Goal: Information Seeking & Learning: Learn about a topic

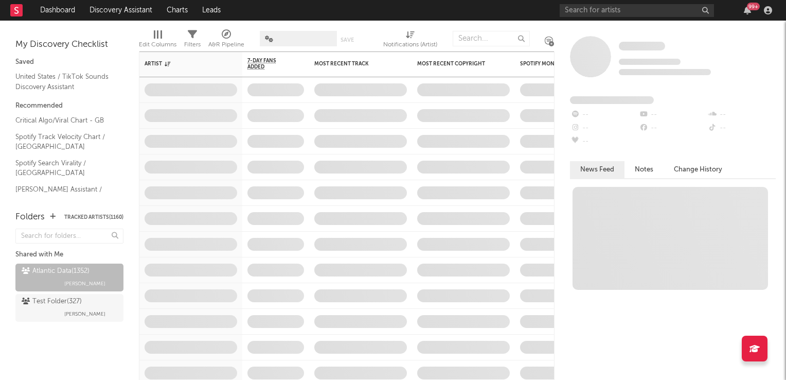
click at [317, 40] on span at bounding box center [298, 38] width 77 height 15
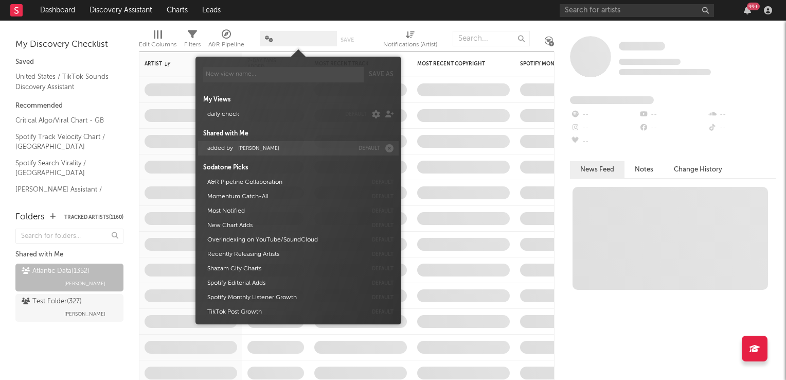
click at [250, 149] on span "Michele Valentini" at bounding box center [258, 148] width 41 height 5
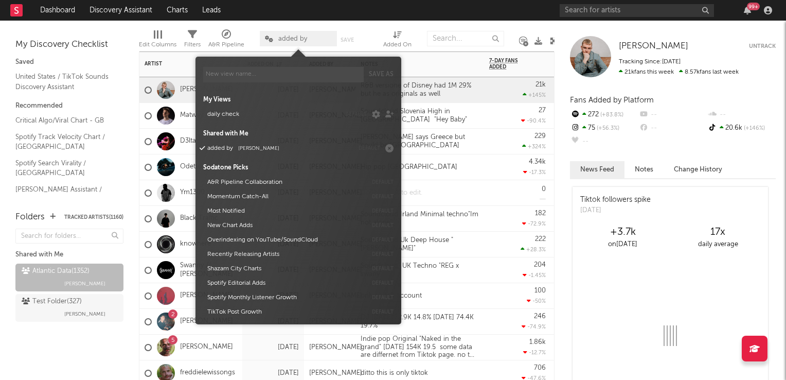
click at [463, 186] on div at bounding box center [420, 192] width 129 height 25
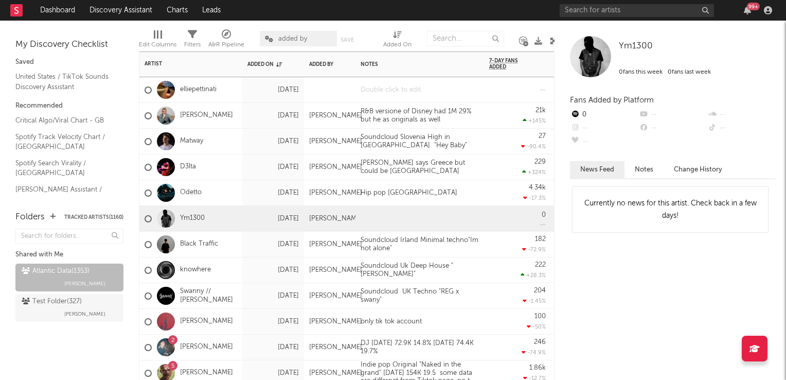
click at [387, 90] on div at bounding box center [420, 89] width 129 height 25
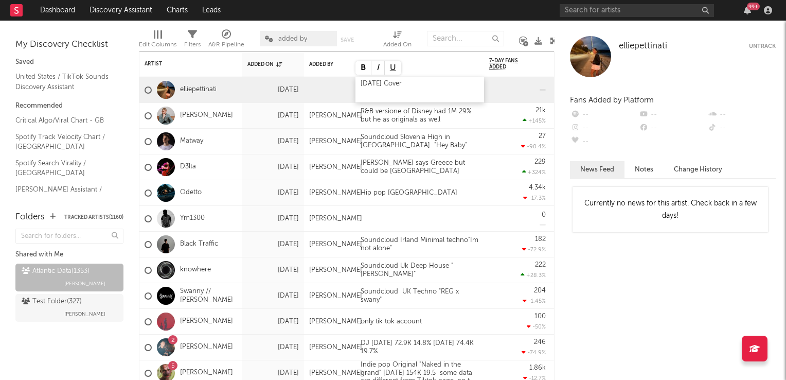
click at [360, 84] on div "13Sep Cover" at bounding box center [420, 89] width 129 height 25
click at [480, 85] on div "17 yrs singersong writer 13Sep Cover" at bounding box center [420, 89] width 129 height 25
click at [481, 87] on div "17 yrs singersong writer 13Sep Cover" at bounding box center [420, 89] width 129 height 25
click at [463, 197] on div "Hip pop France" at bounding box center [409, 193] width 107 height 8
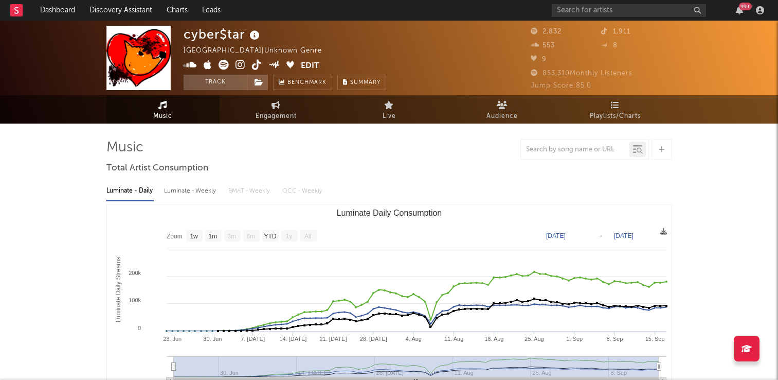
select select "1w"
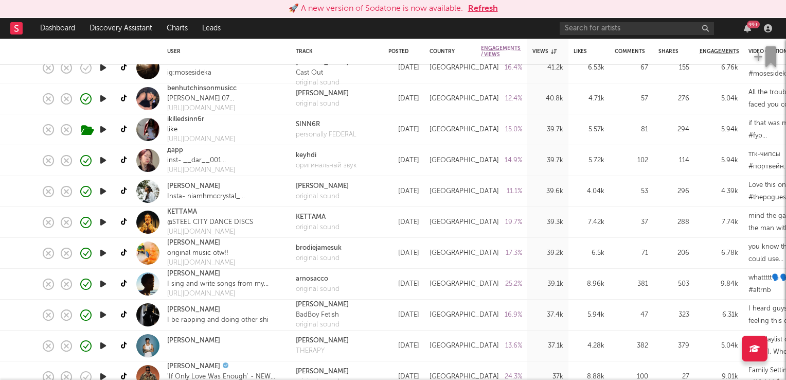
click at [489, 11] on button "Refresh" at bounding box center [483, 9] width 30 height 12
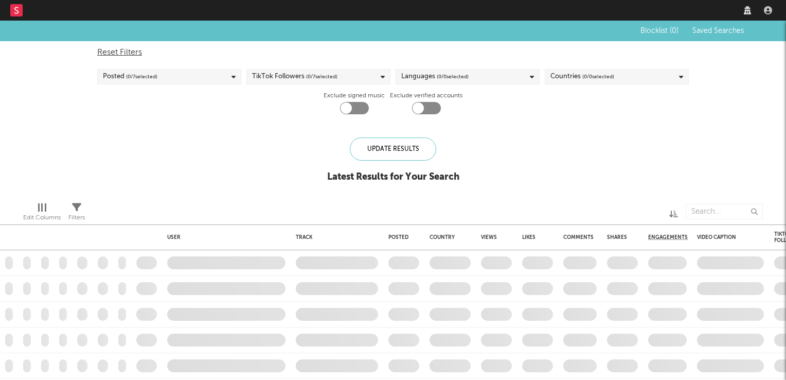
checkbox input "true"
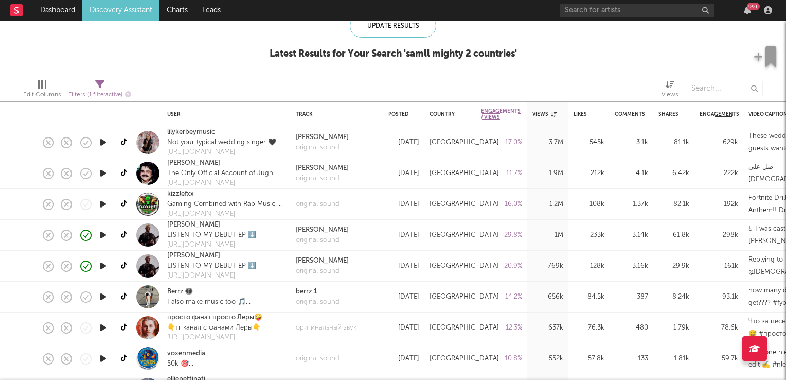
click at [103, 264] on icon "button" at bounding box center [103, 265] width 11 height 13
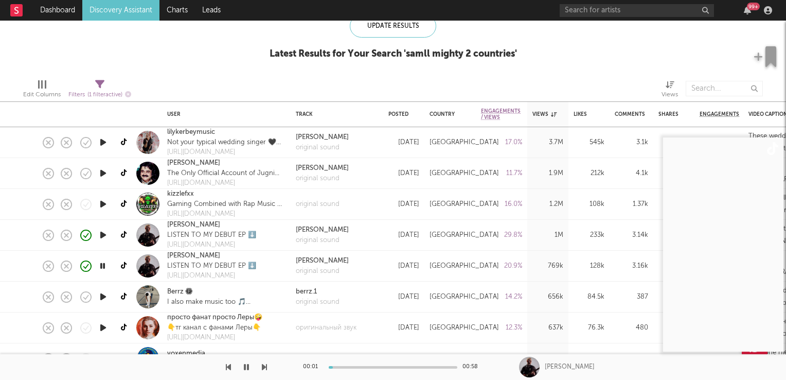
click at [103, 264] on icon "button" at bounding box center [103, 265] width 10 height 13
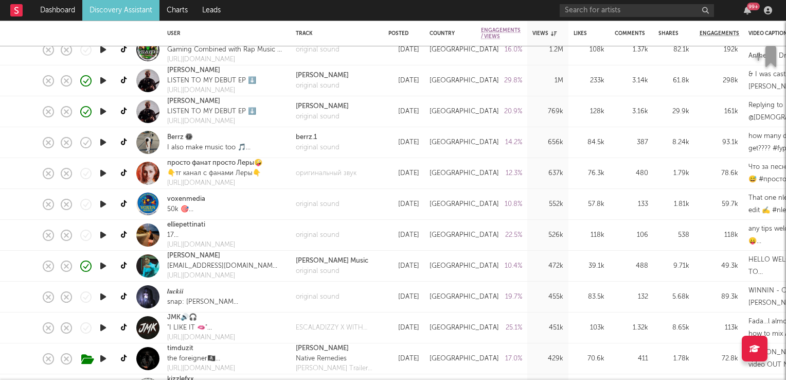
click at [101, 234] on icon "button" at bounding box center [103, 234] width 11 height 13
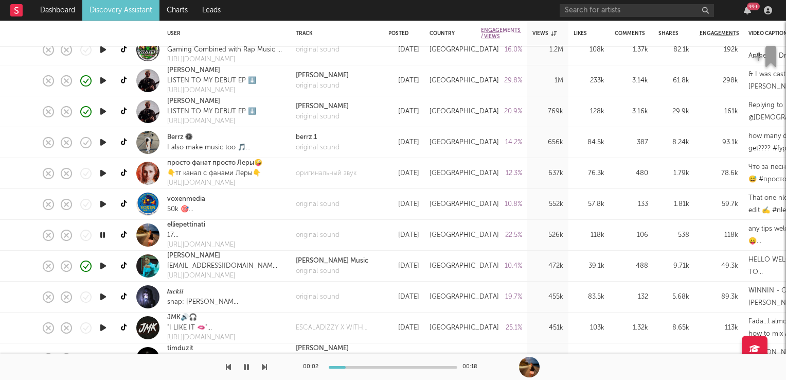
click at [101, 234] on icon "button" at bounding box center [103, 234] width 10 height 13
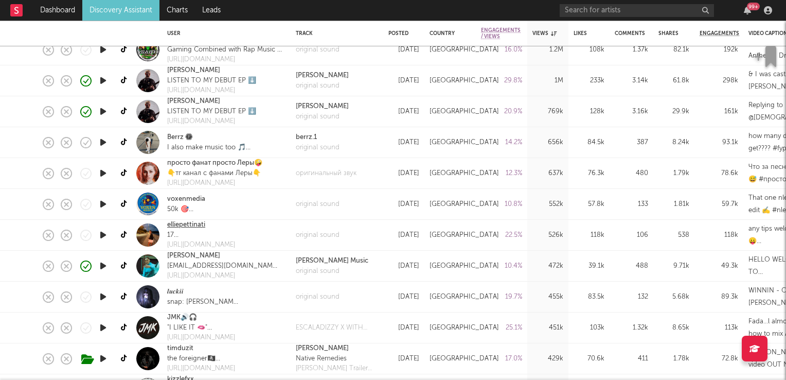
click at [180, 225] on link "elliepettinati" at bounding box center [186, 225] width 38 height 10
click at [105, 235] on icon "button" at bounding box center [103, 234] width 11 height 13
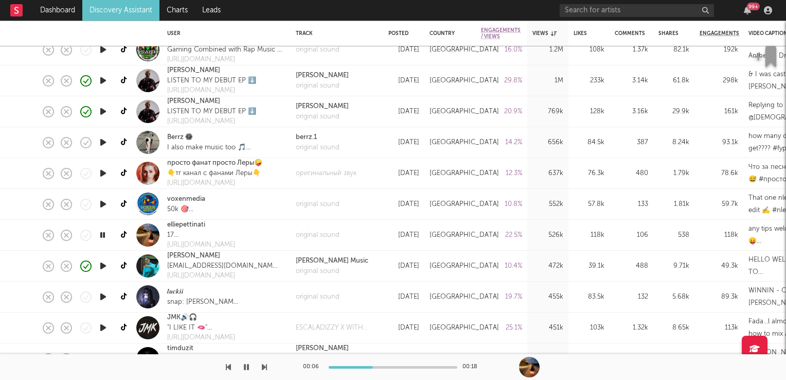
click at [105, 235] on icon "button" at bounding box center [103, 234] width 10 height 13
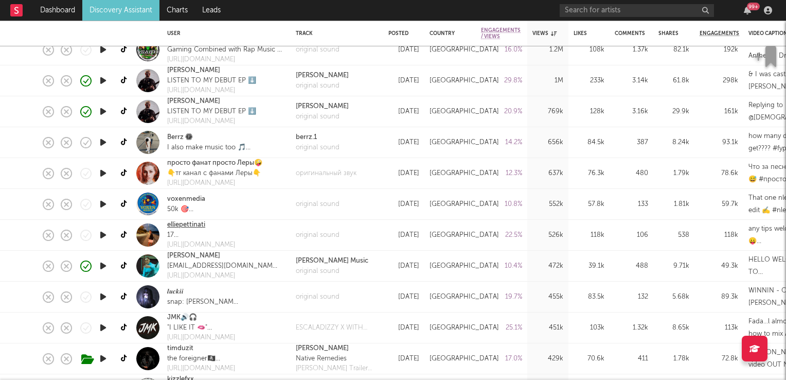
click at [187, 227] on link "elliepettinati" at bounding box center [186, 225] width 38 height 10
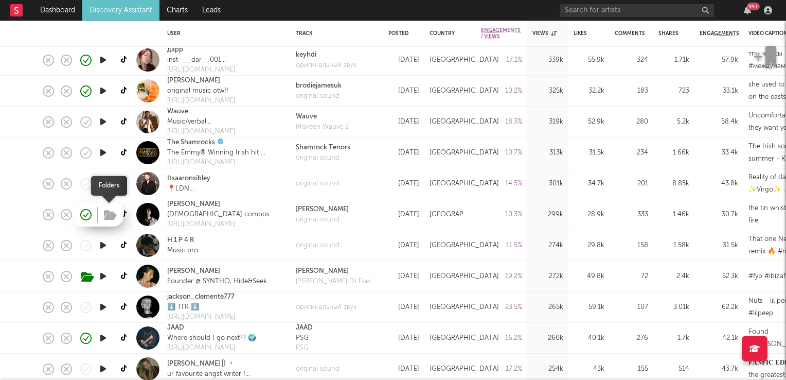
click at [117, 211] on button "button" at bounding box center [110, 215] width 16 height 15
click at [99, 212] on icon "button" at bounding box center [103, 214] width 11 height 13
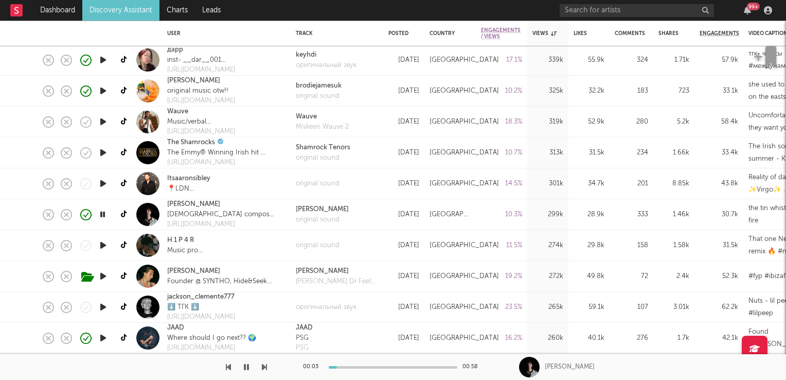
click at [103, 214] on icon "button" at bounding box center [103, 214] width 10 height 13
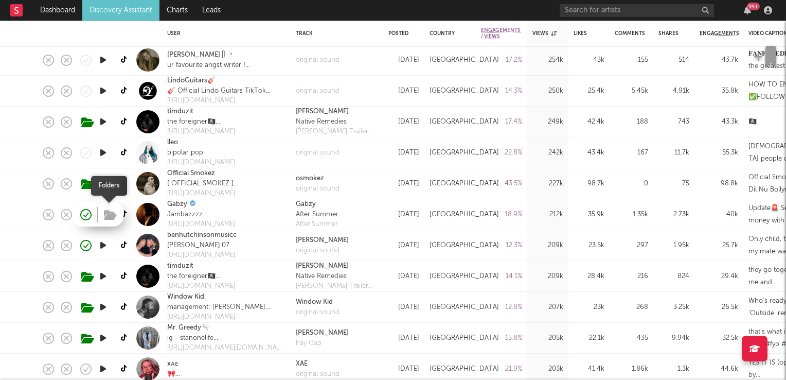
click at [111, 217] on icon "button" at bounding box center [110, 214] width 13 height 11
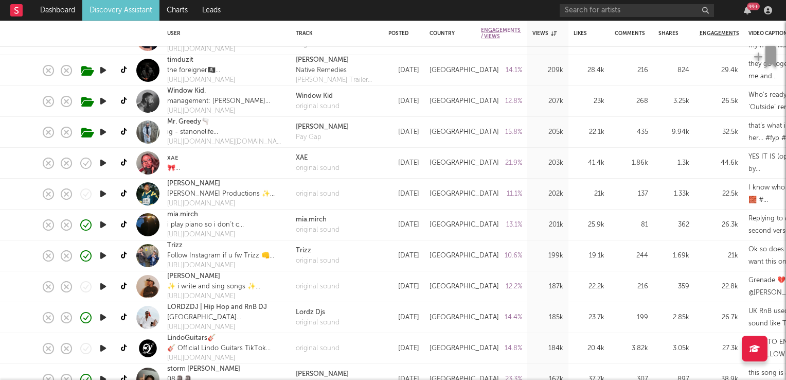
click at [102, 163] on icon "button" at bounding box center [103, 162] width 11 height 13
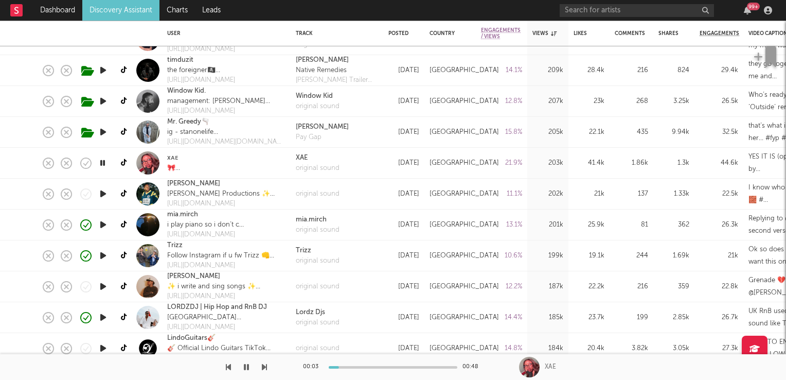
click at [102, 163] on icon "button" at bounding box center [103, 162] width 10 height 13
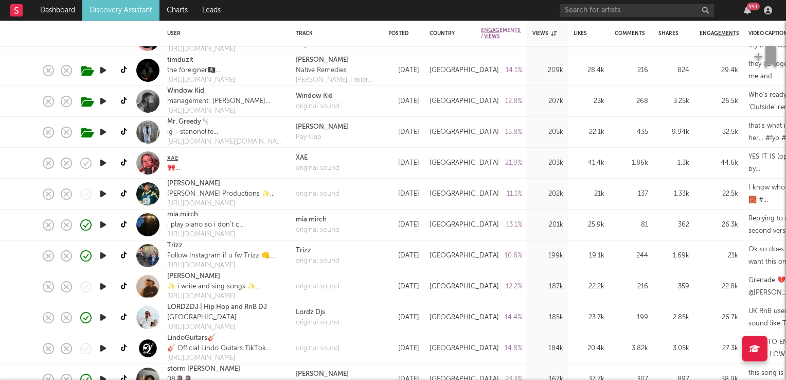
click at [175, 159] on link "xᴀᴇ" at bounding box center [172, 158] width 11 height 10
click at [111, 224] on icon "button" at bounding box center [110, 225] width 13 height 11
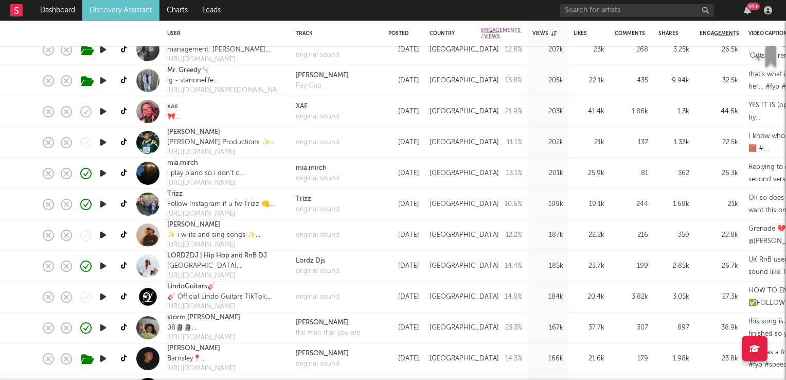
click at [103, 176] on icon "button" at bounding box center [103, 173] width 11 height 13
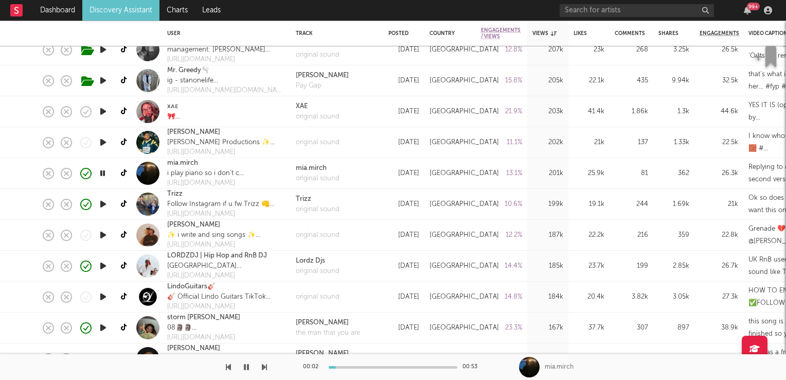
click at [103, 176] on icon "button" at bounding box center [103, 173] width 10 height 13
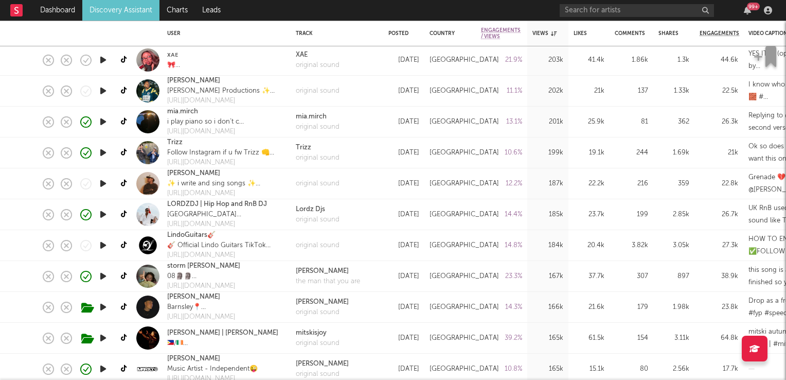
click at [103, 278] on icon "button" at bounding box center [103, 276] width 11 height 13
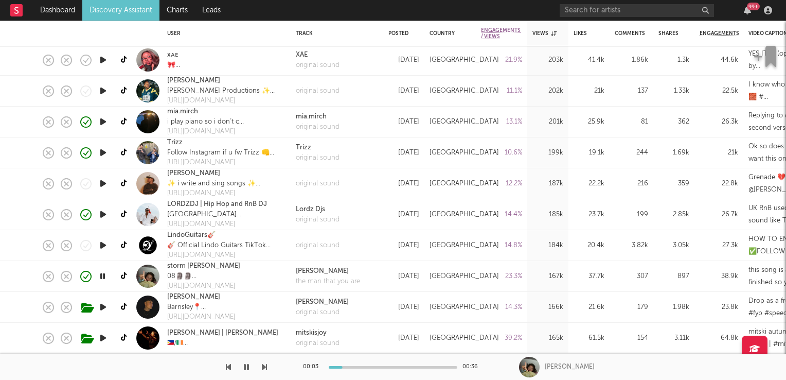
click at [103, 278] on icon "button" at bounding box center [103, 276] width 10 height 13
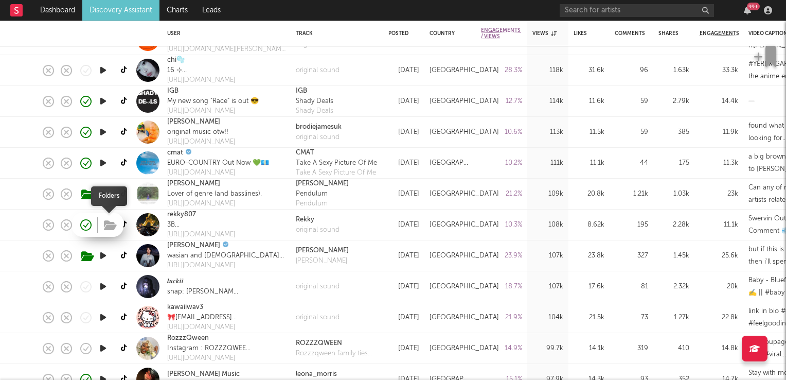
click at [108, 225] on icon "button" at bounding box center [110, 225] width 13 height 11
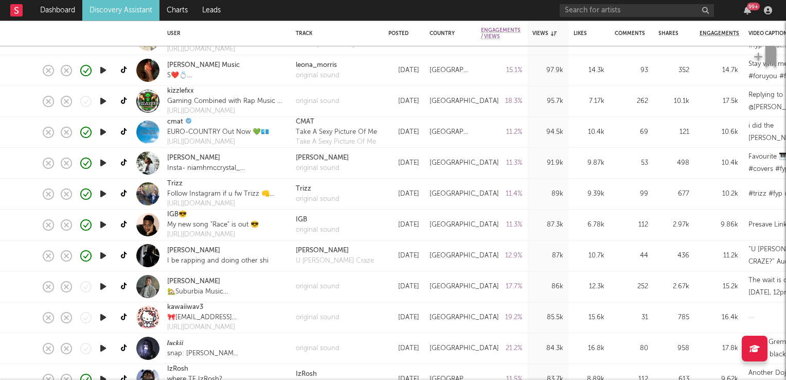
click at [99, 285] on icon "button" at bounding box center [103, 286] width 11 height 13
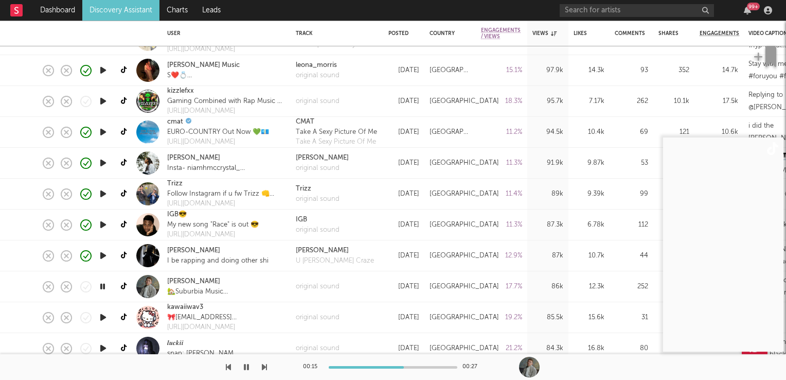
click at [102, 284] on icon "button" at bounding box center [103, 286] width 10 height 13
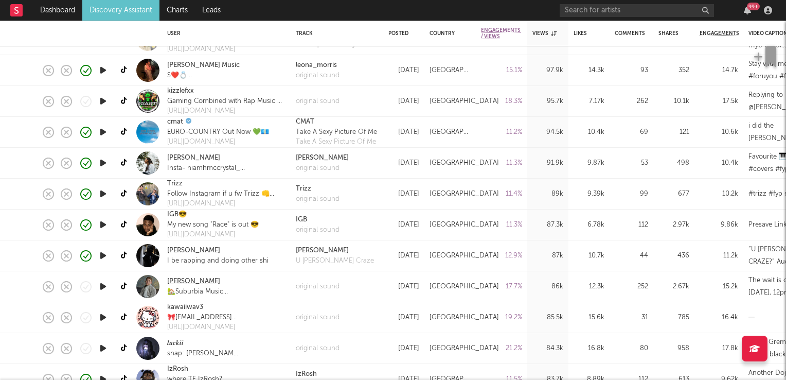
click at [198, 282] on link "[PERSON_NAME]" at bounding box center [193, 281] width 53 height 10
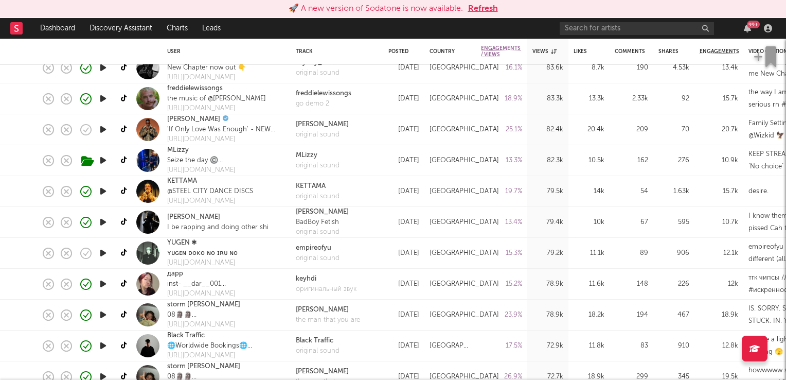
click at [103, 131] on icon "button" at bounding box center [103, 129] width 11 height 13
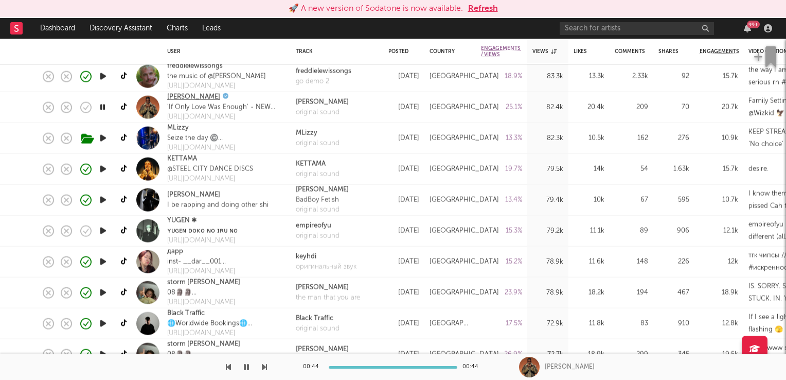
click at [190, 98] on link "Maleek Berry" at bounding box center [193, 97] width 53 height 10
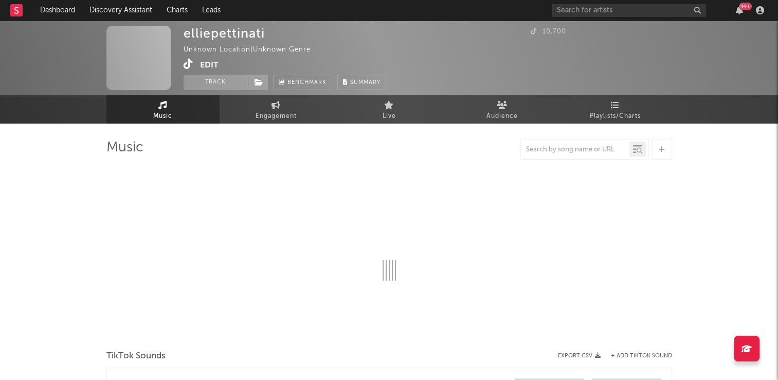
select select "1w"
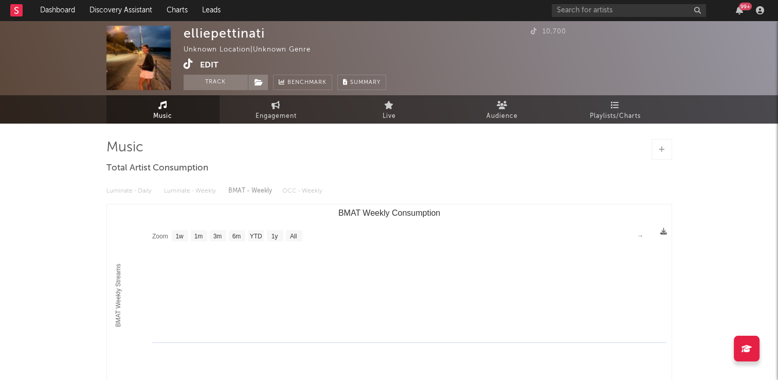
click at [189, 67] on icon at bounding box center [189, 64] width 10 height 10
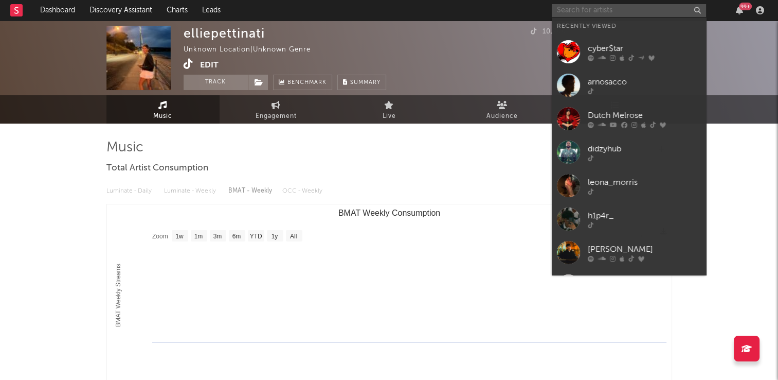
click at [600, 12] on input "text" at bounding box center [629, 10] width 154 height 13
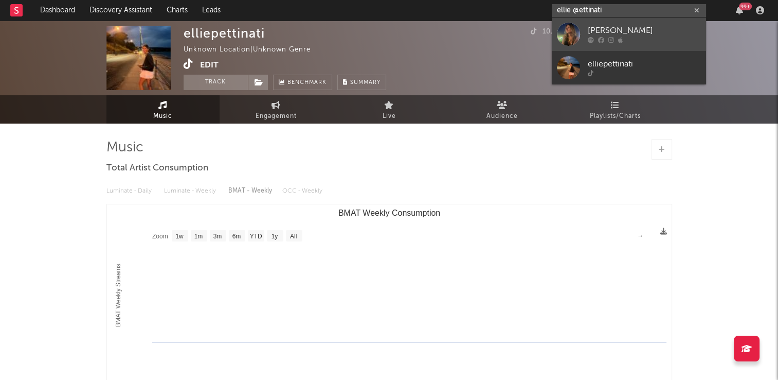
type input "ellie @ettinati"
click at [599, 29] on div "[PERSON_NAME]" at bounding box center [644, 31] width 113 height 12
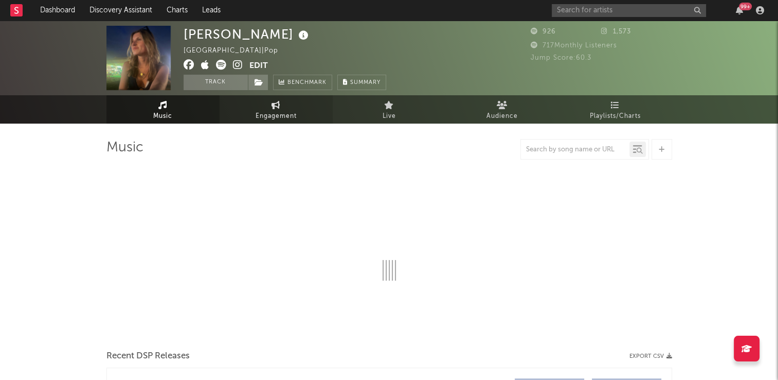
select select "1w"
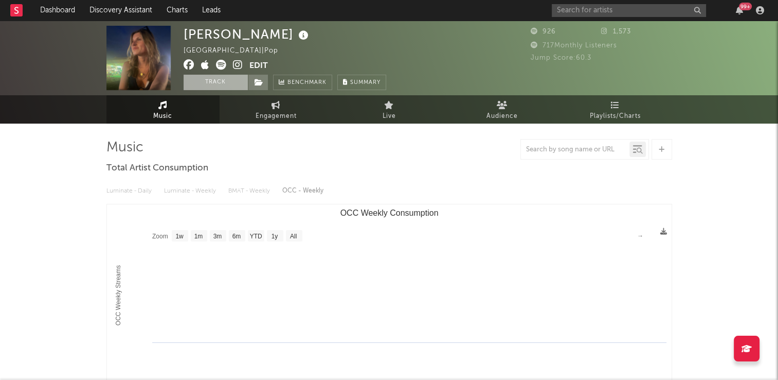
click at [212, 80] on button "Track" at bounding box center [216, 82] width 64 height 15
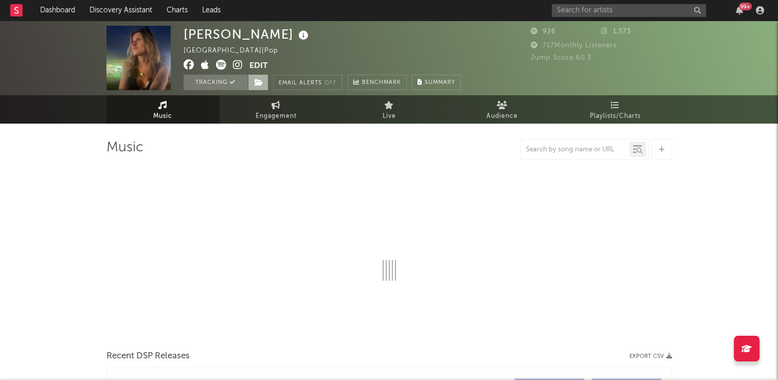
select select "1w"
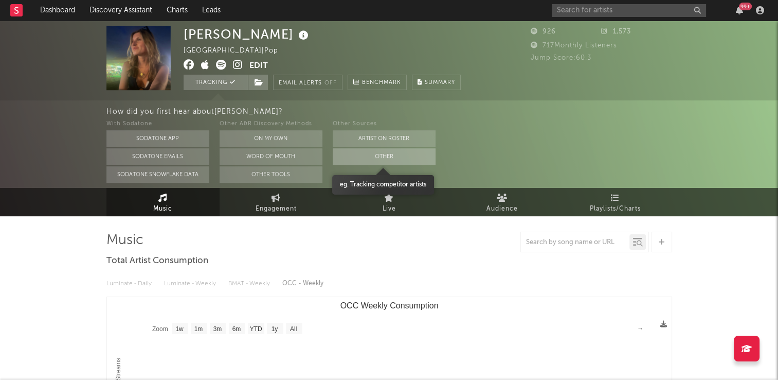
click at [362, 160] on button "Other" at bounding box center [384, 156] width 103 height 16
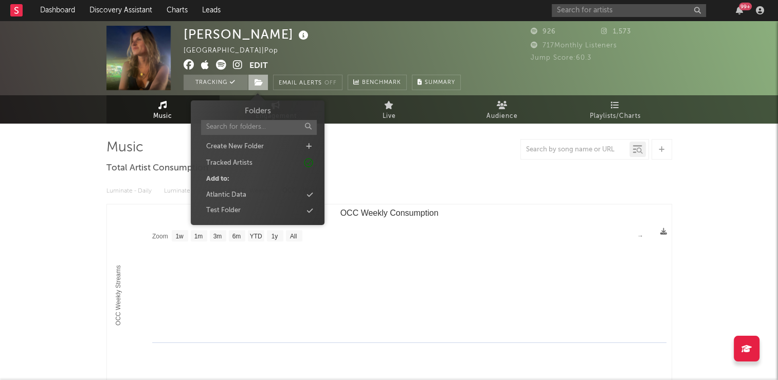
click at [259, 83] on icon at bounding box center [259, 82] width 9 height 7
click at [251, 193] on div "Atlantic Data" at bounding box center [258, 194] width 118 height 13
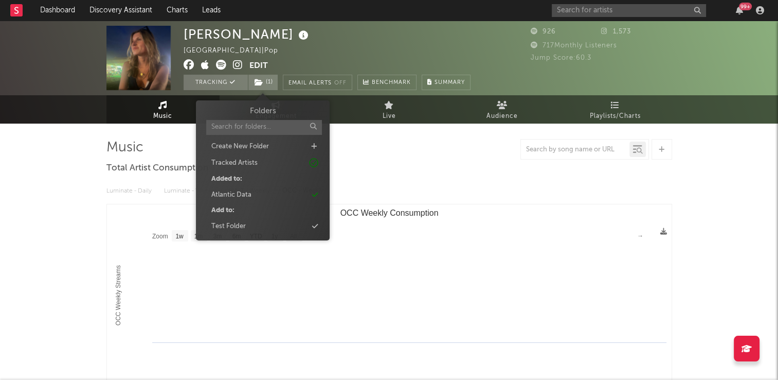
click at [146, 102] on link "Music" at bounding box center [163, 109] width 113 height 28
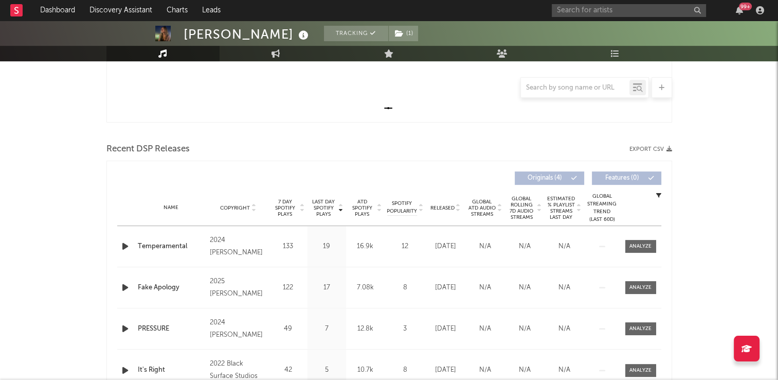
scroll to position [360, 0]
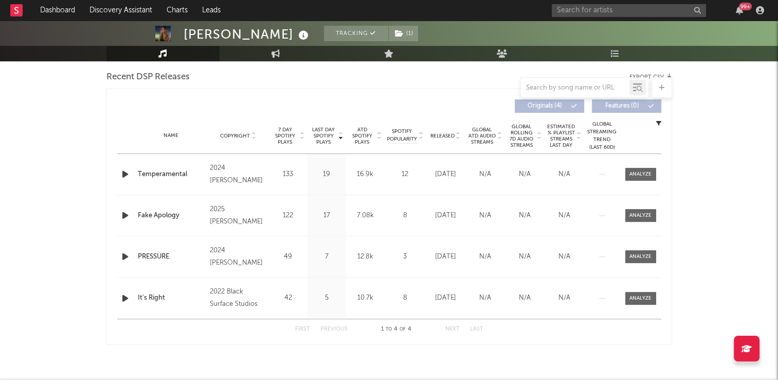
click at [125, 174] on icon "button" at bounding box center [125, 174] width 11 height 13
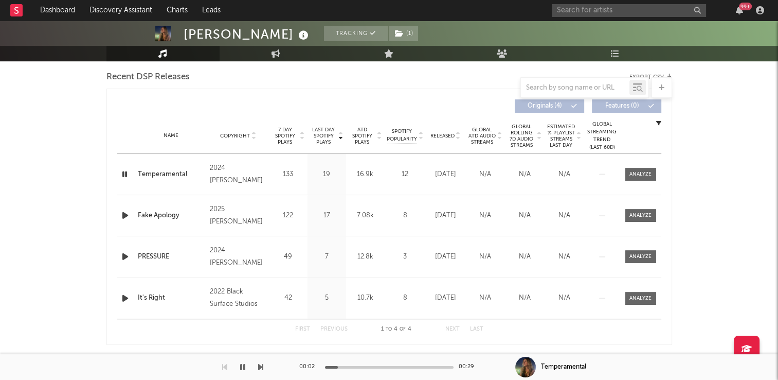
click at [125, 174] on icon "button" at bounding box center [125, 174] width 10 height 13
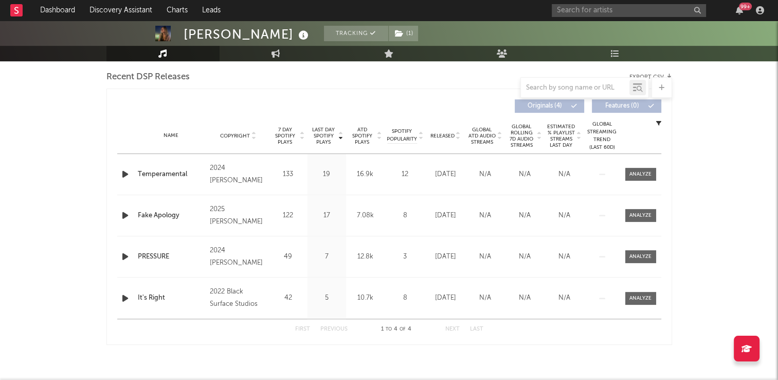
click at [123, 215] on icon "button" at bounding box center [125, 215] width 11 height 13
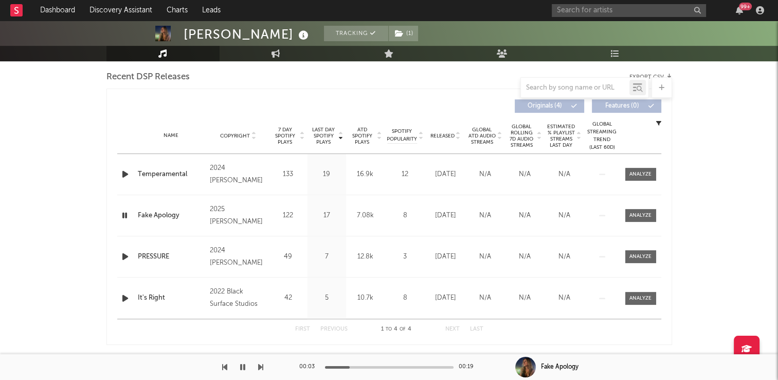
click at [123, 215] on icon "button" at bounding box center [125, 215] width 10 height 13
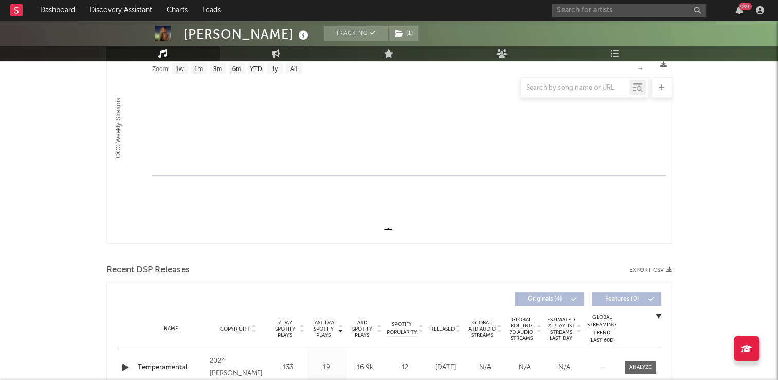
scroll to position [0, 0]
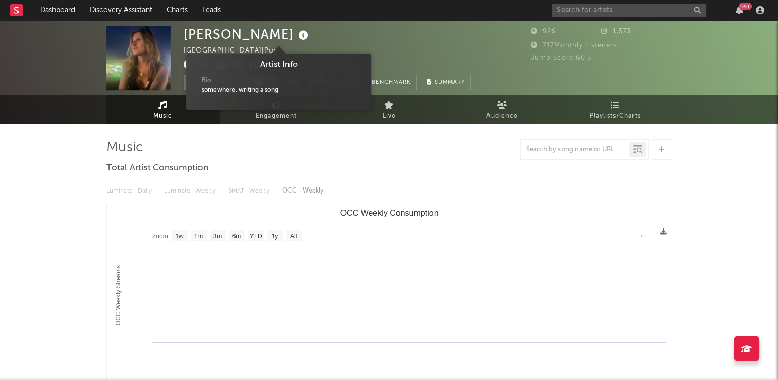
click at [296, 39] on icon at bounding box center [303, 35] width 15 height 14
click at [366, 43] on div "Ellie Pettinati United Kingdom | Pop Edit Tracking ( 1 ) Email Alerts Off Bench…" at bounding box center [327, 58] width 287 height 64
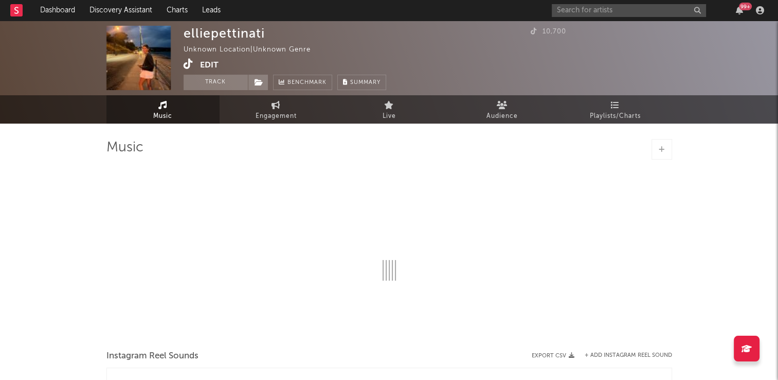
select select "1w"
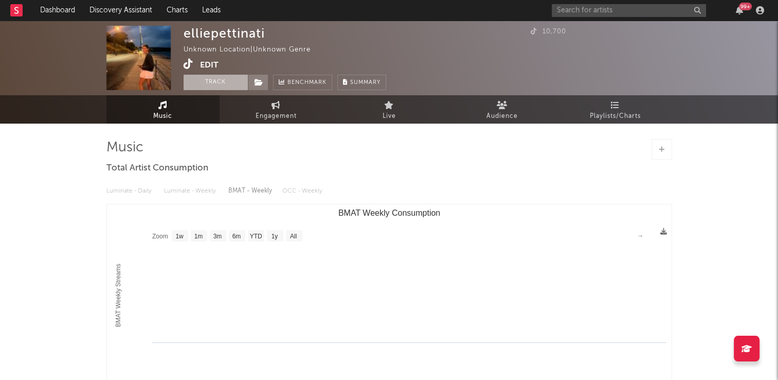
click at [206, 81] on button "Track" at bounding box center [216, 82] width 64 height 15
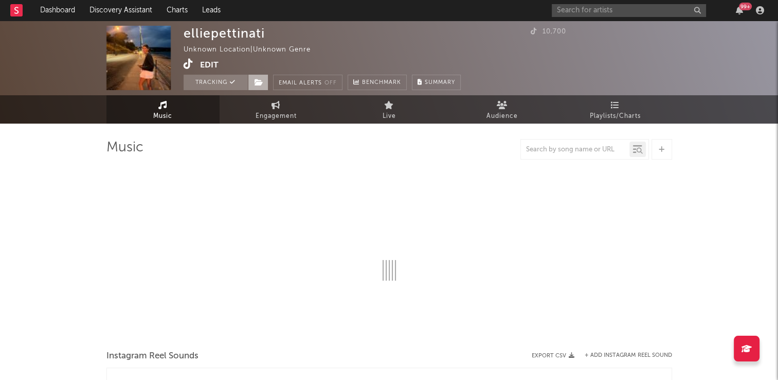
select select "1w"
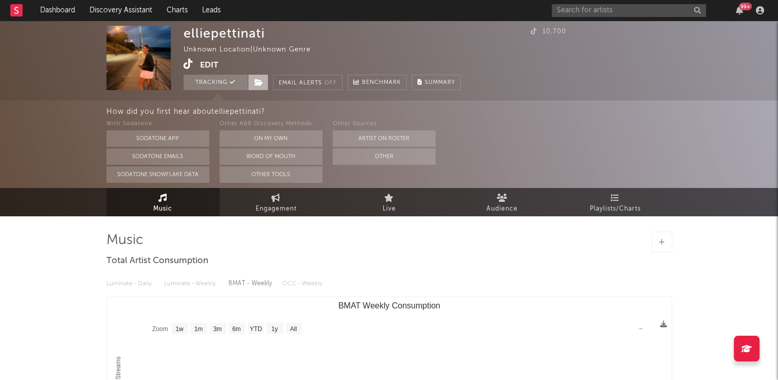
click at [257, 84] on icon at bounding box center [259, 82] width 9 height 7
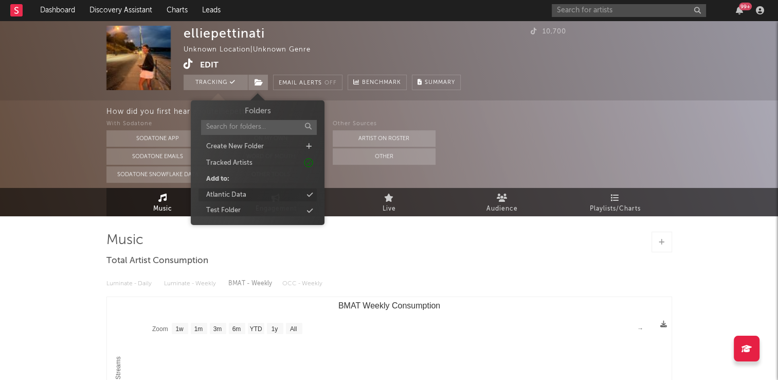
click at [251, 193] on div "Atlantic Data" at bounding box center [258, 194] width 118 height 13
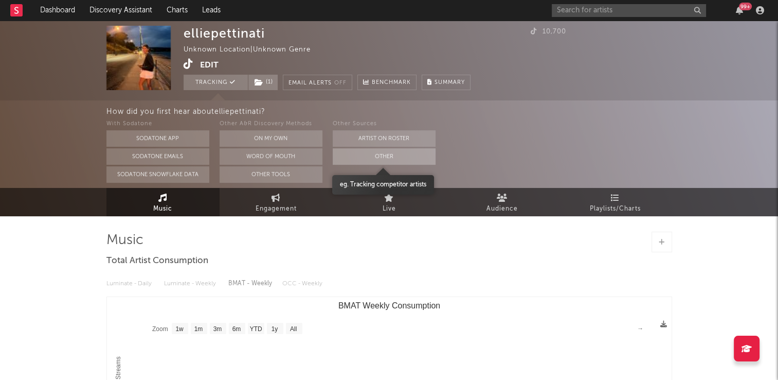
click at [374, 157] on button "Other" at bounding box center [384, 156] width 103 height 16
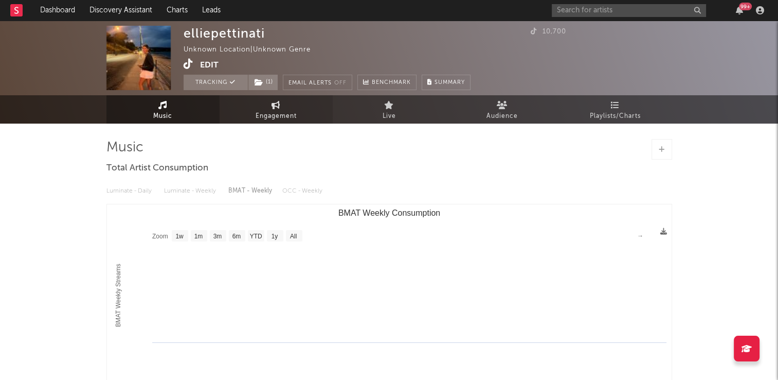
click at [275, 116] on span "Engagement" at bounding box center [276, 116] width 41 height 12
select select "1w"
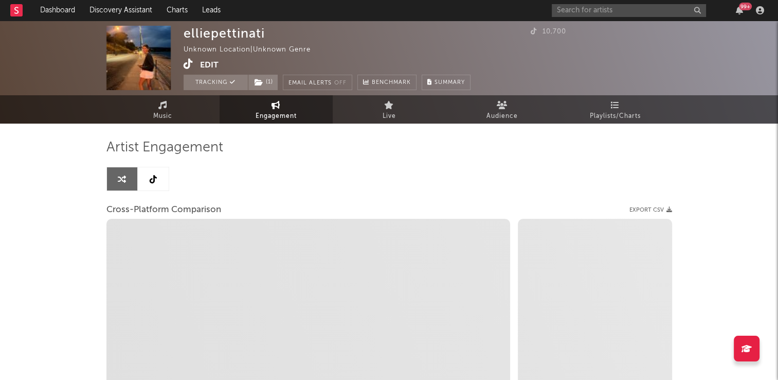
click at [147, 178] on link at bounding box center [153, 178] width 31 height 23
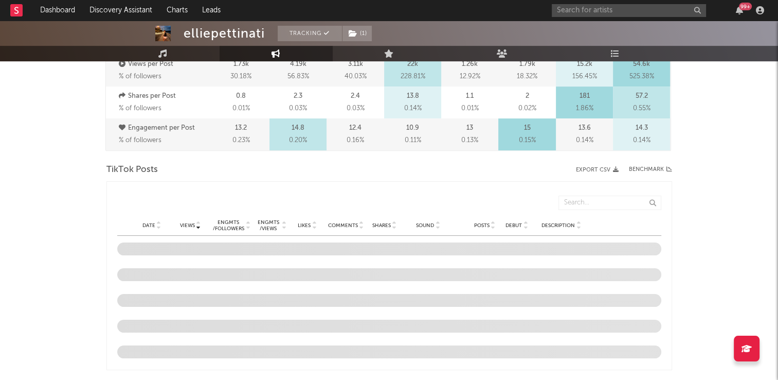
scroll to position [463, 0]
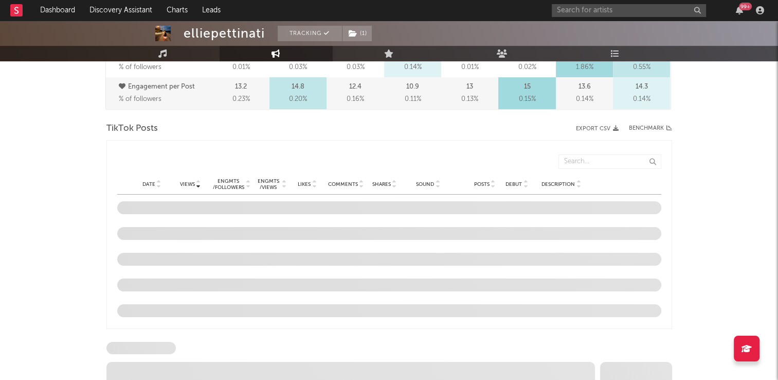
select select "6m"
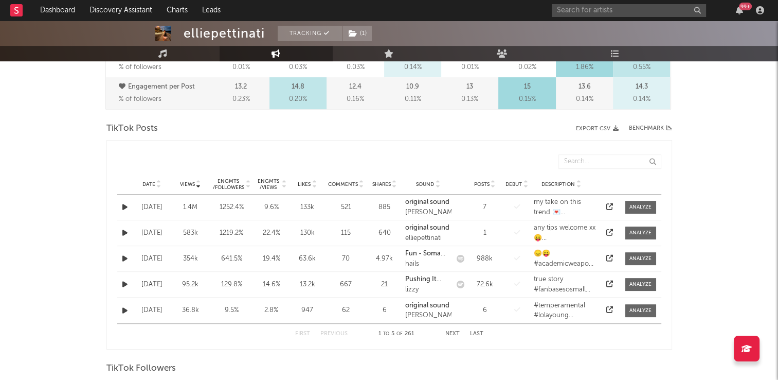
click at [158, 181] on icon at bounding box center [158, 182] width 5 height 4
click at [452, 333] on button "Next" at bounding box center [453, 334] width 14 height 6
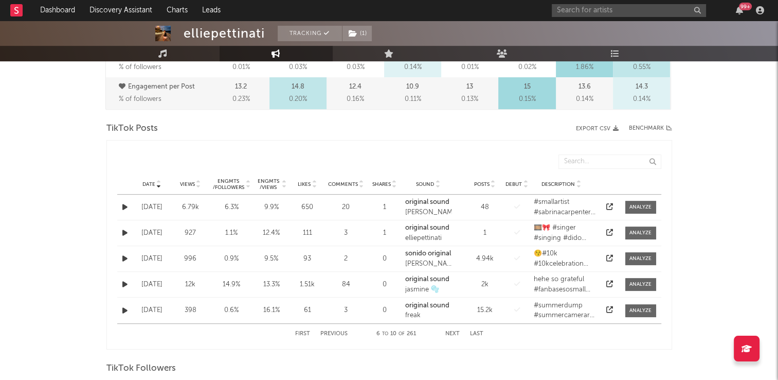
click at [452, 333] on button "Next" at bounding box center [453, 334] width 14 height 6
click at [449, 332] on button "Next" at bounding box center [453, 334] width 14 height 6
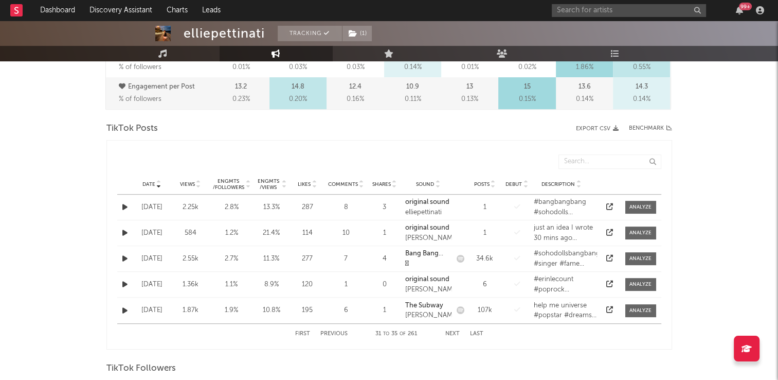
click at [455, 331] on button "Next" at bounding box center [453, 334] width 14 height 6
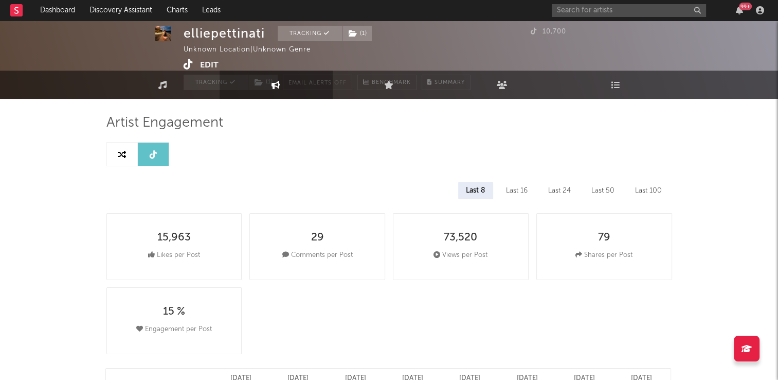
scroll to position [0, 0]
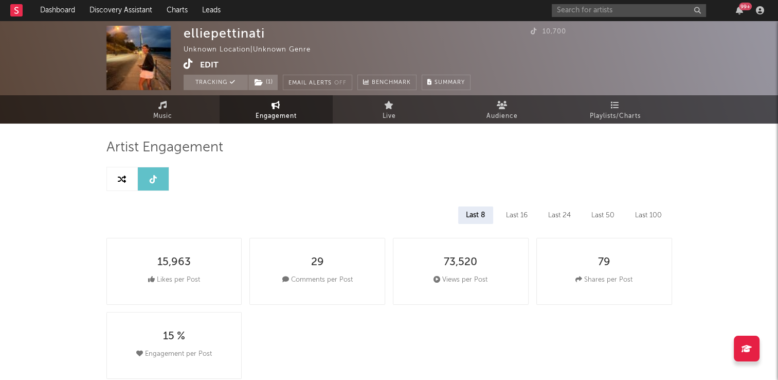
drag, startPoint x: 278, startPoint y: 111, endPoint x: 248, endPoint y: 148, distance: 47.6
click at [278, 111] on span "Engagement" at bounding box center [276, 116] width 41 height 12
select select "1m"
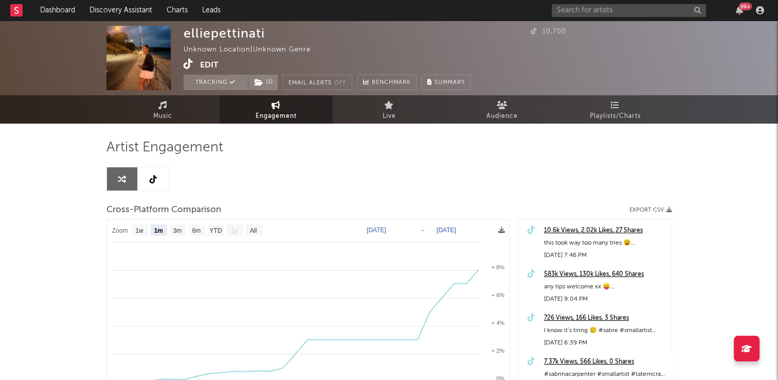
click at [148, 181] on link at bounding box center [153, 178] width 31 height 23
select select "6m"
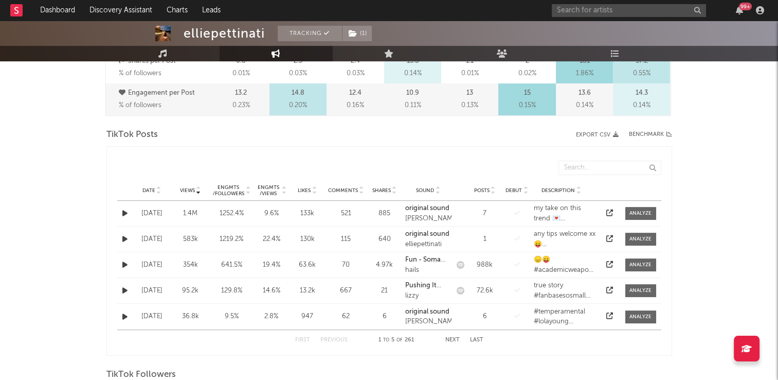
scroll to position [463, 0]
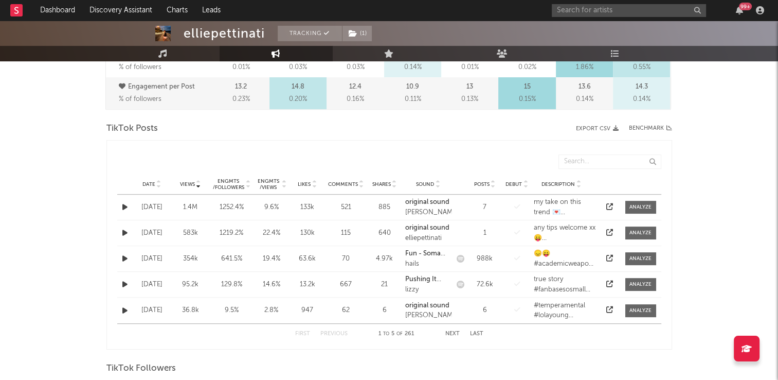
click at [158, 184] on icon at bounding box center [158, 186] width 5 height 4
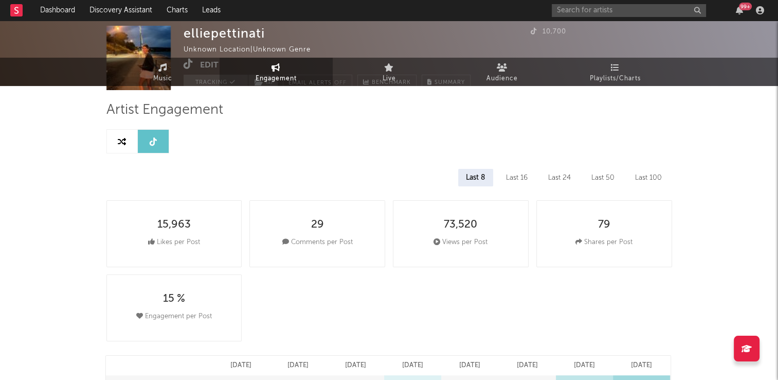
scroll to position [0, 0]
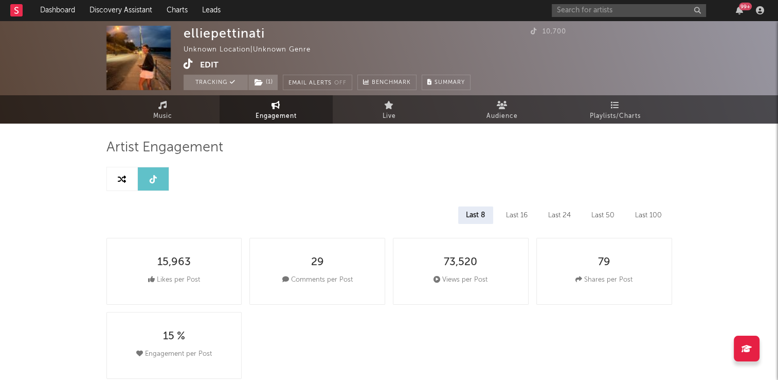
select select "1m"
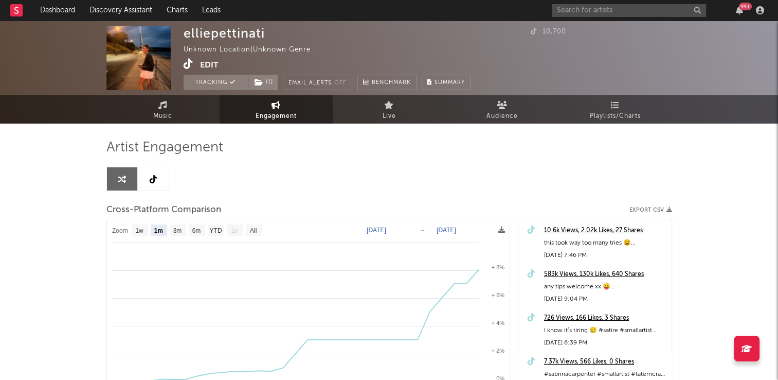
select select "6m"
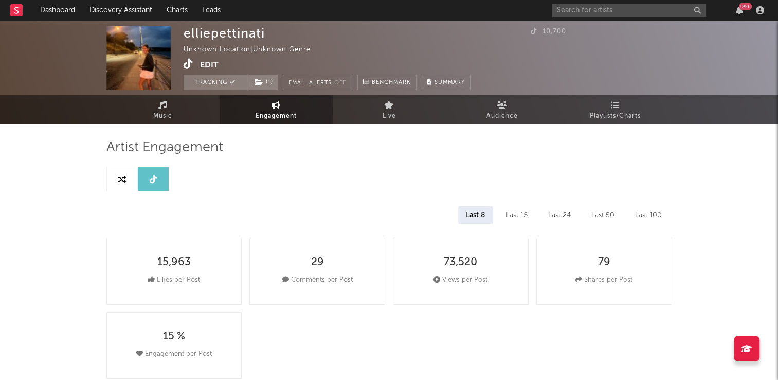
select select "1m"
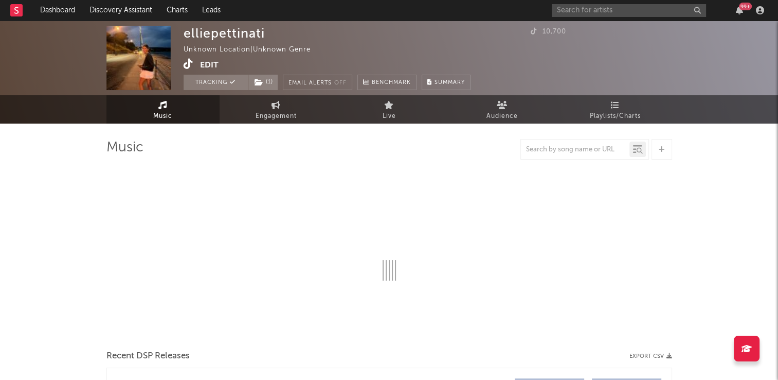
select select "1w"
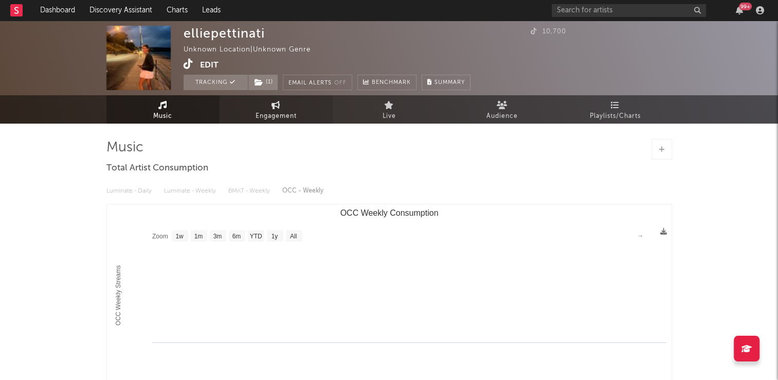
click at [278, 110] on span "Engagement" at bounding box center [276, 116] width 41 height 12
select select "1w"
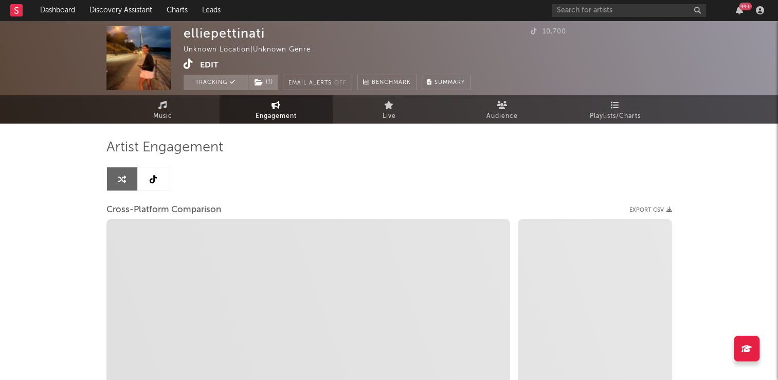
click at [154, 178] on icon at bounding box center [153, 179] width 7 height 8
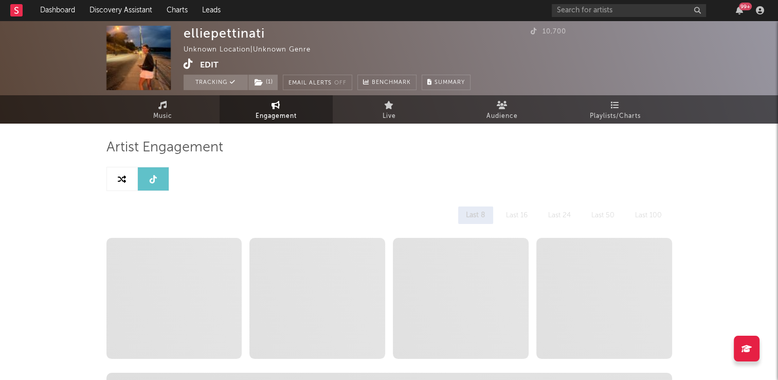
select select "6m"
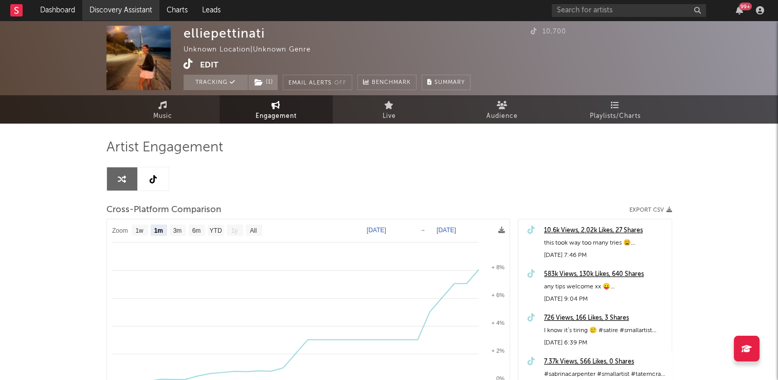
select select "1m"
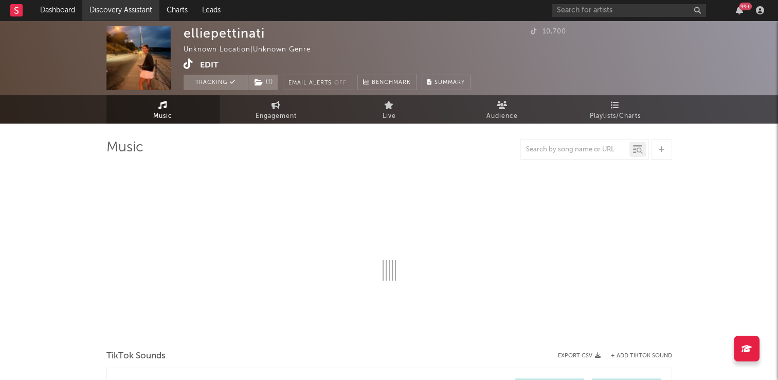
select select "1w"
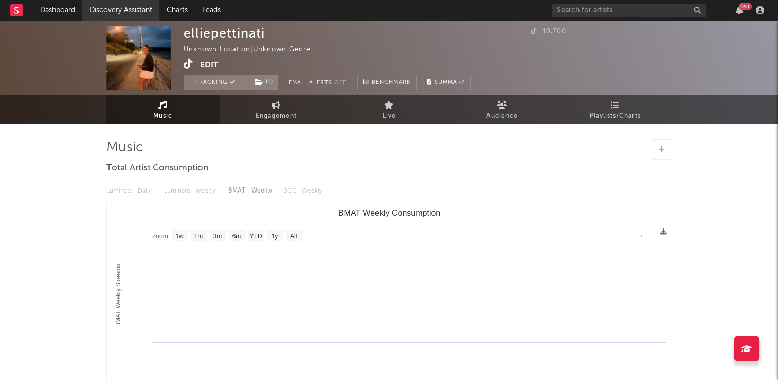
select select "1w"
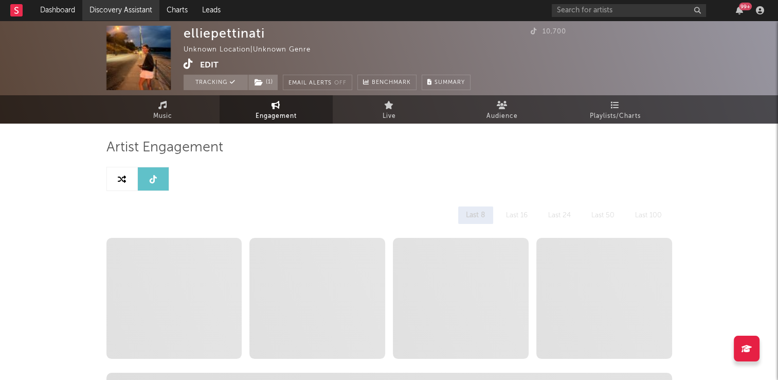
select select "6m"
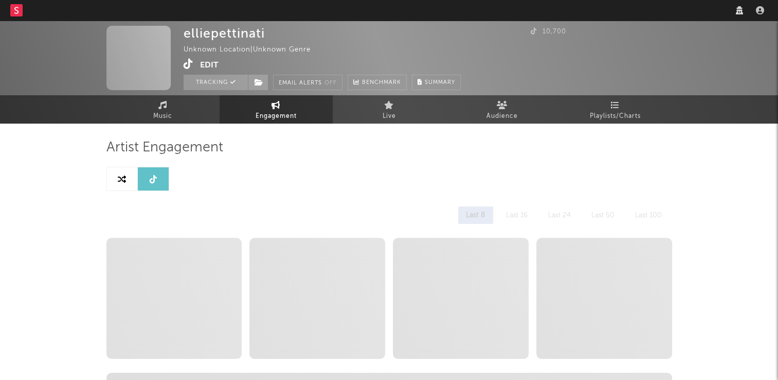
select select "6m"
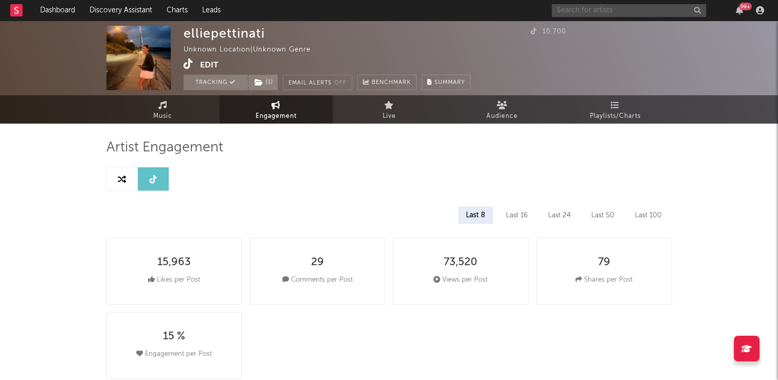
click at [595, 9] on input "text" at bounding box center [629, 10] width 154 height 13
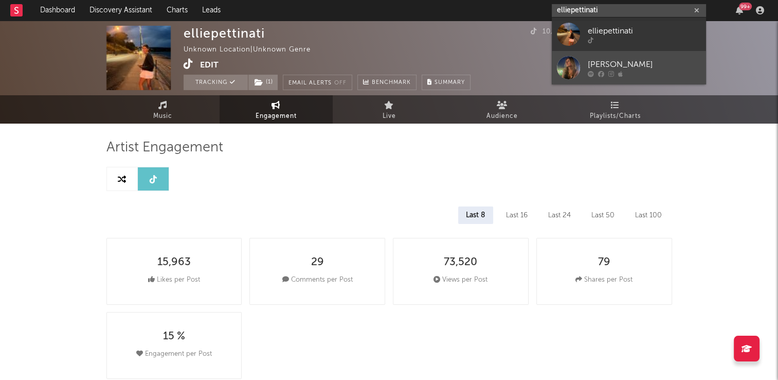
type input "elliepettinati"
click at [591, 68] on div "[PERSON_NAME]" at bounding box center [644, 64] width 113 height 12
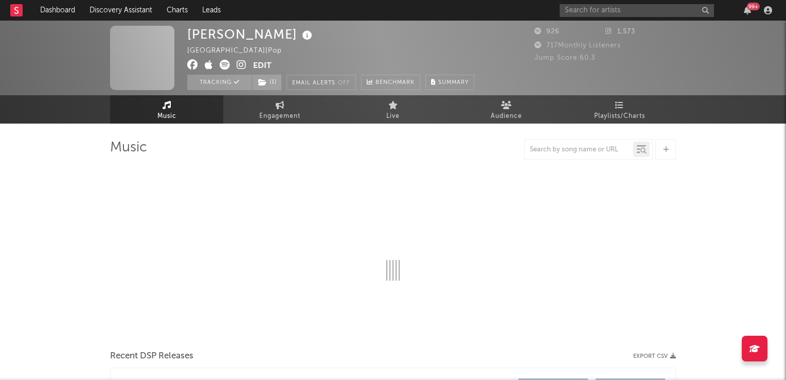
select select "1w"
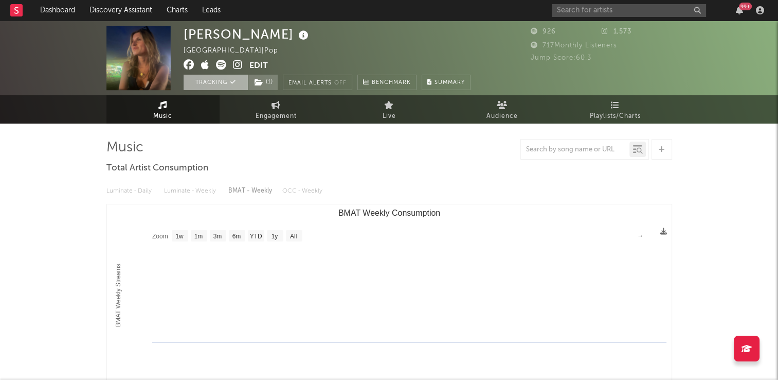
select select "1w"
click at [259, 82] on icon at bounding box center [259, 82] width 9 height 7
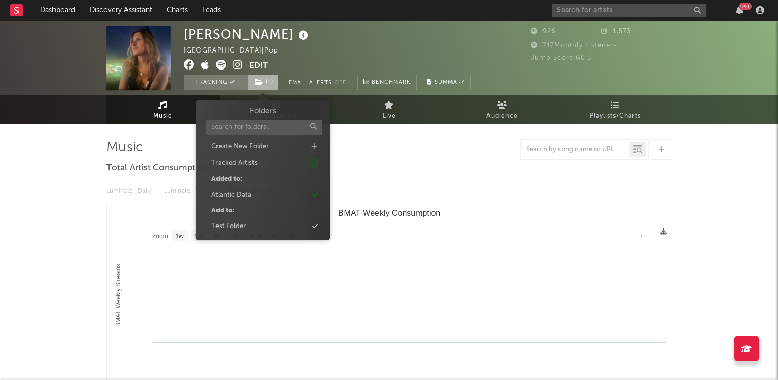
click at [259, 82] on icon at bounding box center [259, 82] width 9 height 7
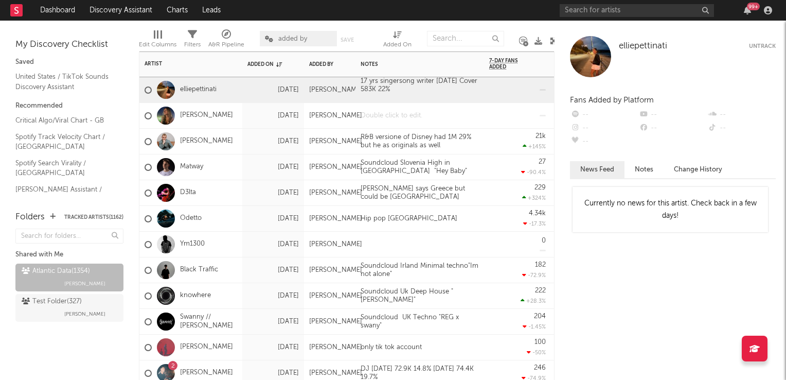
click at [416, 118] on div at bounding box center [420, 115] width 129 height 25
click at [416, 117] on div at bounding box center [420, 115] width 129 height 25
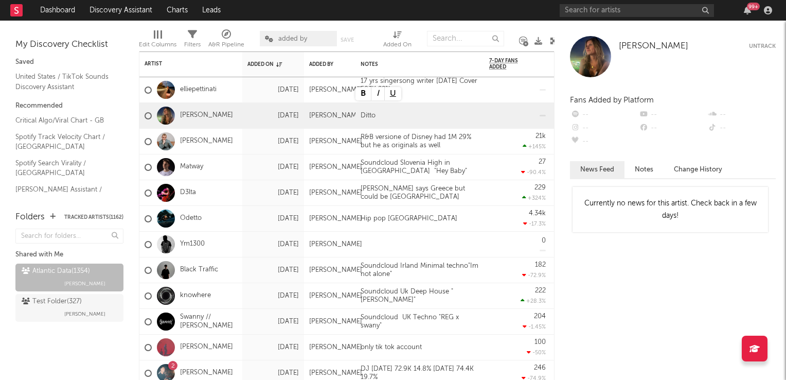
click at [553, 44] on div at bounding box center [554, 41] width 8 height 8
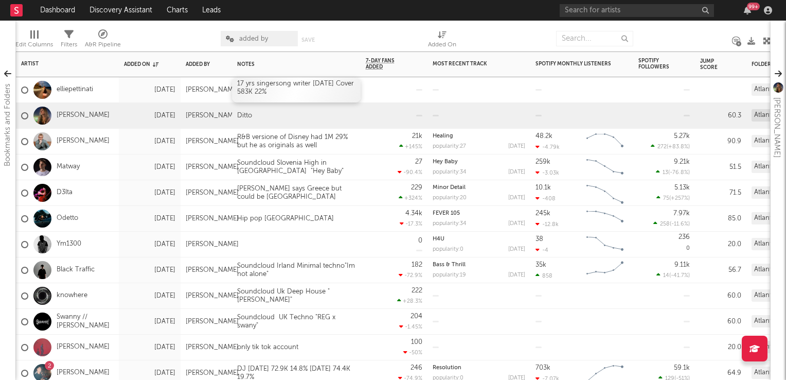
click at [309, 95] on div "17 yrs singersong writer [DATE] Cover 583K 22%" at bounding box center [296, 89] width 129 height 25
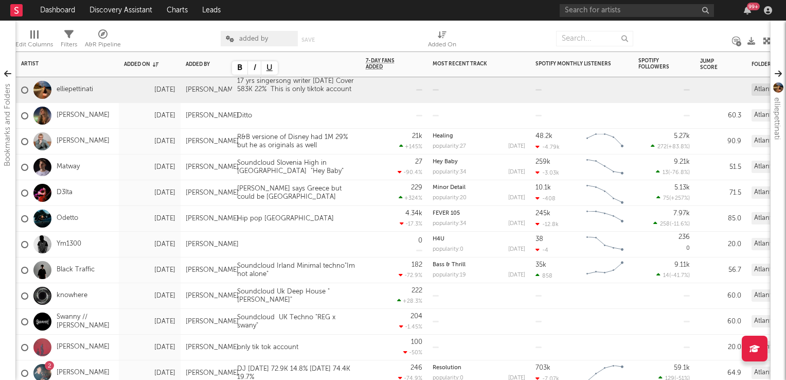
click at [373, 170] on div "27 -90.4 %" at bounding box center [394, 166] width 57 height 25
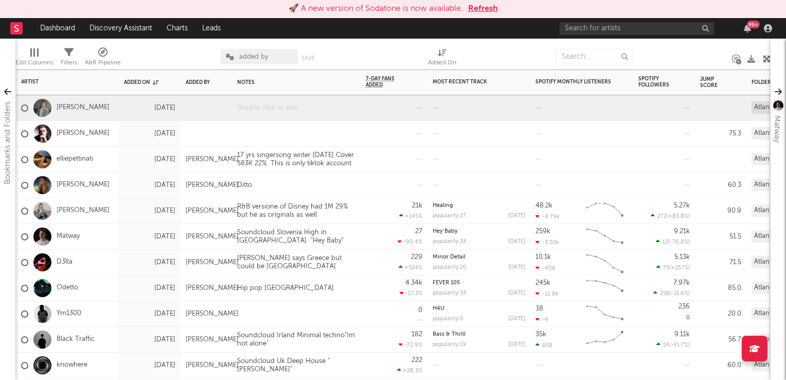
click at [274, 110] on div at bounding box center [296, 107] width 129 height 25
click at [265, 139] on div at bounding box center [296, 133] width 129 height 25
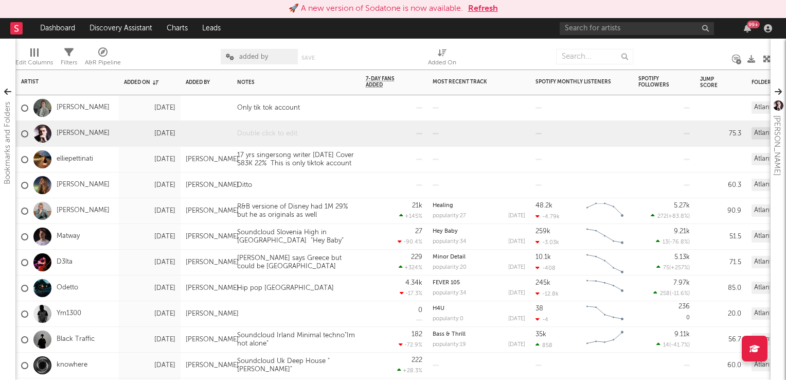
click at [265, 136] on div at bounding box center [296, 133] width 129 height 25
click at [309, 127] on div "DJ unreleased music 13sep" at bounding box center [296, 133] width 129 height 25
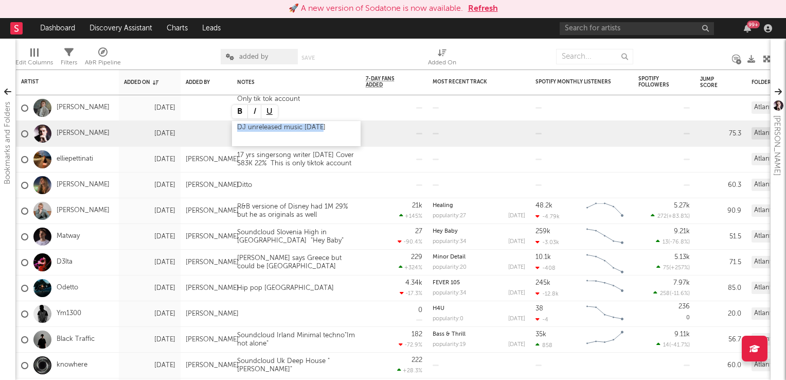
click at [309, 127] on div "DJ unreleased music 13sep" at bounding box center [296, 133] width 129 height 25
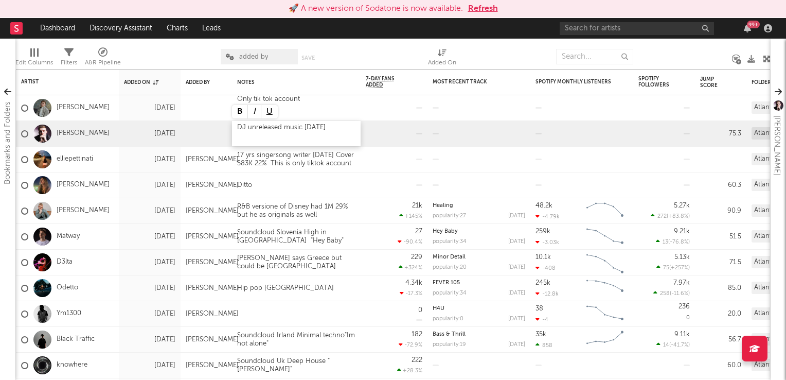
click at [330, 128] on div "DJ unreleased music 17sep" at bounding box center [296, 133] width 129 height 25
click at [407, 176] on div at bounding box center [394, 184] width 57 height 25
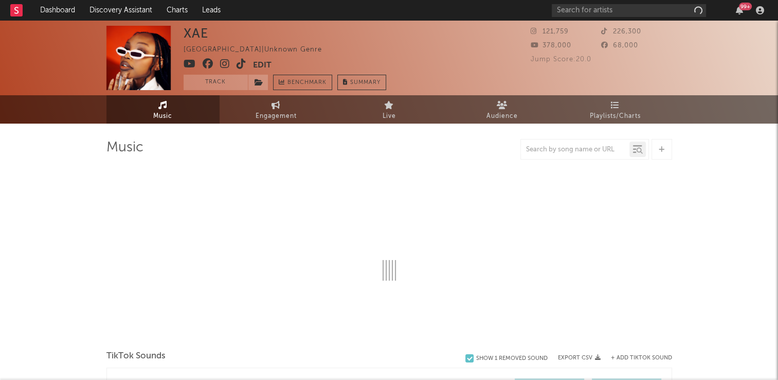
select select "1w"
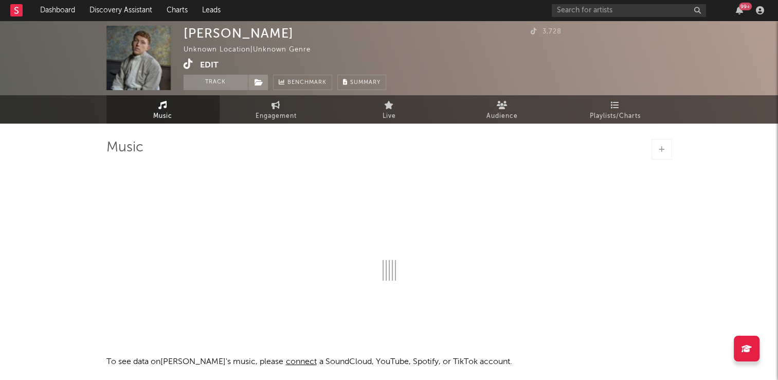
select select "1w"
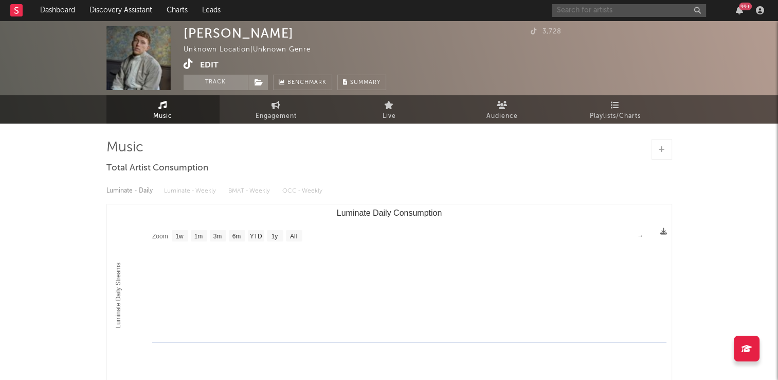
click at [603, 7] on input "text" at bounding box center [629, 10] width 154 height 13
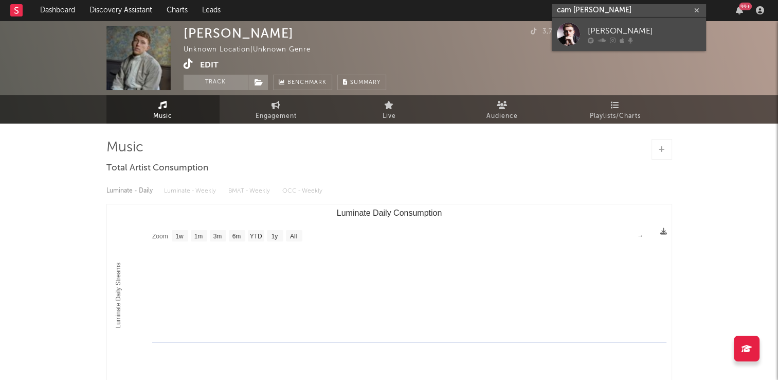
type input "cam [PERSON_NAME]"
click at [621, 30] on div "[PERSON_NAME]" at bounding box center [644, 31] width 113 height 12
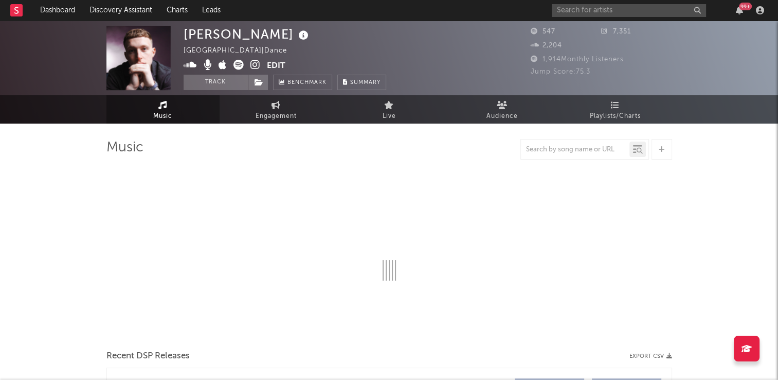
select select "1w"
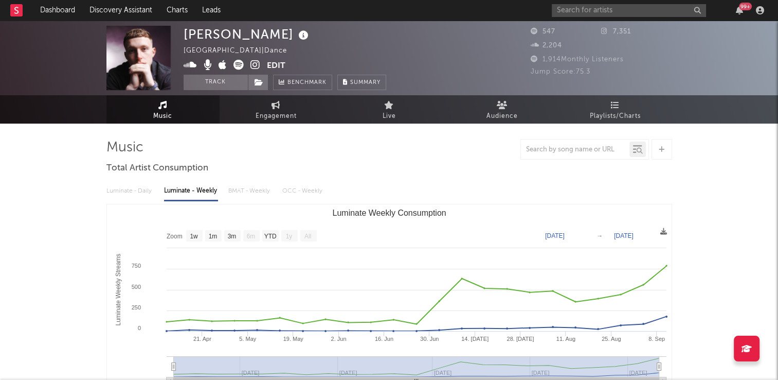
click at [296, 37] on icon at bounding box center [303, 35] width 15 height 14
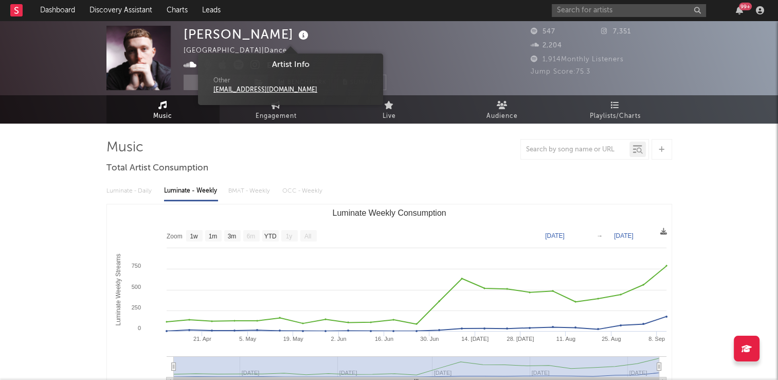
click at [341, 38] on div "Cam Stockman United Kingdom | Dance Edit Track Benchmark Summary" at bounding box center [285, 58] width 203 height 64
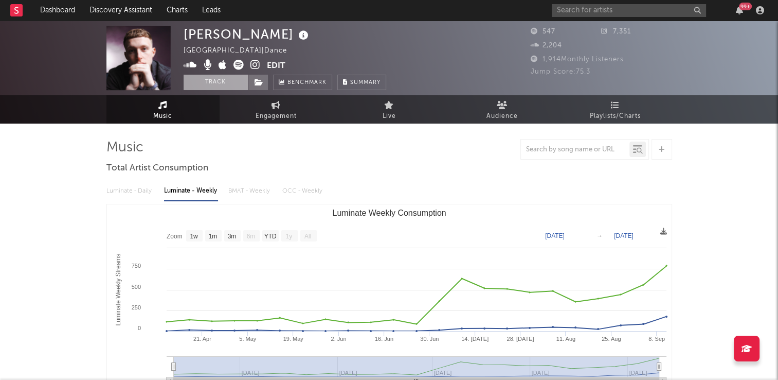
click at [212, 82] on button "Track" at bounding box center [216, 82] width 64 height 15
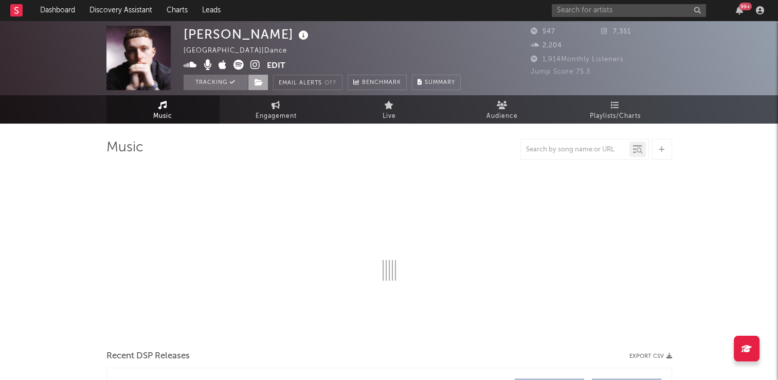
select select "1w"
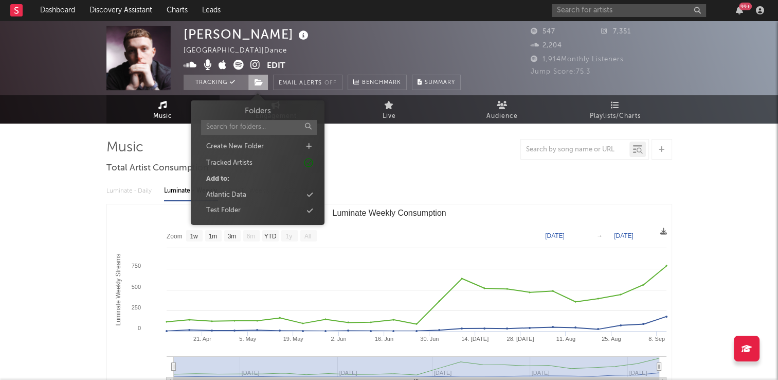
click at [257, 79] on icon at bounding box center [259, 82] width 9 height 7
click at [238, 192] on div "Atlantic Data" at bounding box center [226, 195] width 40 height 10
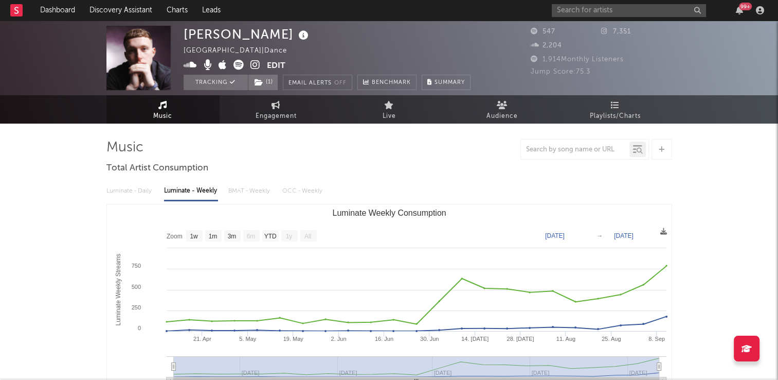
click at [348, 40] on div "Cam Stockman United Kingdom | Dance Edit Tracking ( 1 ) Email Alerts Off Benchm…" at bounding box center [327, 58] width 287 height 64
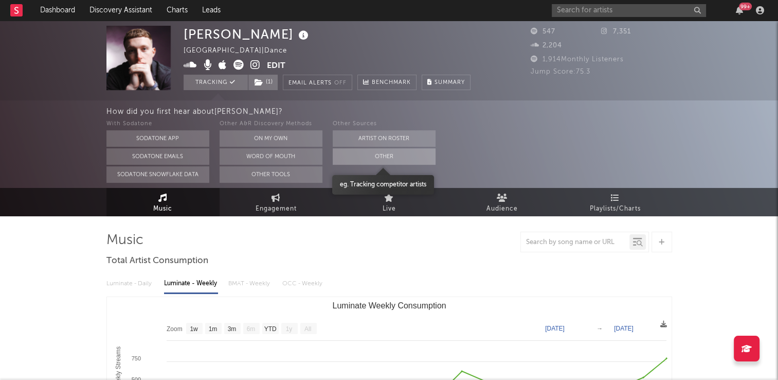
click at [383, 154] on button "Other" at bounding box center [384, 156] width 103 height 16
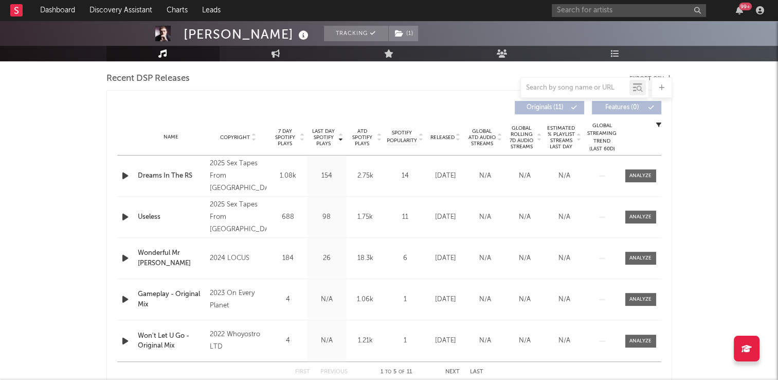
scroll to position [360, 0]
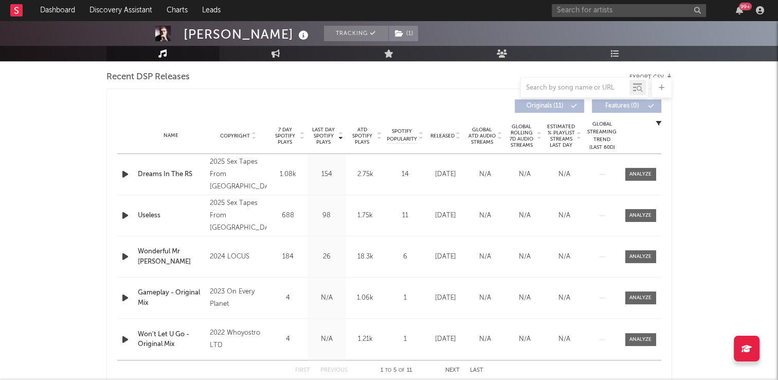
click at [126, 177] on icon "button" at bounding box center [125, 174] width 11 height 13
click at [126, 176] on icon "button" at bounding box center [125, 174] width 10 height 13
click at [125, 215] on icon "button" at bounding box center [125, 215] width 11 height 13
click at [125, 215] on icon "button" at bounding box center [125, 215] width 10 height 13
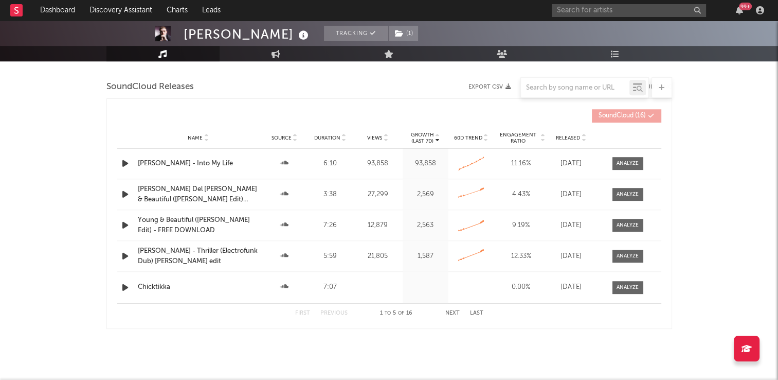
scroll to position [926, 0]
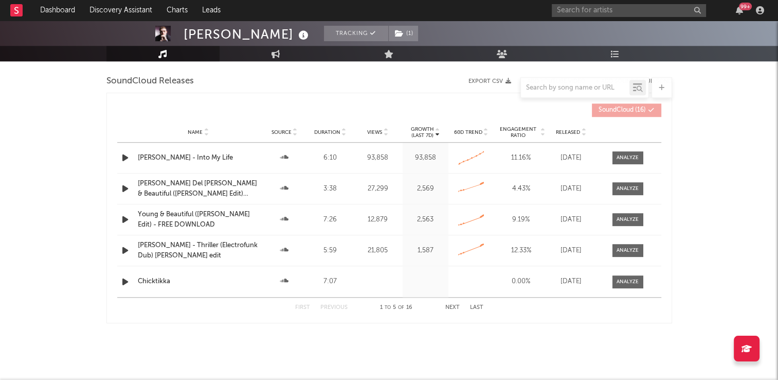
click at [123, 159] on icon "button" at bounding box center [125, 157] width 11 height 13
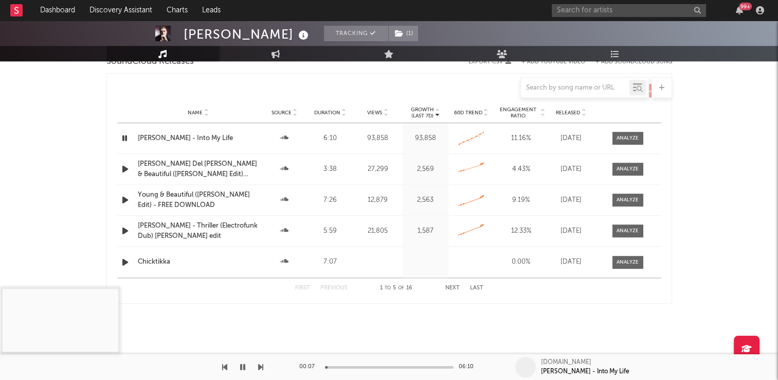
scroll to position [843, 0]
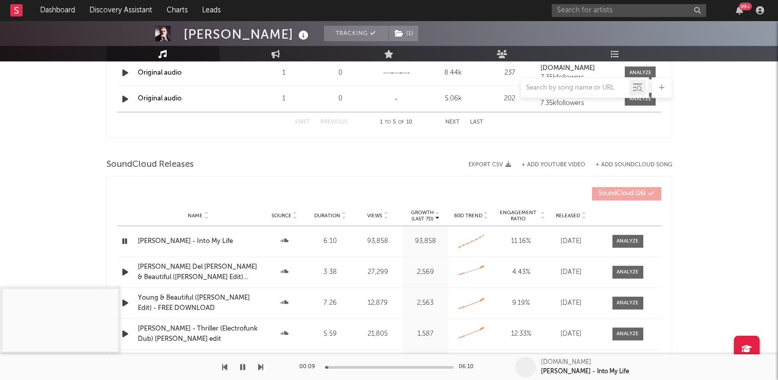
click at [125, 240] on icon "button" at bounding box center [125, 241] width 10 height 13
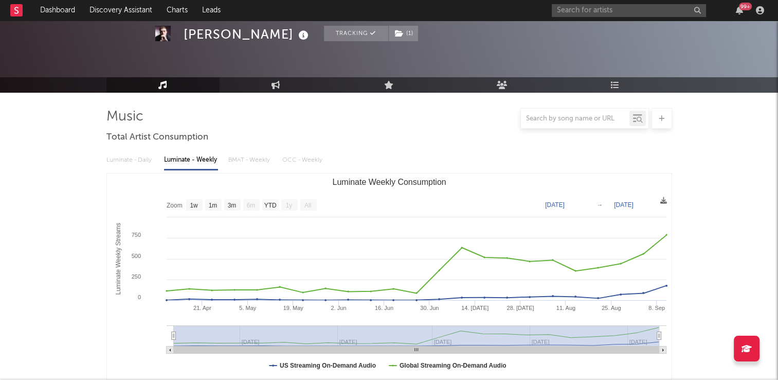
scroll to position [0, 0]
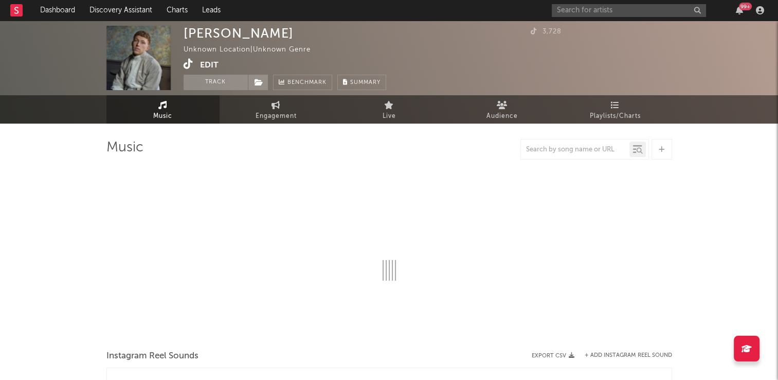
select select "1w"
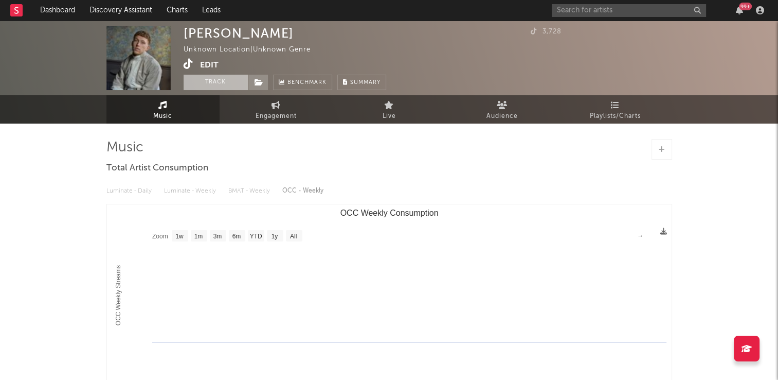
click at [200, 81] on button "Track" at bounding box center [216, 82] width 64 height 15
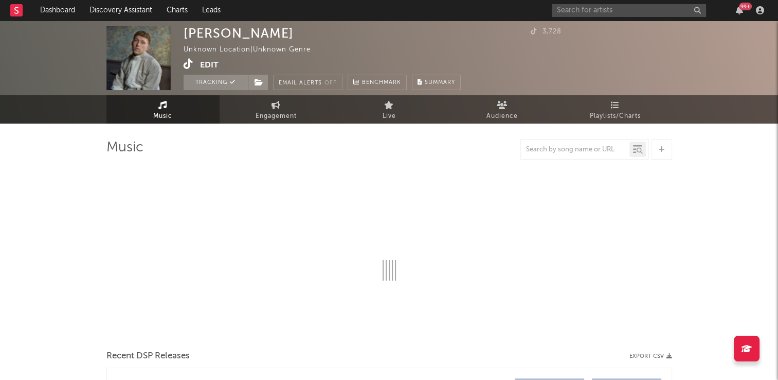
select select "1w"
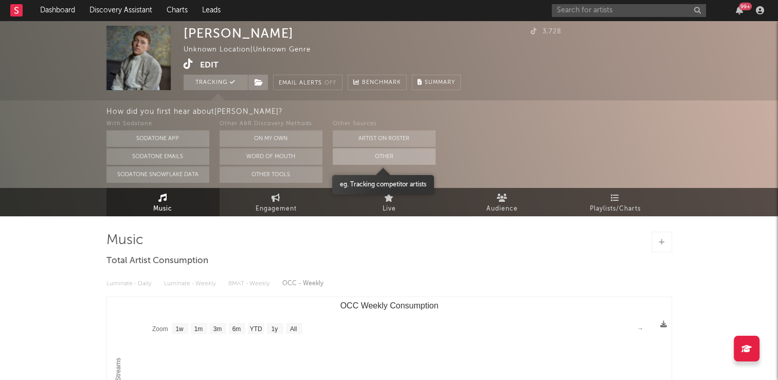
click at [393, 153] on button "Other" at bounding box center [384, 156] width 103 height 16
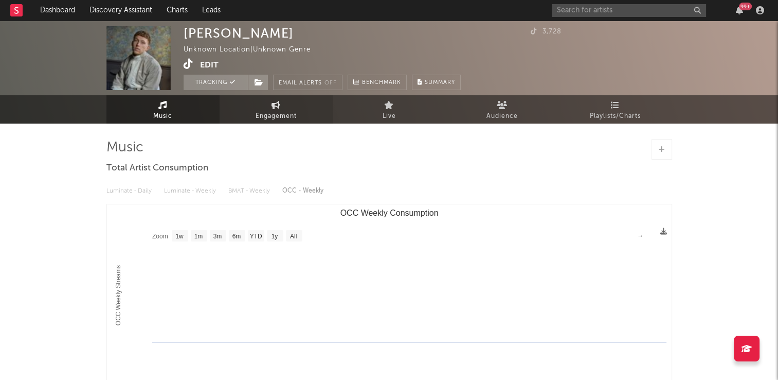
click at [276, 114] on span "Engagement" at bounding box center [276, 116] width 41 height 12
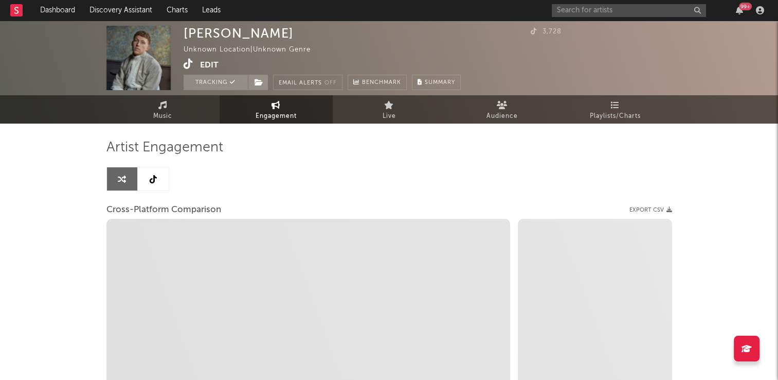
select select "1w"
select select "1m"
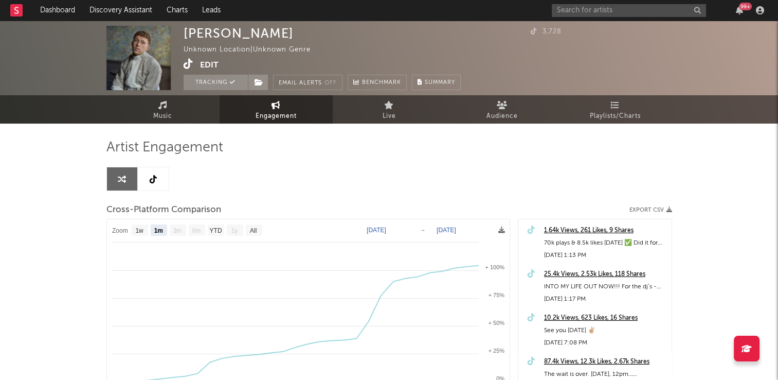
click at [156, 178] on icon at bounding box center [153, 179] width 7 height 8
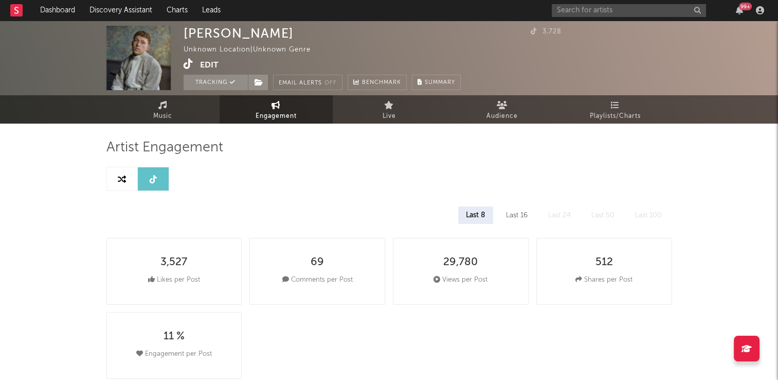
select select "1w"
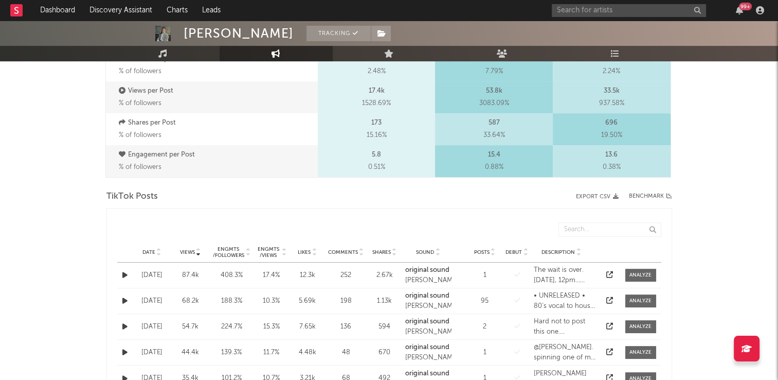
scroll to position [412, 0]
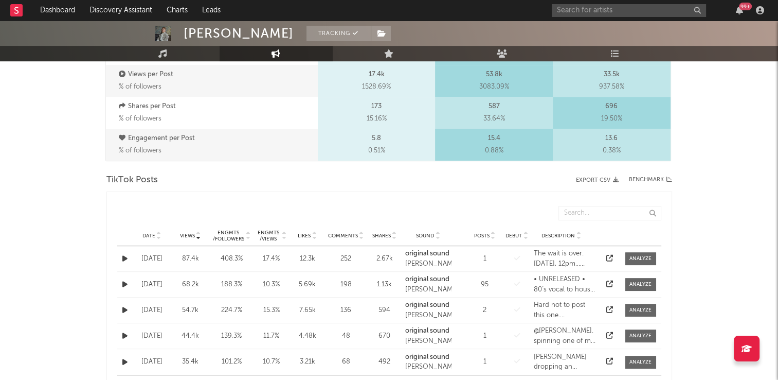
click at [159, 232] on icon at bounding box center [158, 234] width 5 height 4
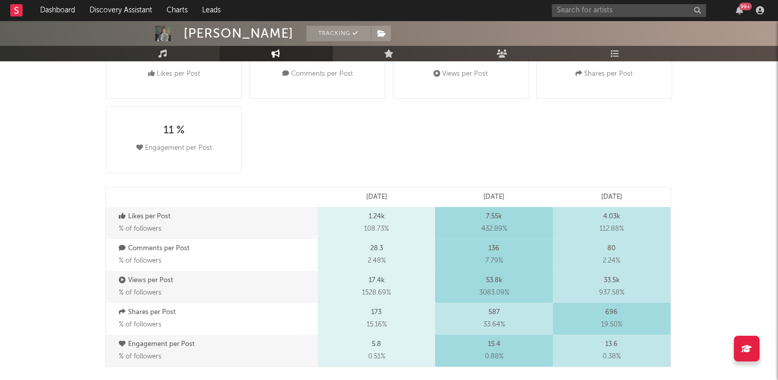
scroll to position [0, 0]
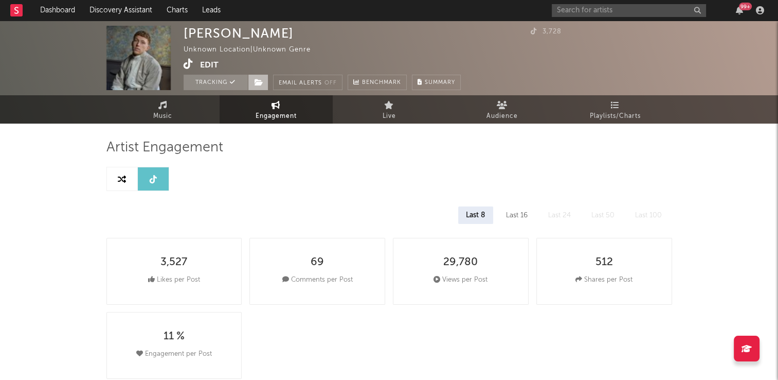
click at [259, 83] on icon at bounding box center [259, 82] width 9 height 7
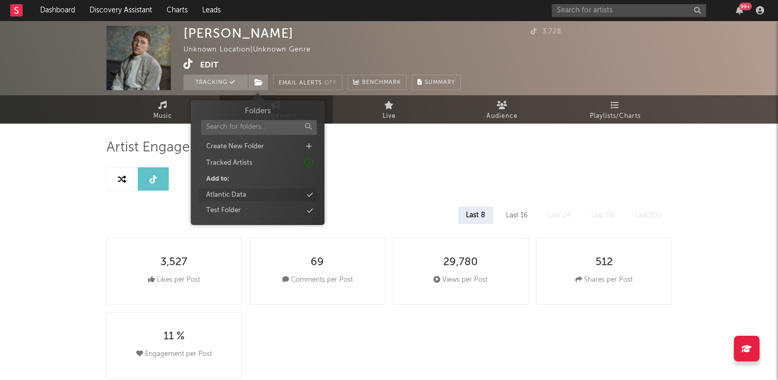
click at [232, 193] on div "Atlantic Data" at bounding box center [226, 195] width 40 height 10
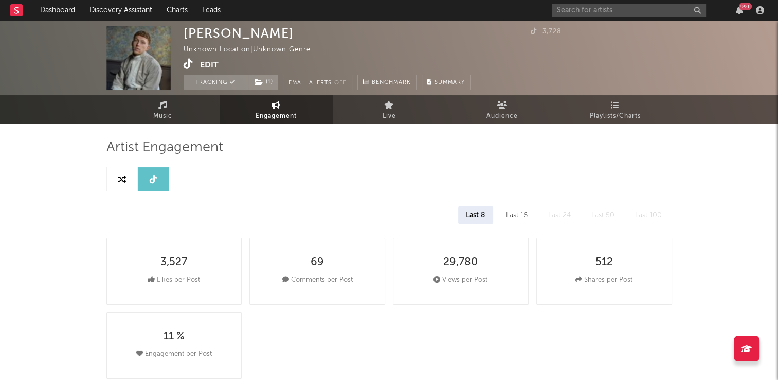
click at [189, 67] on icon at bounding box center [189, 64] width 10 height 10
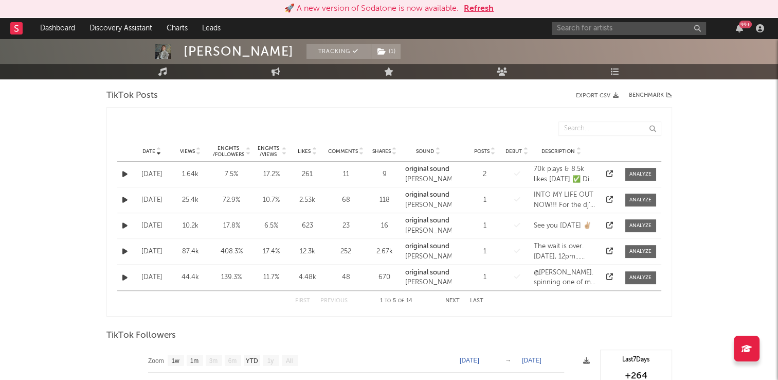
scroll to position [515, 0]
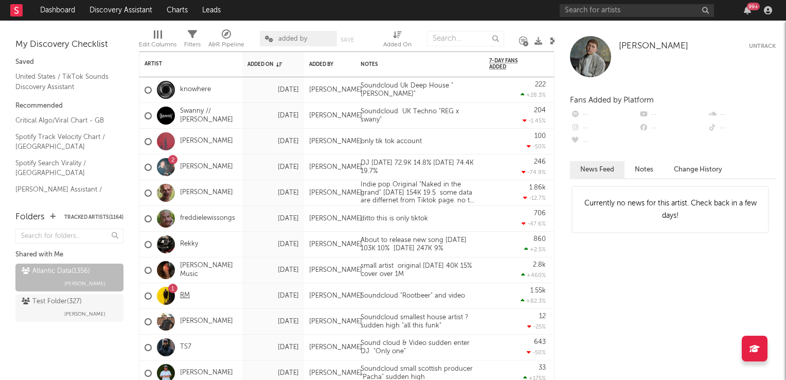
click at [187, 296] on link "RM" at bounding box center [185, 295] width 10 height 9
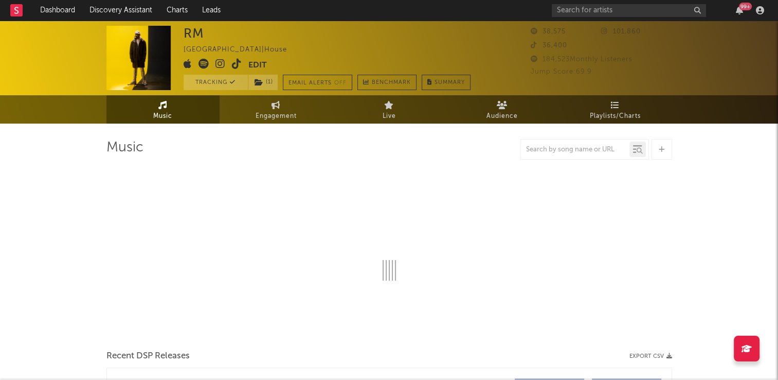
select select "6m"
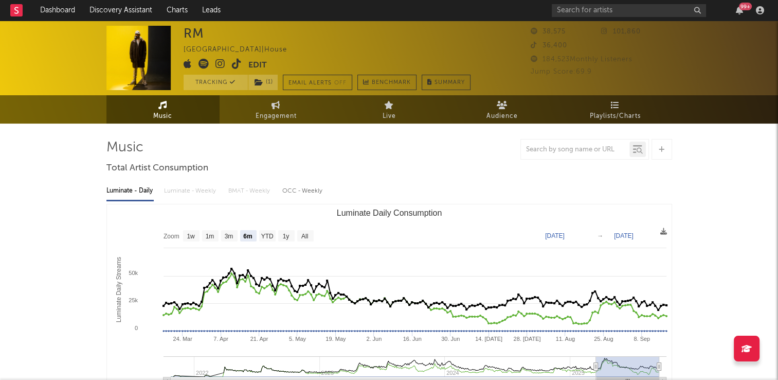
click at [236, 63] on icon at bounding box center [237, 64] width 10 height 10
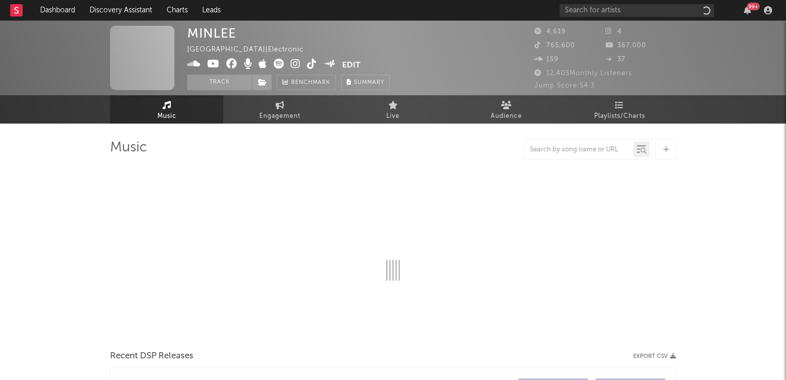
select select "1w"
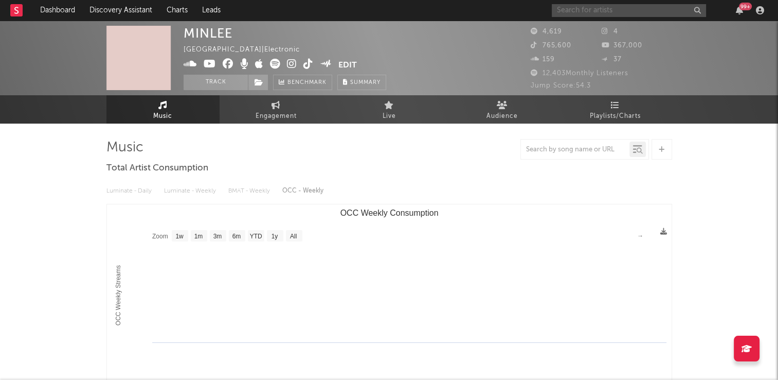
click at [583, 8] on input "text" at bounding box center [629, 10] width 154 height 13
click at [612, 9] on input "[PERSON_NAME]" at bounding box center [629, 10] width 154 height 13
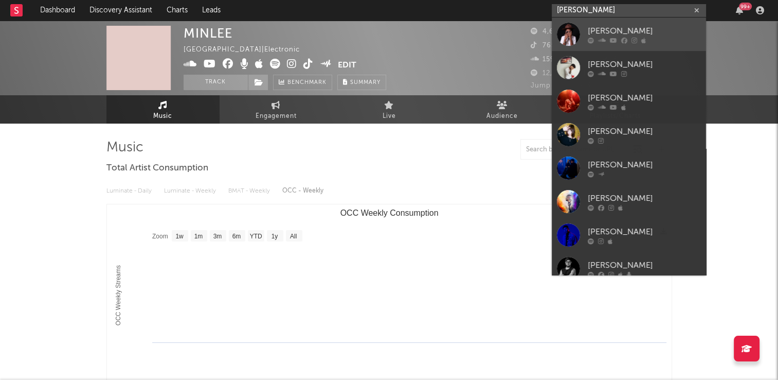
type input "[PERSON_NAME]"
click at [606, 32] on div "[PERSON_NAME]" at bounding box center [644, 31] width 113 height 12
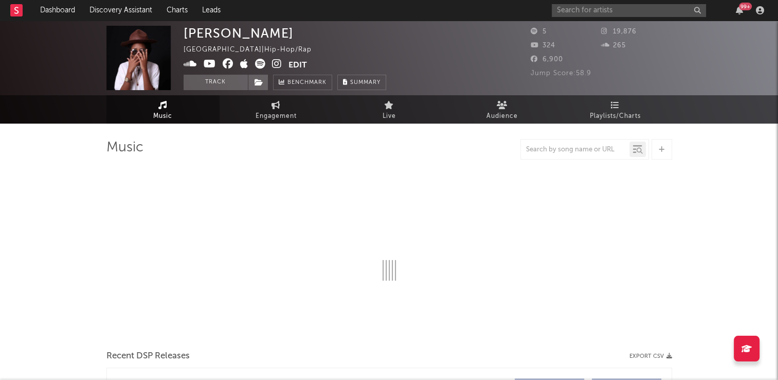
select select "1w"
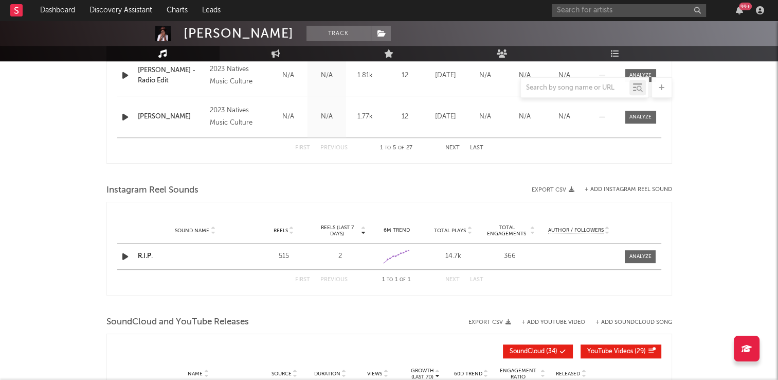
scroll to position [566, 0]
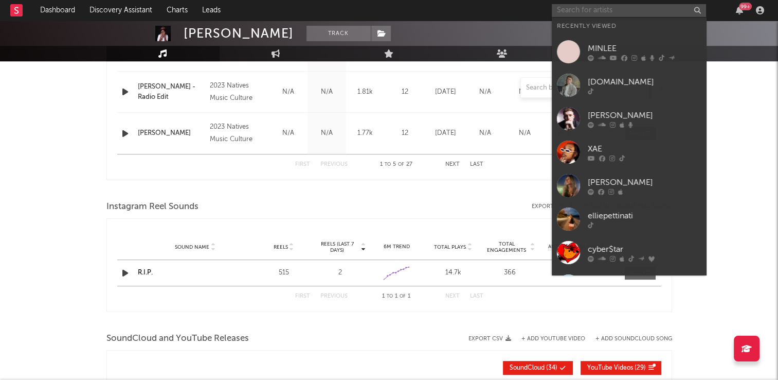
click at [581, 13] on input "text" at bounding box center [629, 10] width 154 height 13
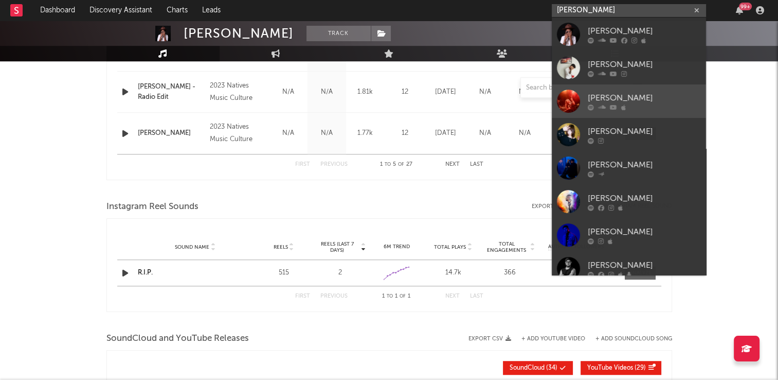
type input "[PERSON_NAME]"
click at [606, 101] on div "[PERSON_NAME]" at bounding box center [644, 98] width 113 height 12
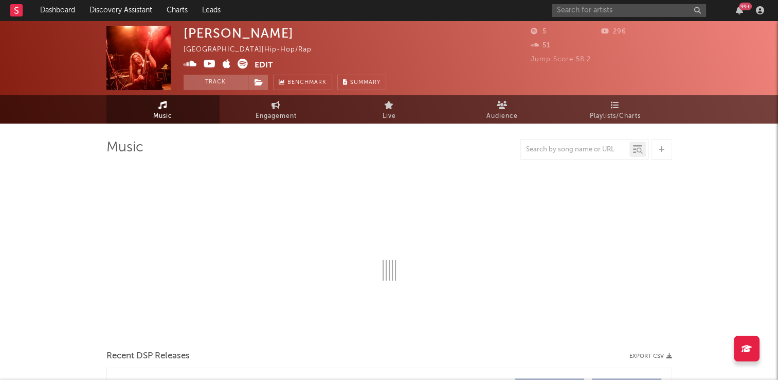
select select "1w"
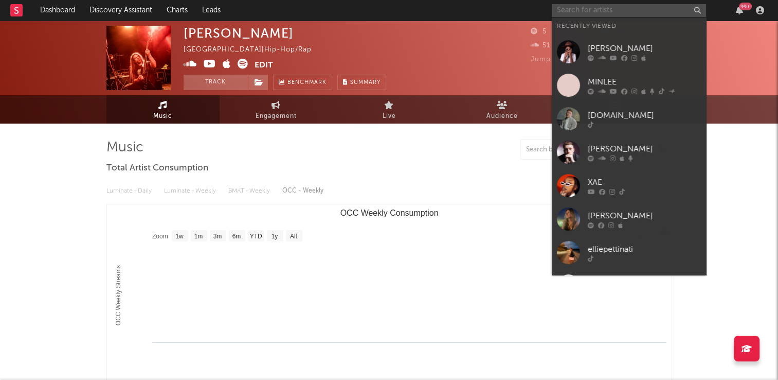
click at [592, 9] on input "text" at bounding box center [629, 10] width 154 height 13
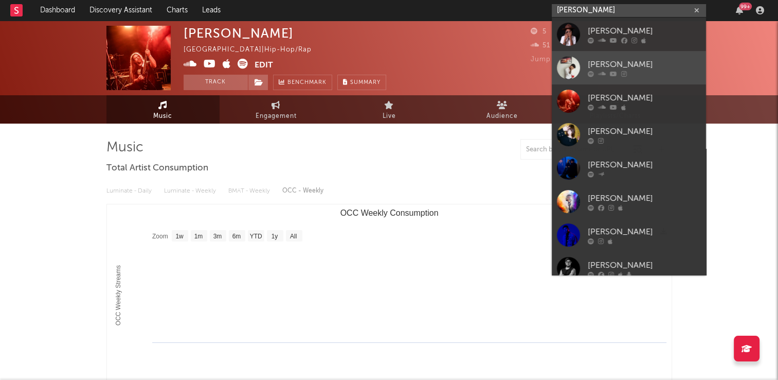
type input "darian"
click at [604, 67] on div "Darian" at bounding box center [644, 64] width 113 height 12
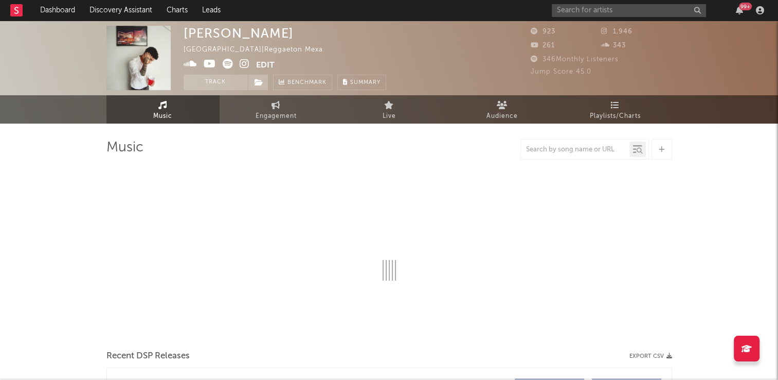
select select "1w"
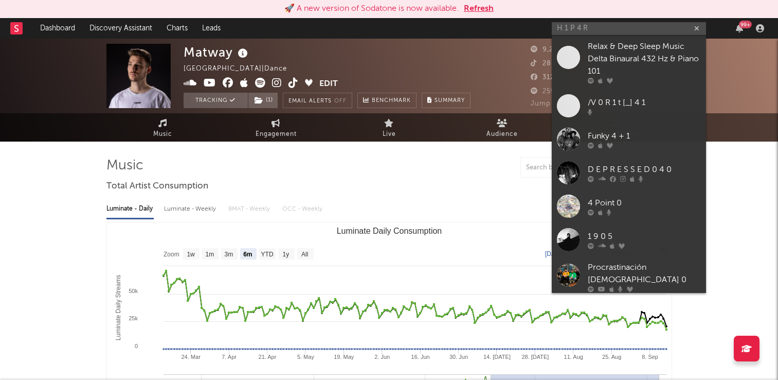
select select "6m"
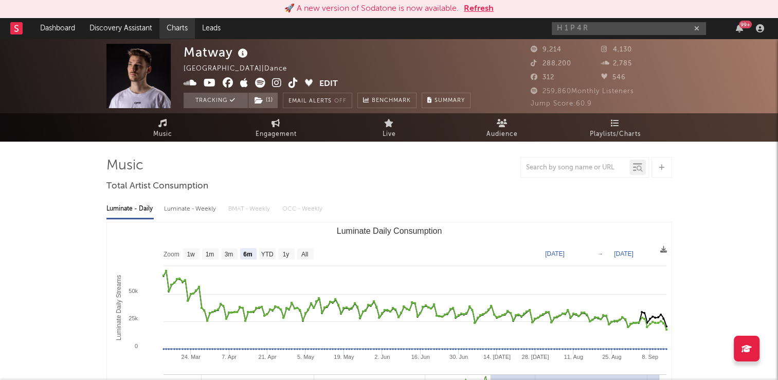
click at [179, 29] on link "Charts" at bounding box center [177, 28] width 36 height 21
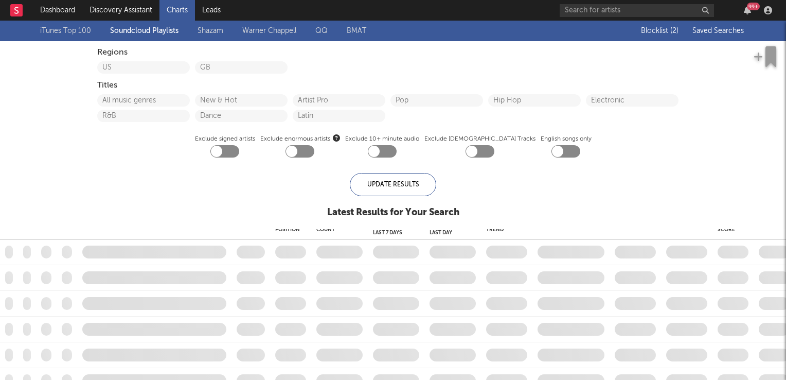
checkbox input "true"
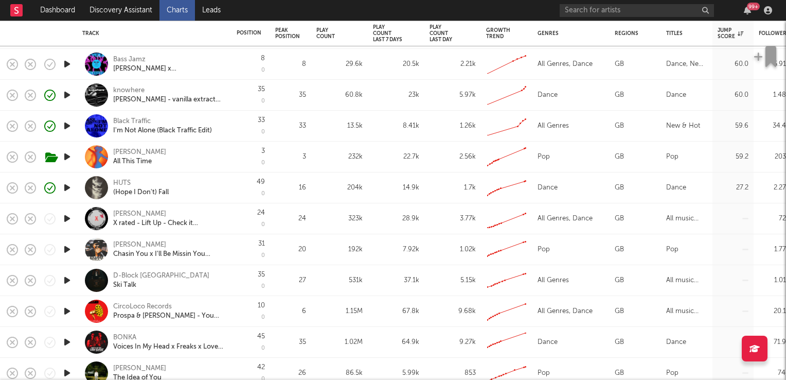
click at [131, 216] on div "ross shields" at bounding box center [139, 213] width 53 height 9
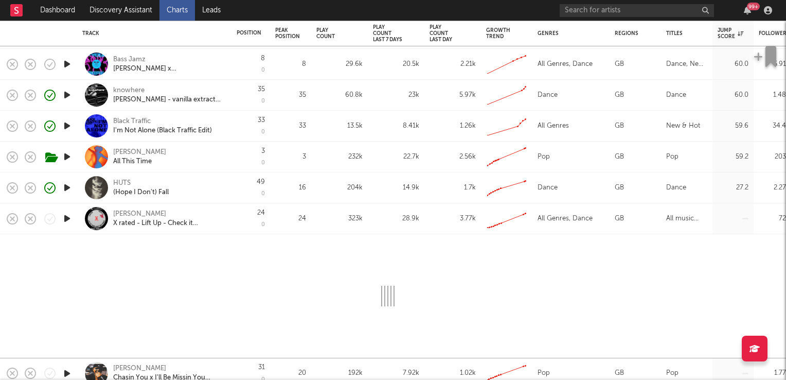
select select "1w"
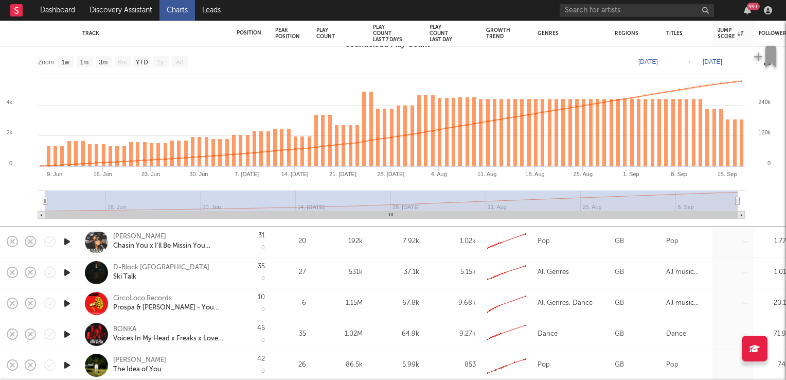
click at [132, 239] on div "Elijah Scott" at bounding box center [139, 236] width 53 height 9
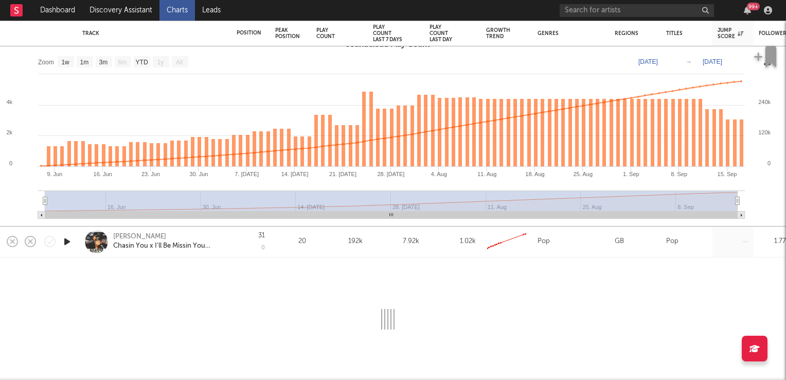
select select "1w"
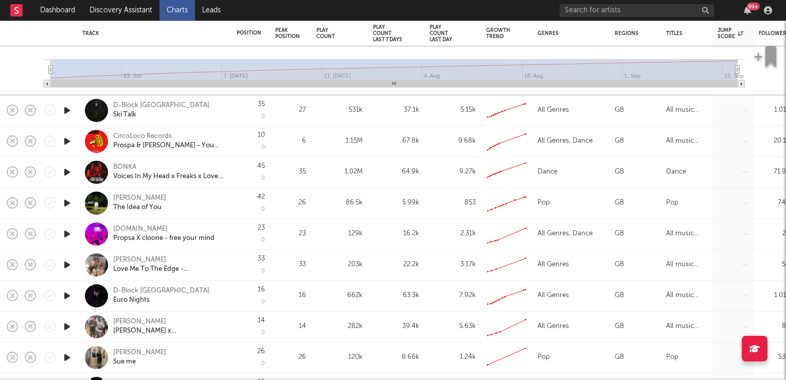
click at [126, 166] on div "BONKA" at bounding box center [124, 167] width 23 height 9
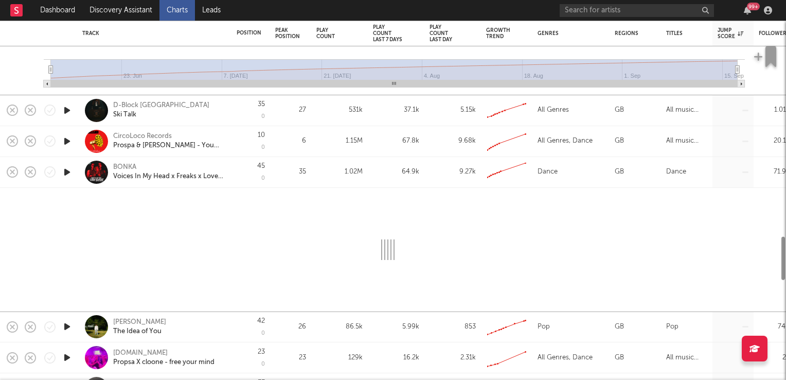
select select "1w"
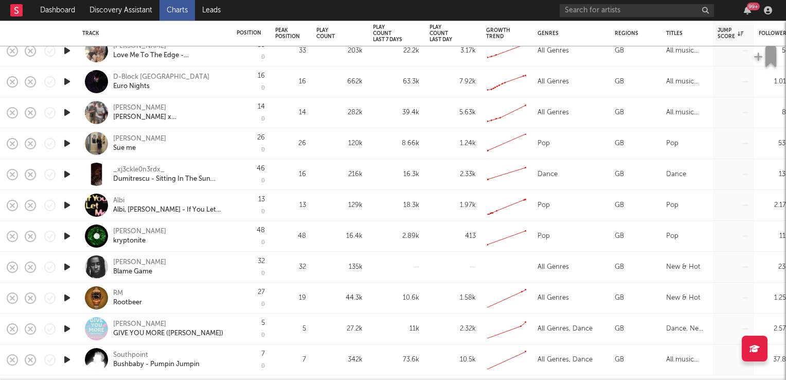
click at [129, 263] on div "Darian" at bounding box center [139, 262] width 53 height 9
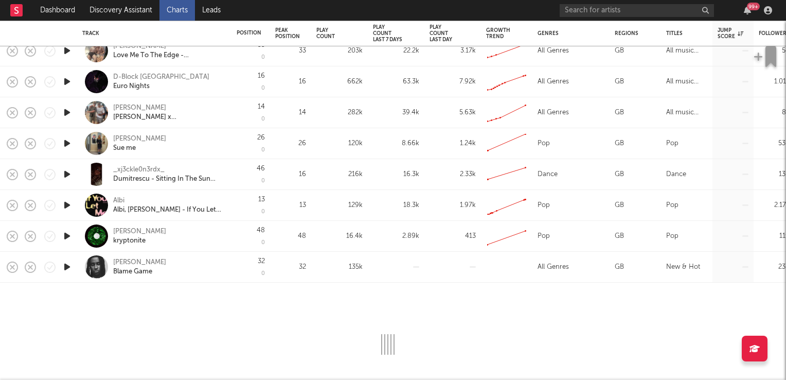
select select "1w"
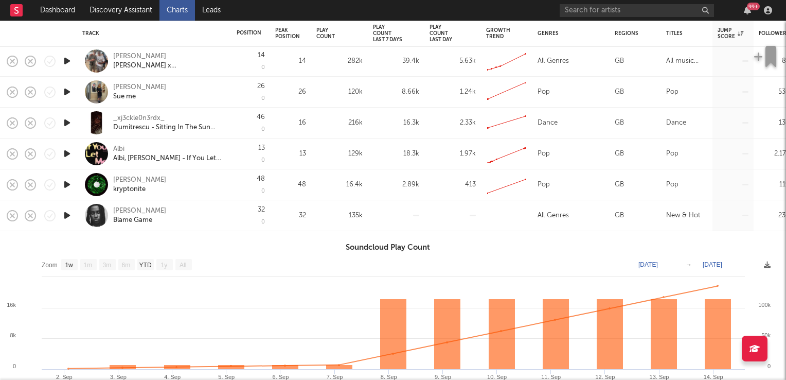
click at [68, 217] on icon "button" at bounding box center [67, 215] width 11 height 13
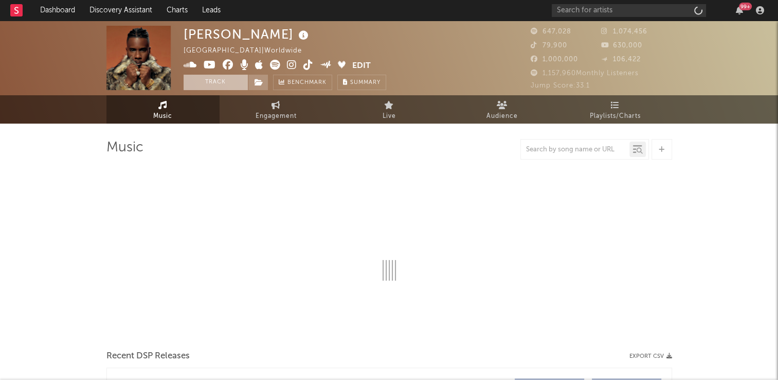
select select "6m"
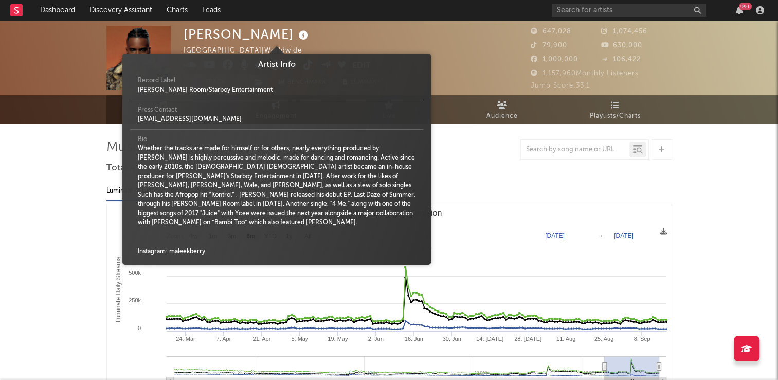
click at [296, 36] on icon at bounding box center [303, 35] width 15 height 14
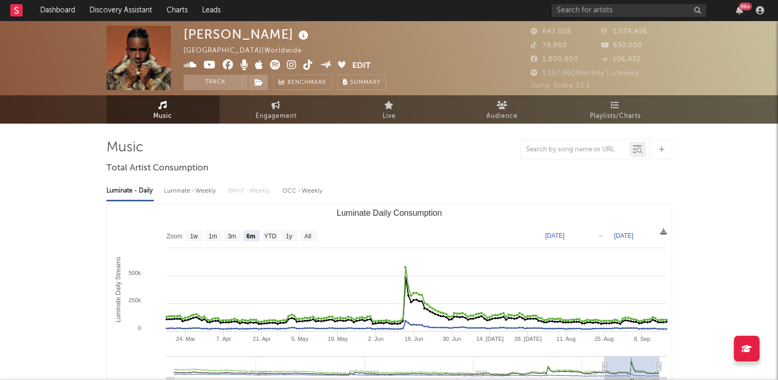
click at [388, 28] on div "Maleek Berry United Kingdom | Worldwide Edit Track Benchmark Summary" at bounding box center [351, 58] width 334 height 64
click at [132, 8] on link "Discovery Assistant" at bounding box center [120, 10] width 77 height 21
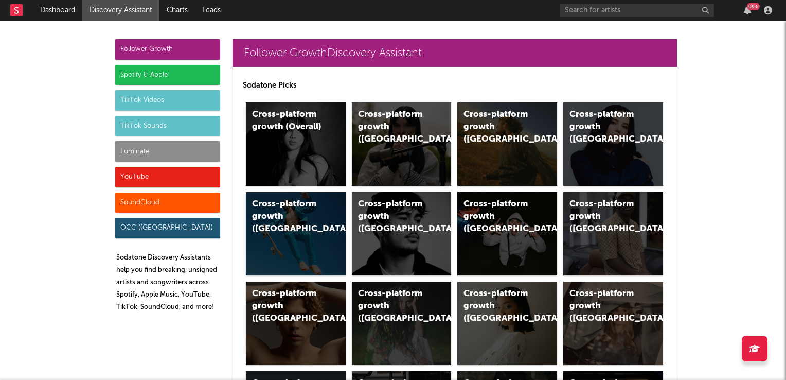
click at [169, 128] on div "TikTok Sounds" at bounding box center [167, 126] width 105 height 21
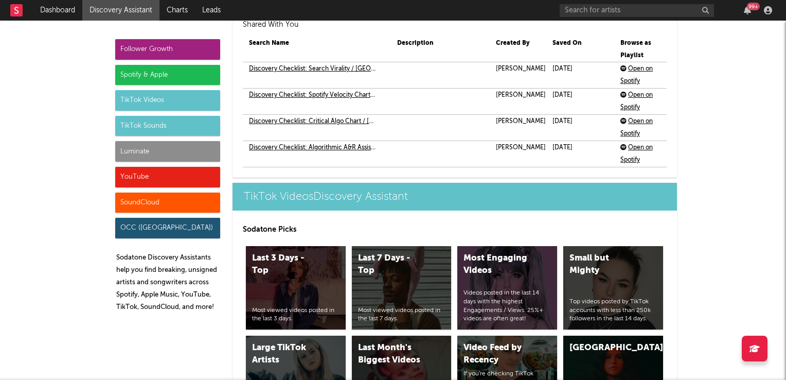
scroll to position [3748, 0]
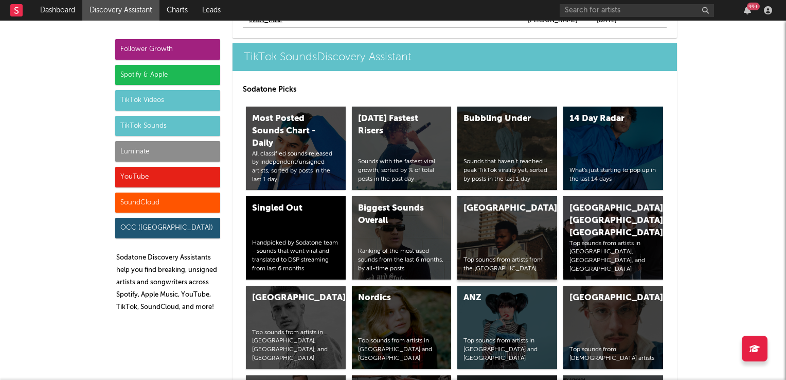
click at [511, 242] on div "United Kingdom Top sounds from artists from the United Kingdom" at bounding box center [507, 237] width 100 height 83
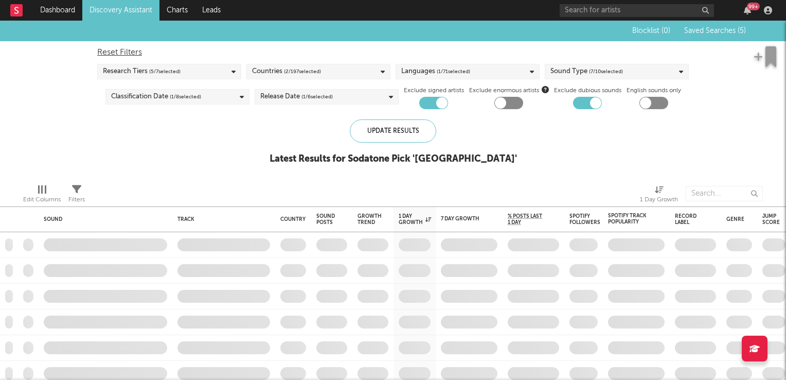
checkbox input "true"
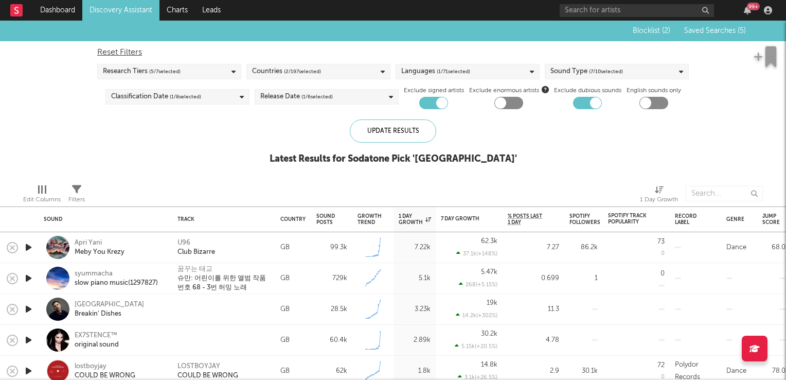
click at [31, 246] on icon "button" at bounding box center [28, 247] width 11 height 13
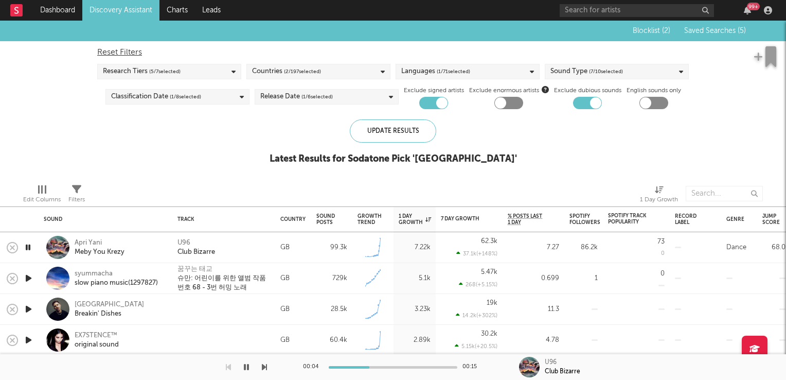
click at [31, 246] on icon "button" at bounding box center [28, 247] width 10 height 13
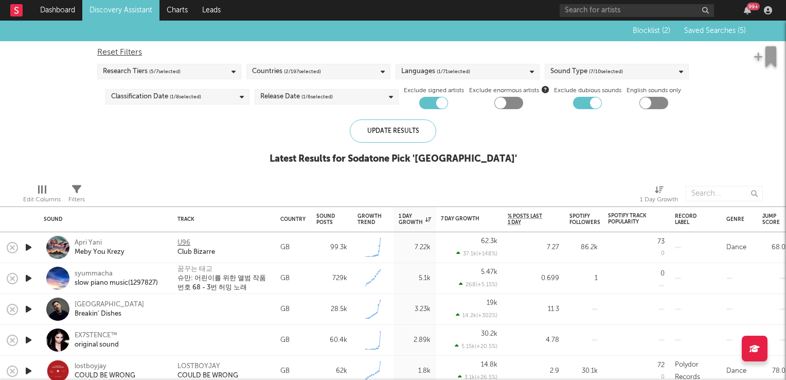
click at [181, 244] on div "U96" at bounding box center [184, 242] width 13 height 9
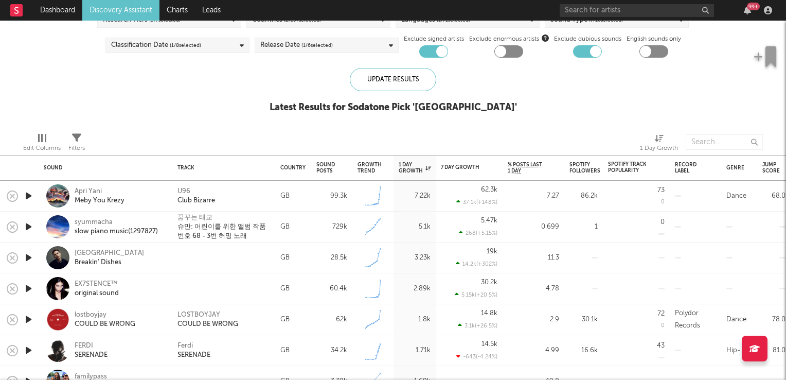
click at [28, 259] on icon "button" at bounding box center [28, 257] width 11 height 13
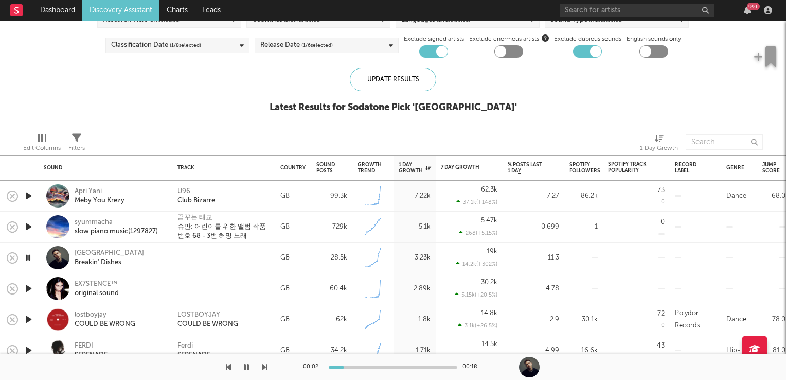
click at [28, 259] on icon "button" at bounding box center [28, 257] width 10 height 13
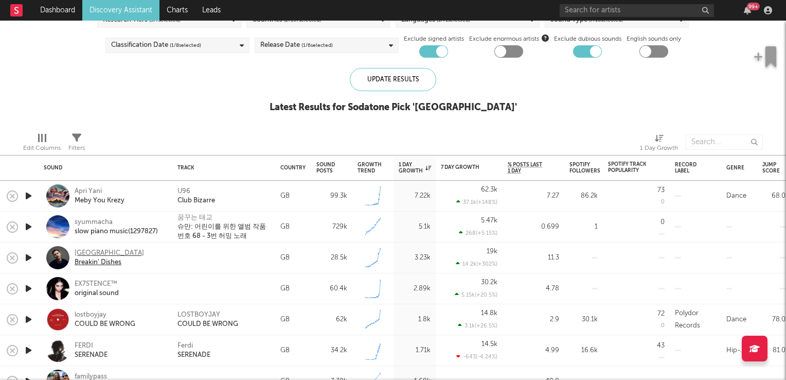
click at [88, 249] on div "Ely Oaks" at bounding box center [109, 253] width 69 height 9
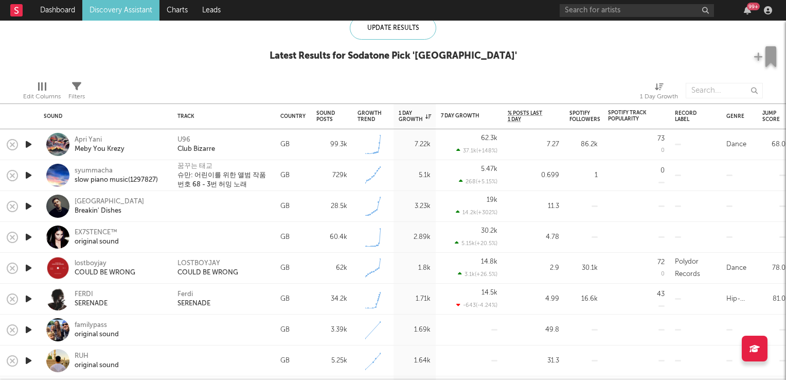
click at [29, 268] on icon "button" at bounding box center [28, 267] width 11 height 13
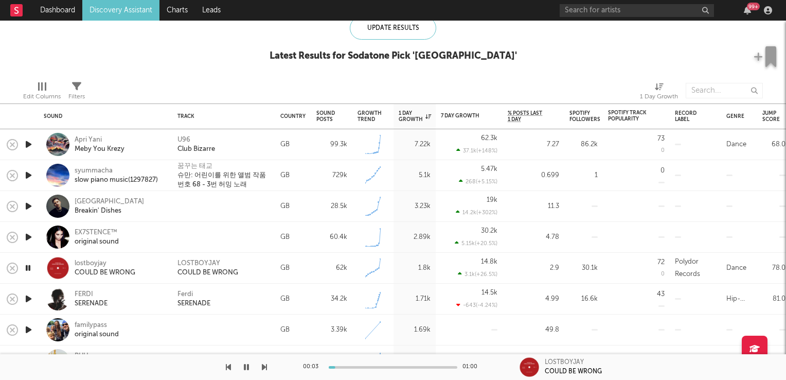
click at [29, 268] on icon "button" at bounding box center [28, 267] width 10 height 13
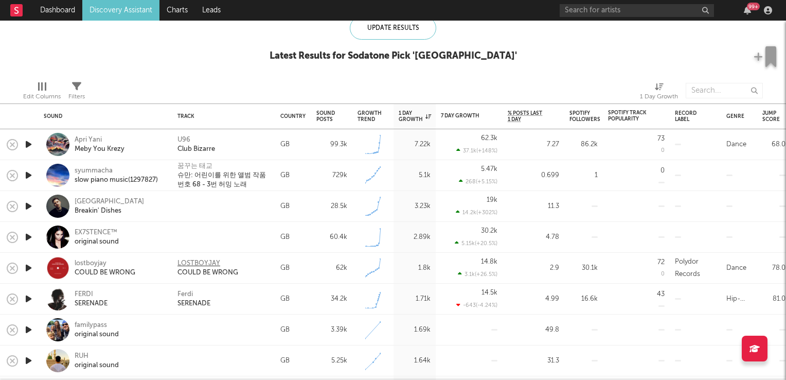
click at [198, 259] on div "LOSTBOYJAY" at bounding box center [199, 263] width 43 height 9
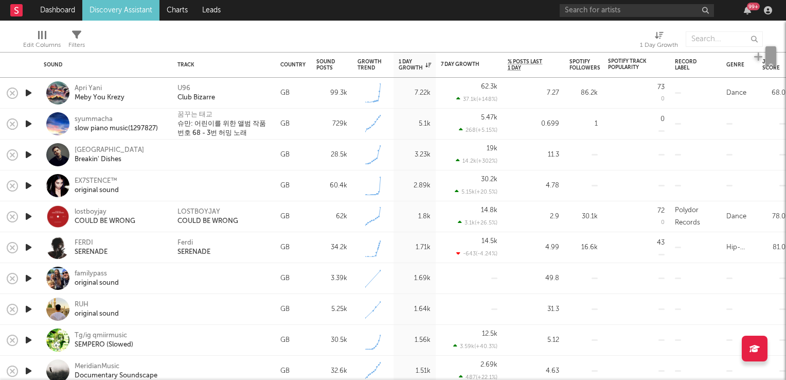
click at [27, 247] on icon "button" at bounding box center [28, 247] width 11 height 13
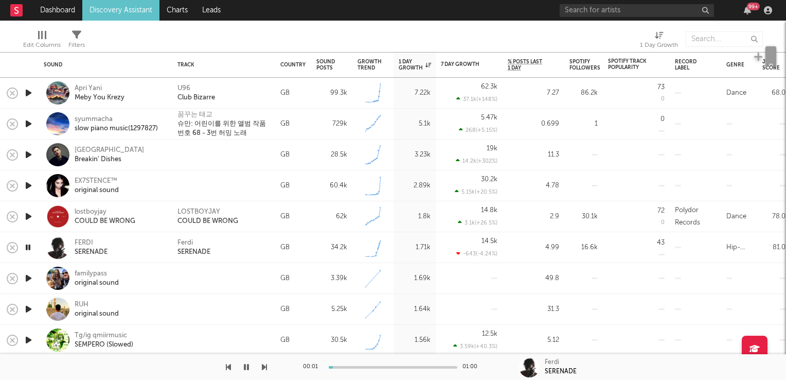
click at [27, 247] on icon "button" at bounding box center [28, 247] width 10 height 13
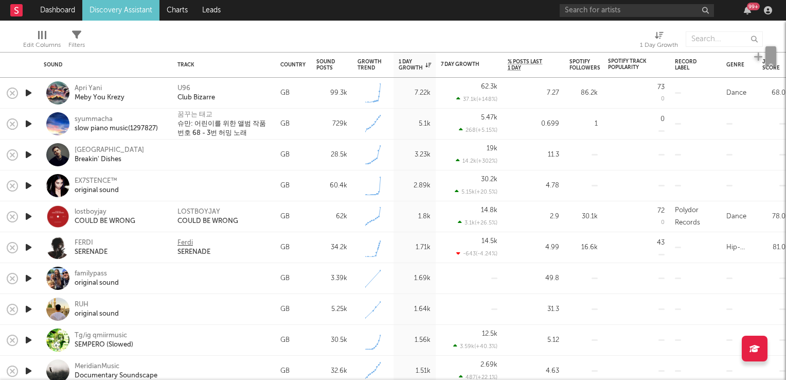
click at [185, 242] on div "Ferdi" at bounding box center [185, 242] width 15 height 9
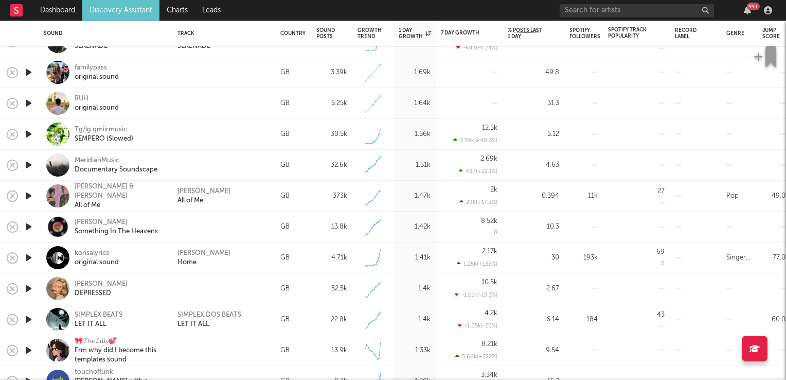
click at [31, 194] on icon "button" at bounding box center [28, 195] width 11 height 13
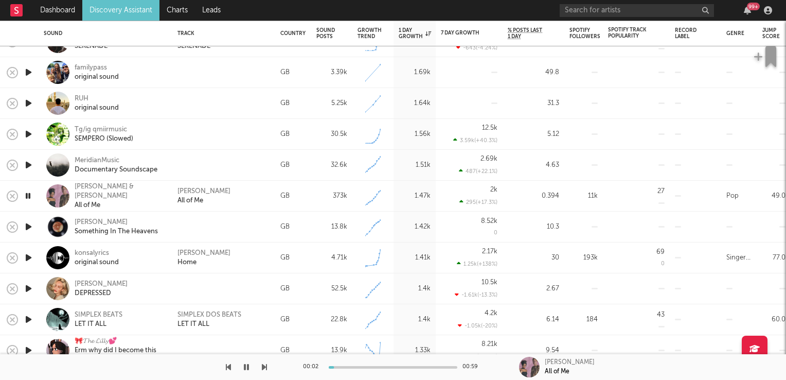
click at [31, 194] on icon "button" at bounding box center [28, 195] width 10 height 13
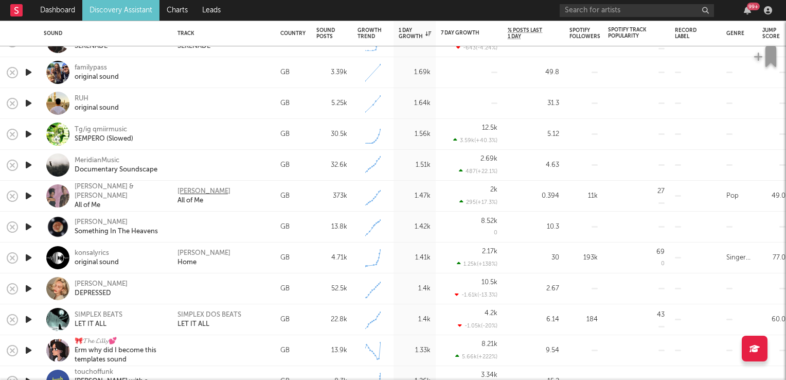
click at [191, 191] on div "Toby Gad" at bounding box center [204, 191] width 53 height 9
click at [27, 257] on icon "button" at bounding box center [28, 257] width 11 height 13
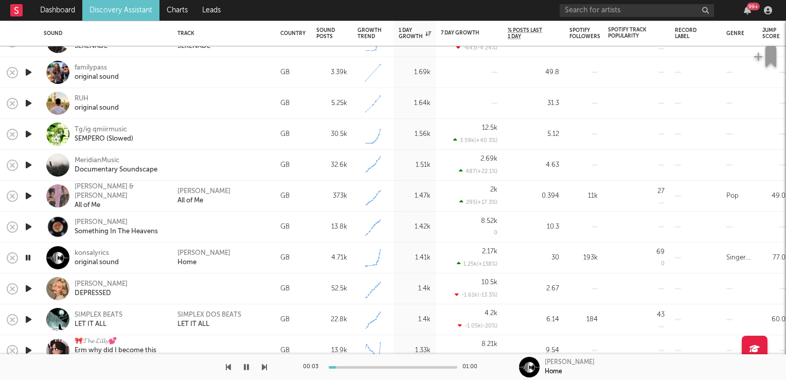
click at [26, 257] on icon "button" at bounding box center [28, 257] width 10 height 13
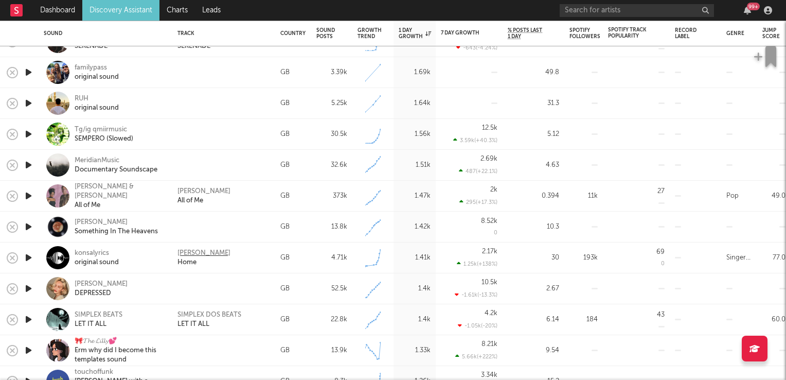
click at [198, 254] on div "Edith Whiskers" at bounding box center [204, 253] width 53 height 9
click at [27, 256] on icon "button" at bounding box center [28, 257] width 11 height 13
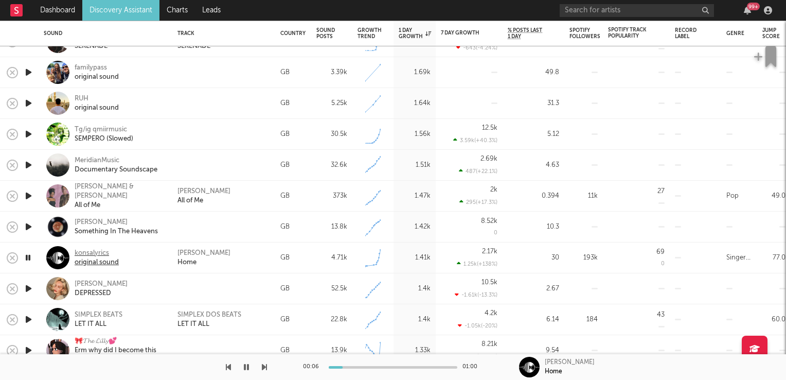
click at [86, 256] on div "konsalyrics" at bounding box center [97, 253] width 44 height 9
click at [29, 256] on icon "button" at bounding box center [28, 257] width 10 height 13
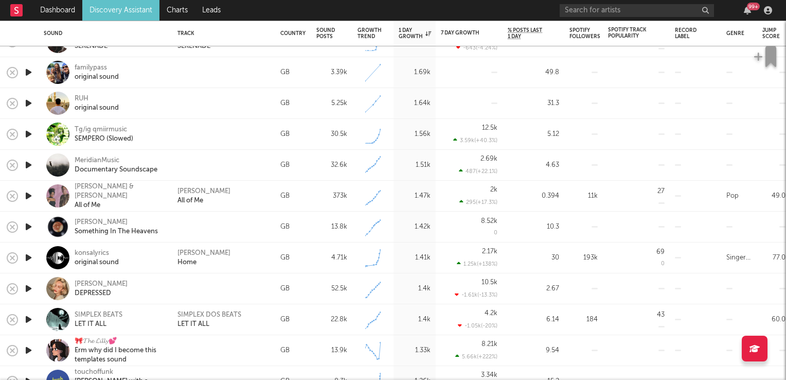
click at [27, 289] on icon "button" at bounding box center [28, 288] width 11 height 13
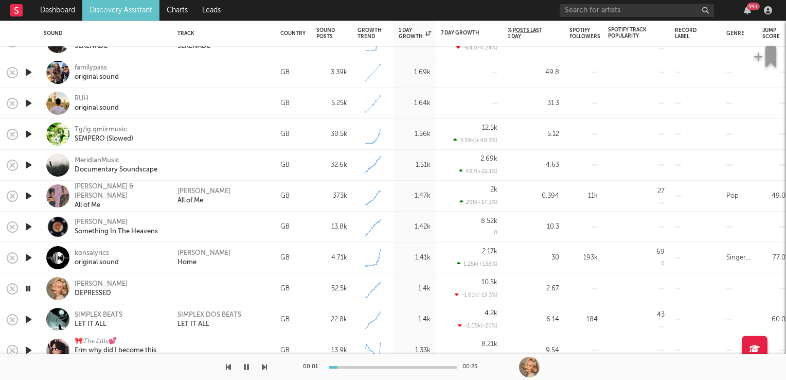
click at [27, 289] on icon "button" at bounding box center [28, 288] width 10 height 13
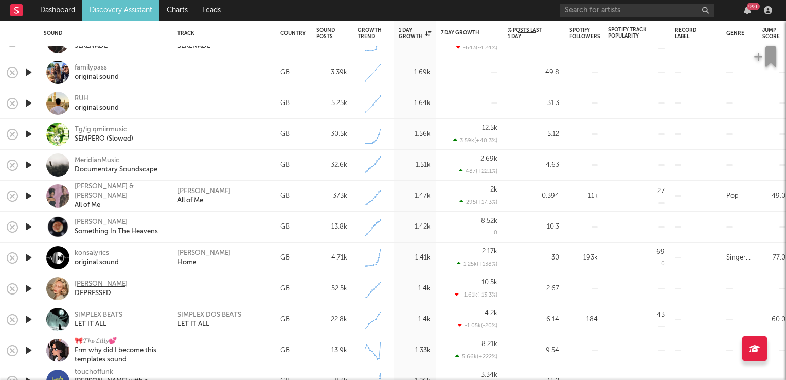
click at [90, 283] on div "ANNEMARIE" at bounding box center [101, 283] width 53 height 9
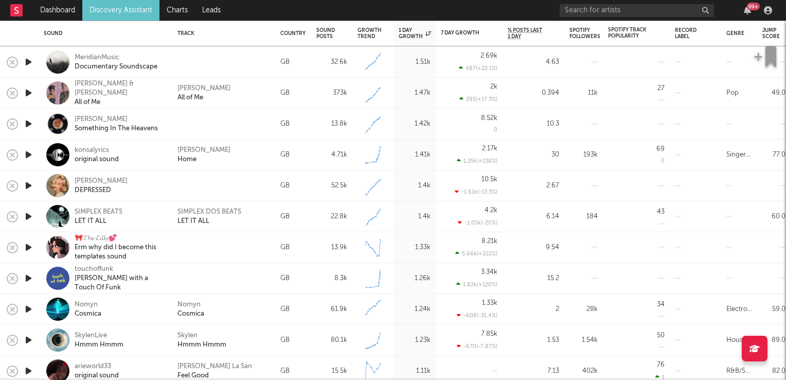
click at [30, 215] on icon "button" at bounding box center [28, 216] width 11 height 13
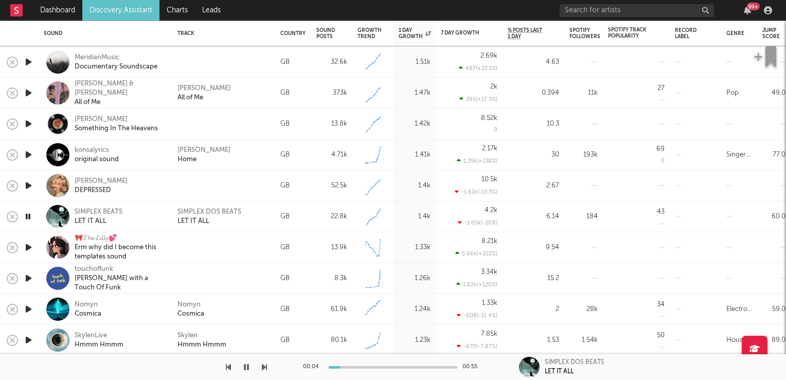
click at [30, 215] on icon "button" at bounding box center [28, 216] width 10 height 13
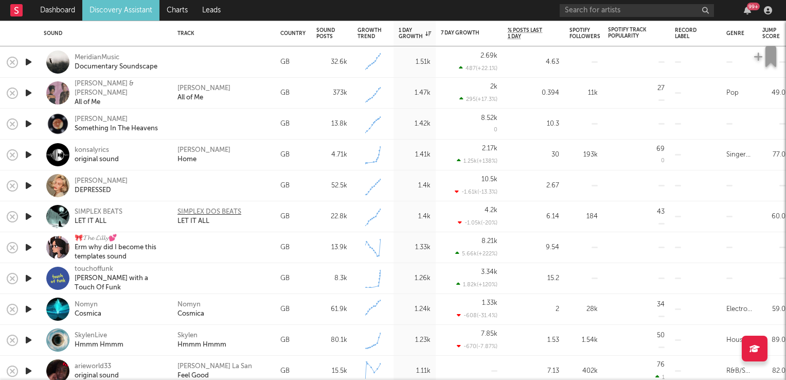
click at [197, 209] on div "SIMPLEX DOS BEATS" at bounding box center [210, 211] width 64 height 9
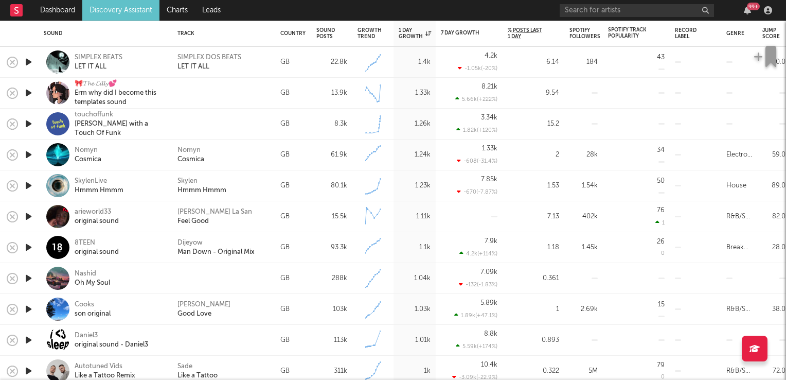
click at [31, 248] on icon "button" at bounding box center [28, 247] width 11 height 13
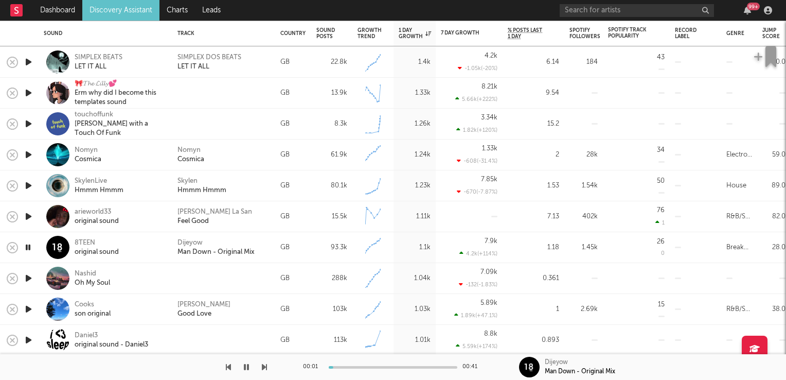
click at [31, 248] on icon "button" at bounding box center [28, 247] width 10 height 13
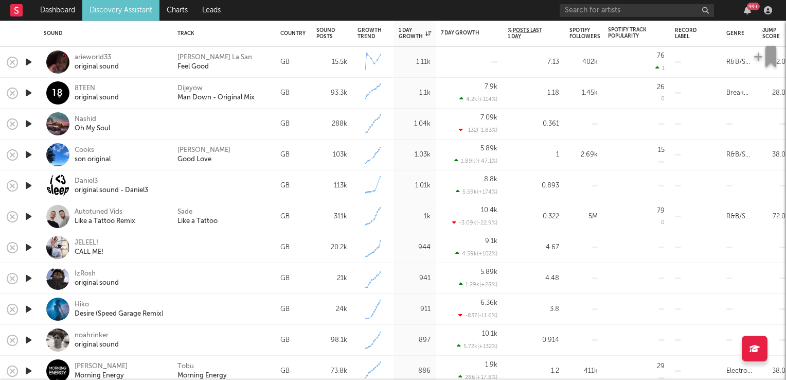
click at [26, 247] on icon "button" at bounding box center [28, 247] width 11 height 13
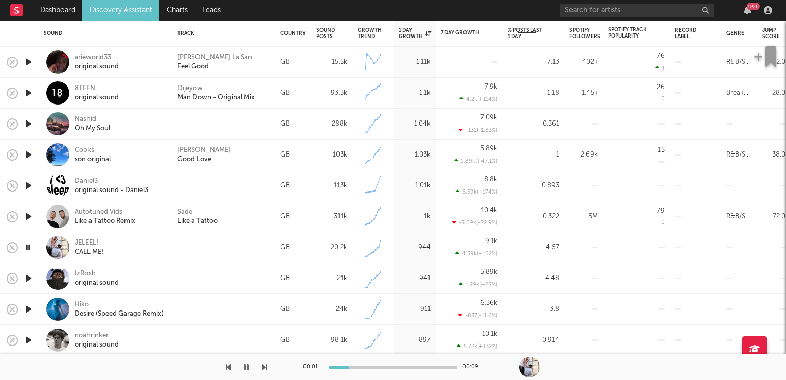
click at [26, 247] on icon "button" at bounding box center [28, 247] width 10 height 13
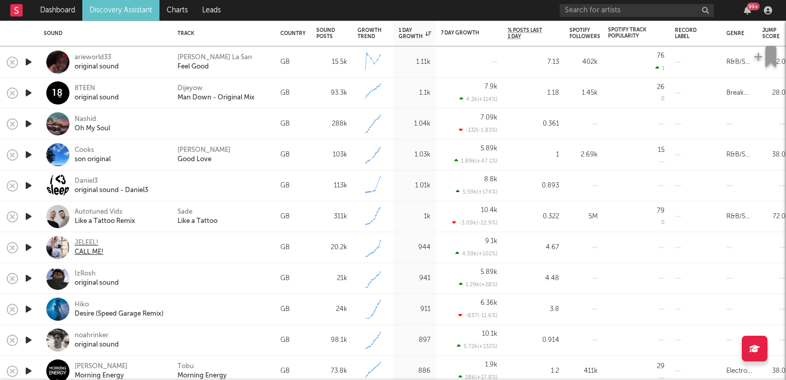
click at [84, 243] on div "JELEEL!" at bounding box center [89, 242] width 29 height 9
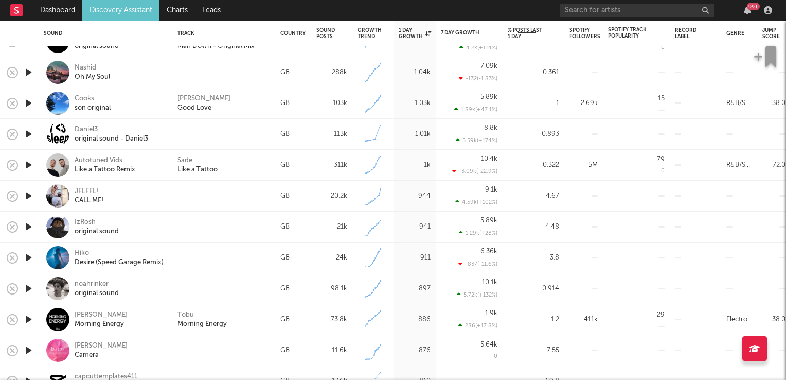
click at [28, 256] on icon "button" at bounding box center [28, 257] width 11 height 13
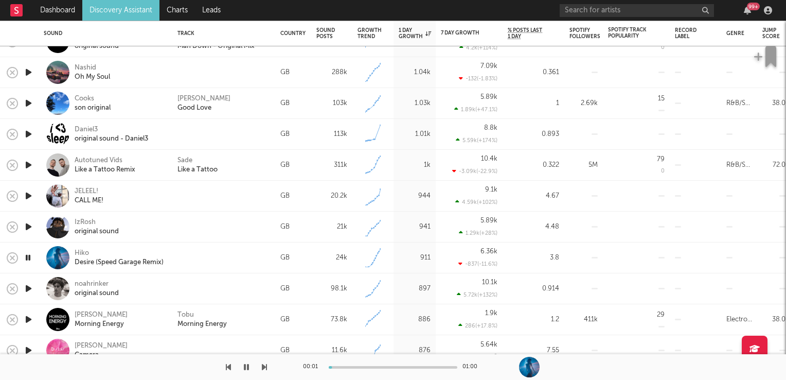
click at [28, 256] on icon "button" at bounding box center [28, 257] width 10 height 13
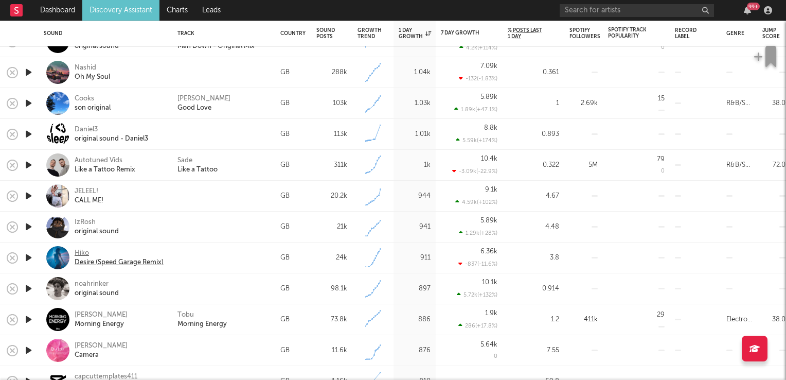
click at [87, 255] on div "Hiko" at bounding box center [119, 253] width 89 height 9
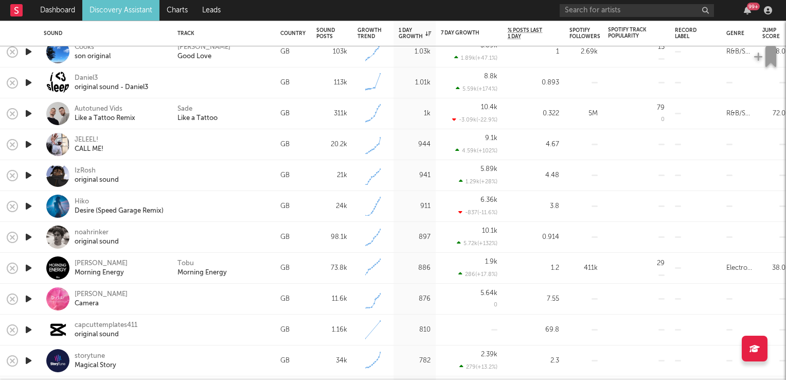
click at [29, 266] on icon "button" at bounding box center [28, 267] width 11 height 13
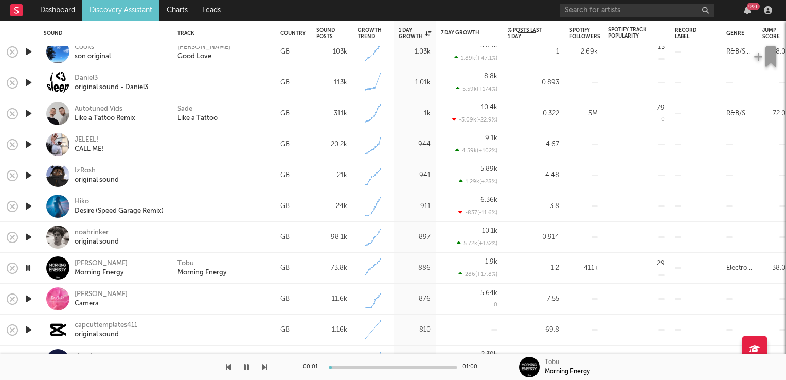
click at [29, 266] on icon "button" at bounding box center [28, 267] width 10 height 13
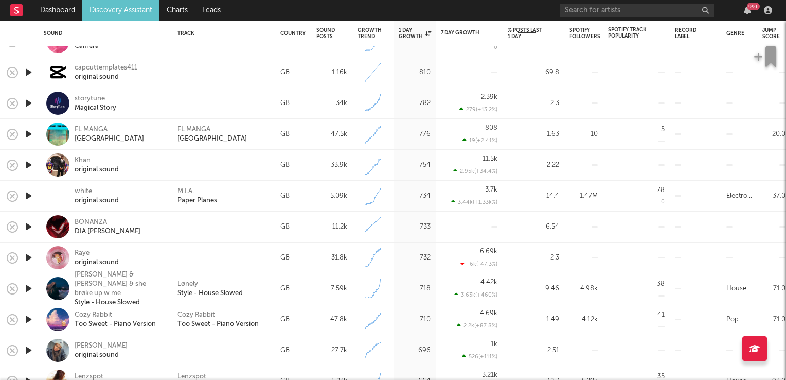
click at [27, 193] on icon "button" at bounding box center [28, 195] width 11 height 13
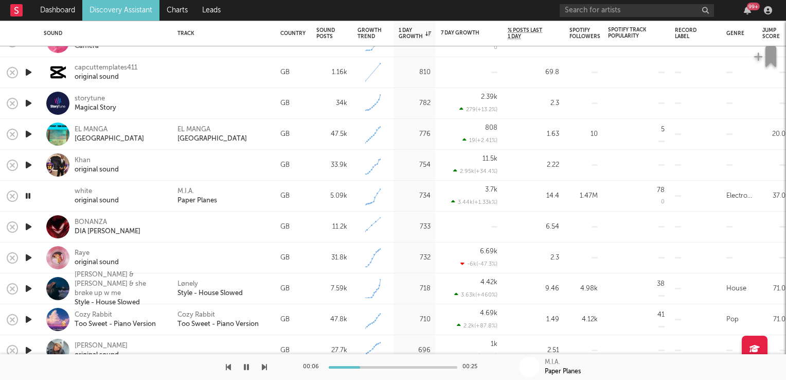
click at [27, 193] on icon "button" at bounding box center [28, 195] width 10 height 13
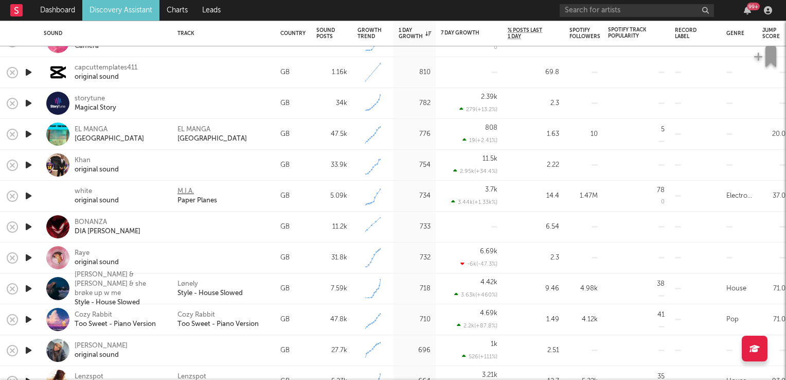
click at [183, 190] on div "M.I.A." at bounding box center [186, 191] width 16 height 9
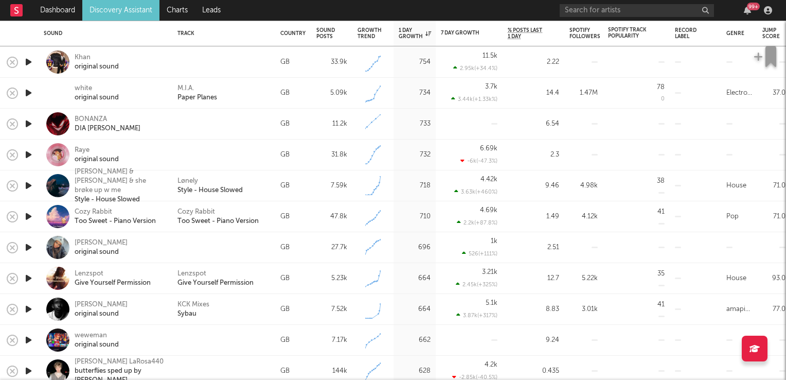
click at [27, 248] on icon "button" at bounding box center [28, 247] width 11 height 13
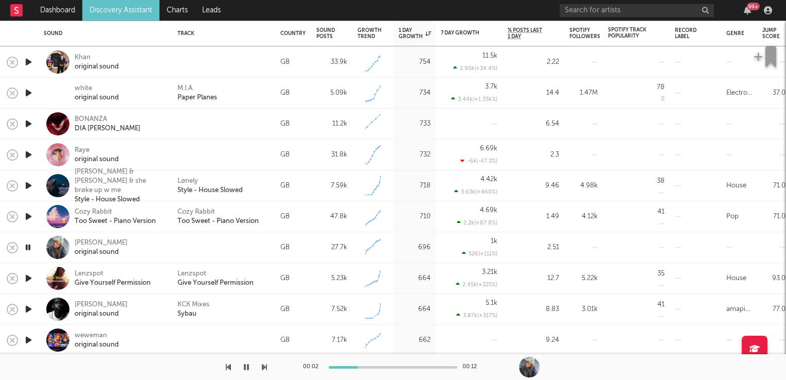
click at [27, 248] on icon "button" at bounding box center [28, 247] width 10 height 13
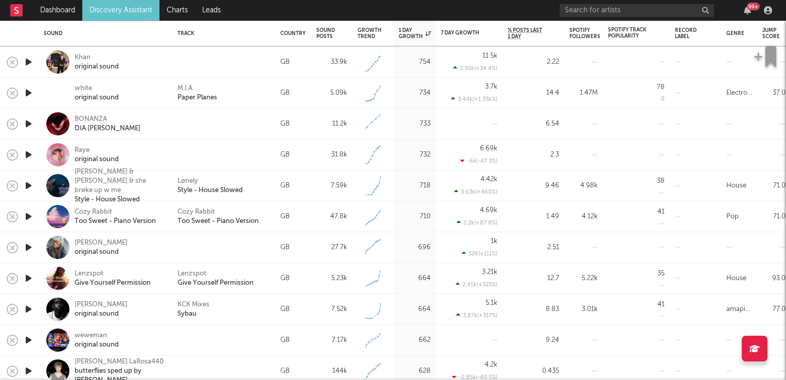
click at [28, 308] on icon "button" at bounding box center [28, 309] width 11 height 13
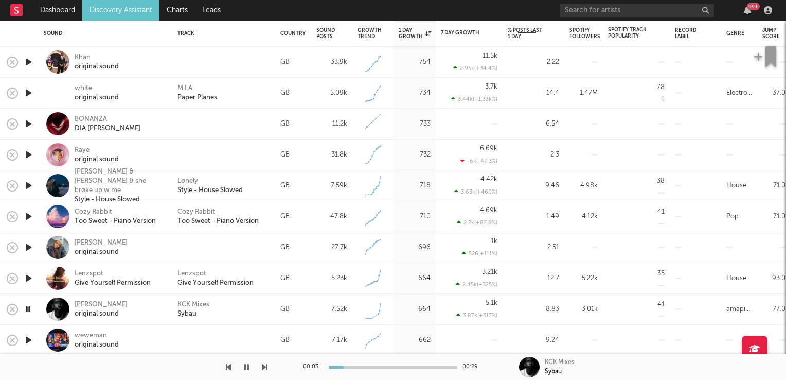
click at [28, 308] on icon "button" at bounding box center [28, 309] width 10 height 13
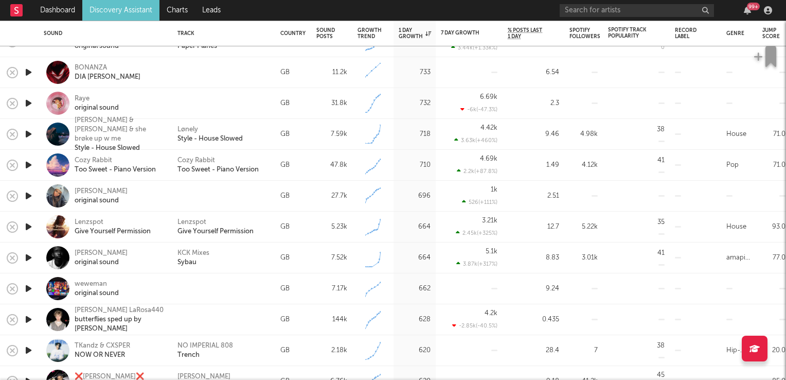
click at [29, 225] on icon "button" at bounding box center [28, 226] width 11 height 13
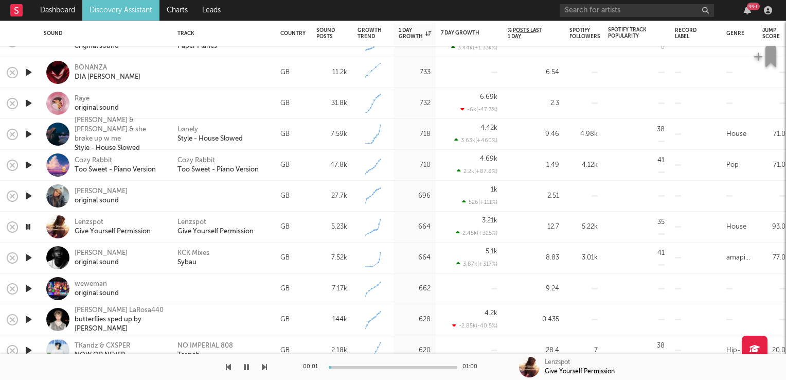
click at [29, 225] on icon "button" at bounding box center [28, 226] width 10 height 13
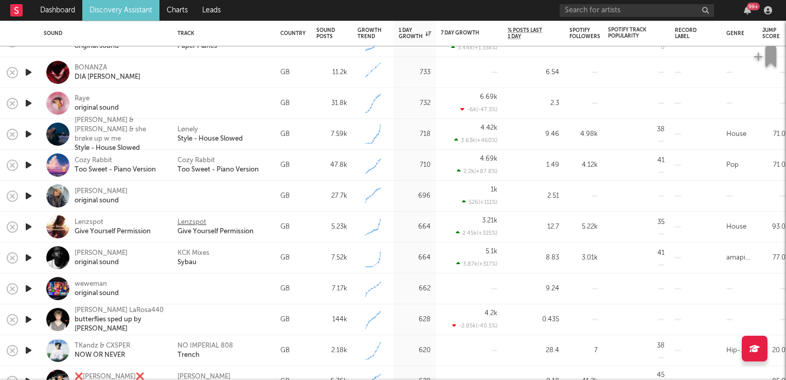
click at [191, 219] on div "Lenzspot" at bounding box center [192, 222] width 29 height 9
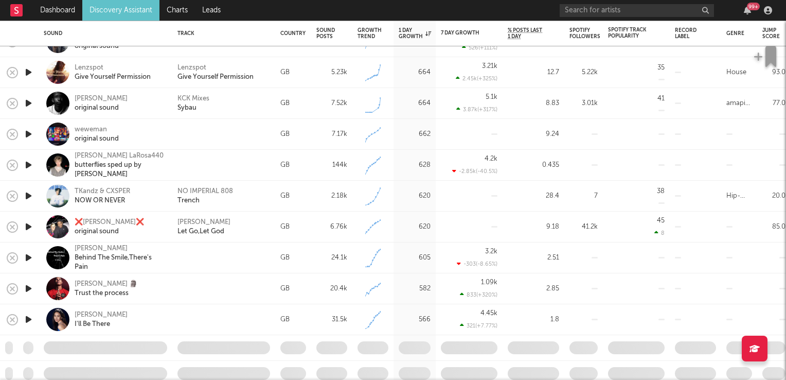
click at [29, 225] on icon "button" at bounding box center [28, 226] width 11 height 13
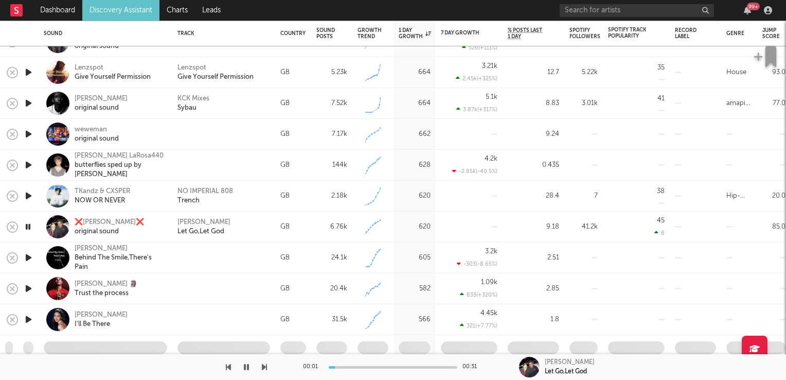
click at [29, 225] on icon "button" at bounding box center [28, 226] width 10 height 13
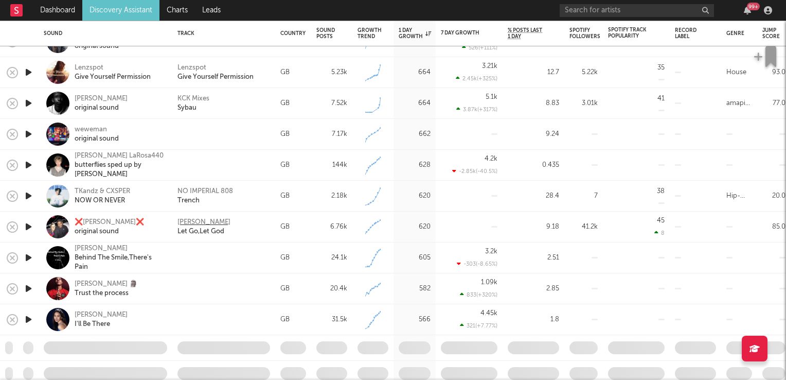
click at [189, 223] on div "[PERSON_NAME]" at bounding box center [204, 222] width 53 height 9
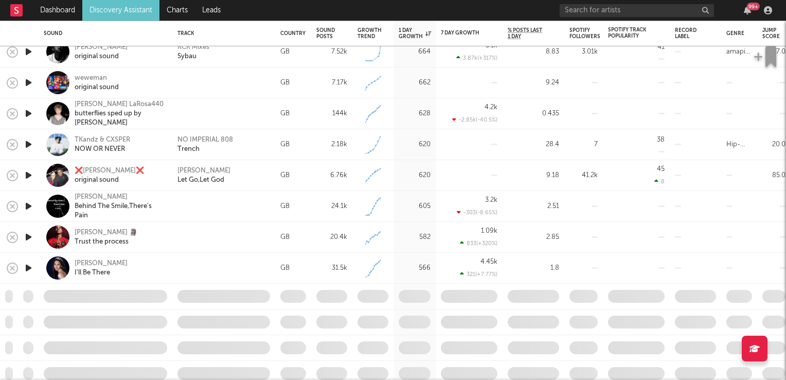
click at [31, 267] on icon "button" at bounding box center [28, 267] width 11 height 13
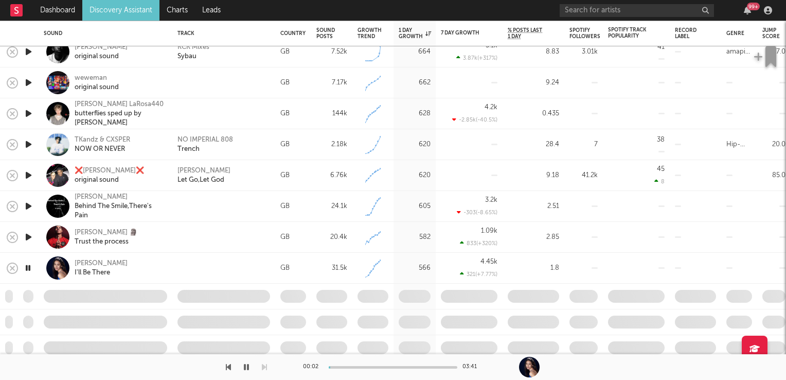
click at [31, 267] on icon "button" at bounding box center [28, 267] width 10 height 13
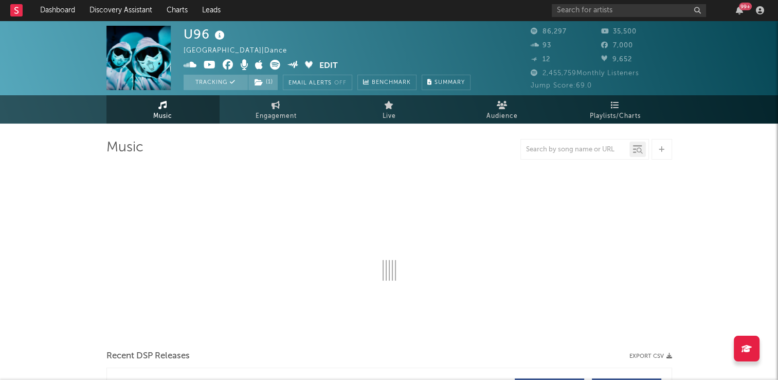
select select "6m"
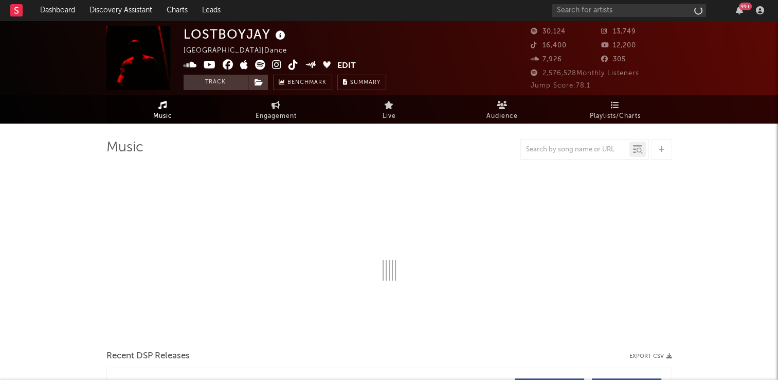
select select "6m"
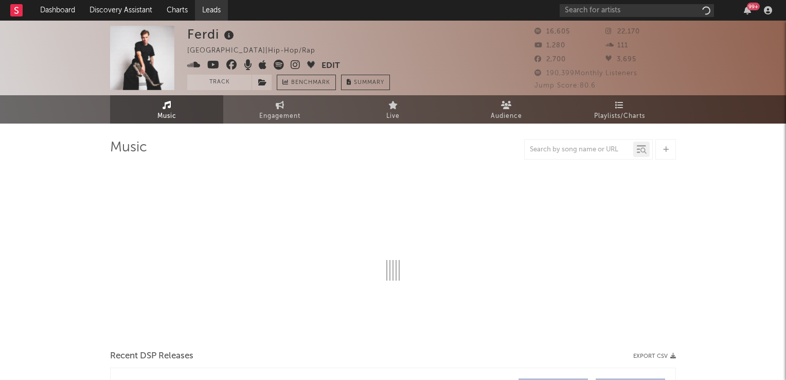
select select "6m"
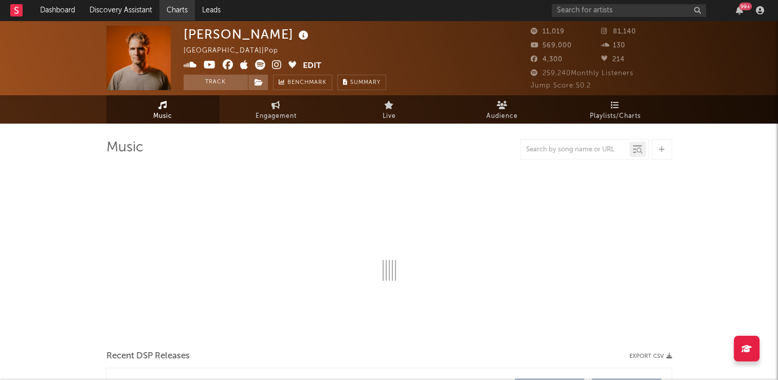
select select "6m"
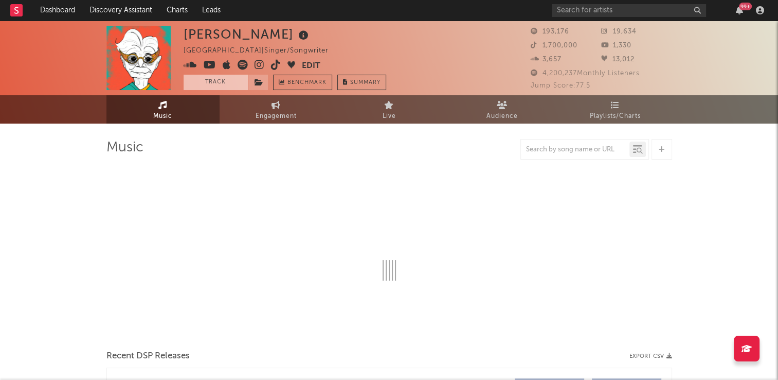
select select "6m"
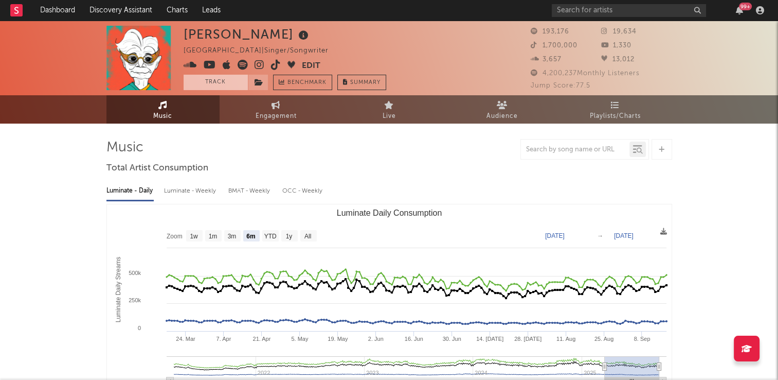
click at [212, 77] on button "Track" at bounding box center [216, 82] width 64 height 15
click at [261, 84] on icon at bounding box center [259, 82] width 9 height 7
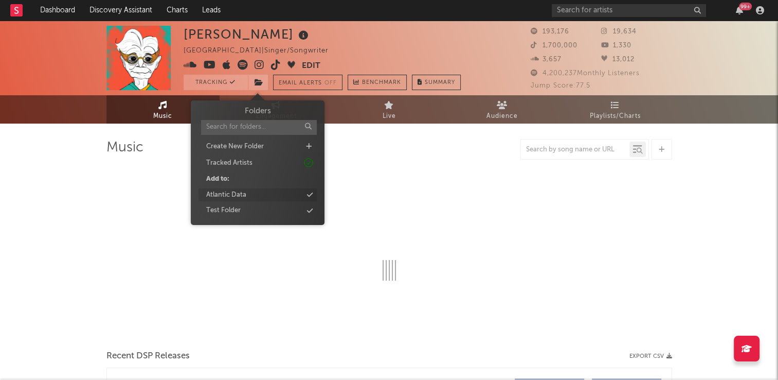
click at [228, 193] on div "Atlantic Data" at bounding box center [226, 195] width 40 height 10
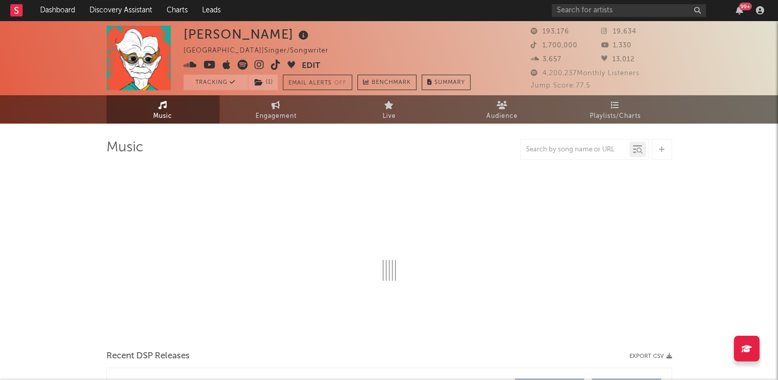
select select "6m"
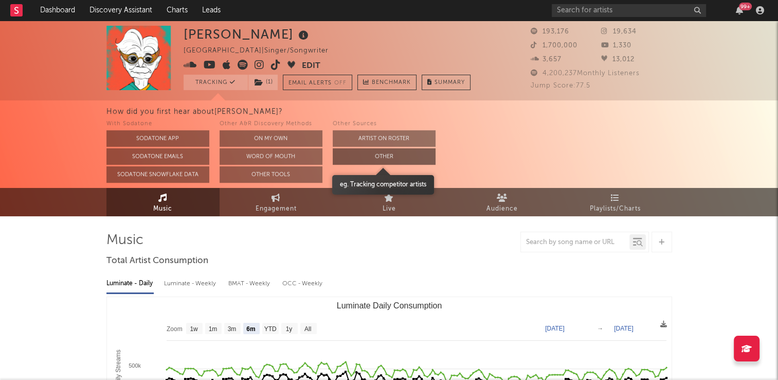
click at [347, 157] on button "Other" at bounding box center [384, 156] width 103 height 16
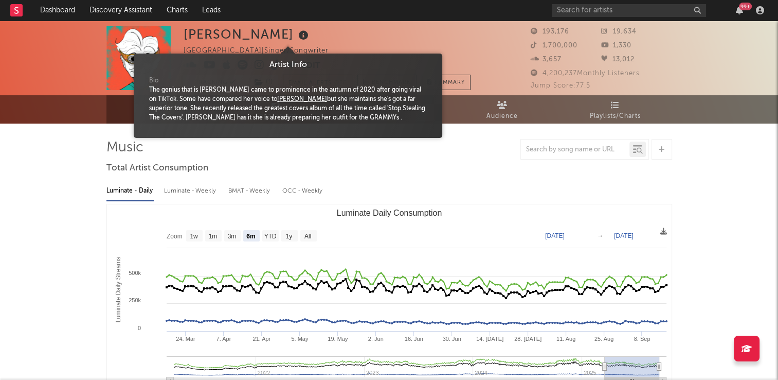
click at [296, 34] on icon at bounding box center [303, 35] width 15 height 14
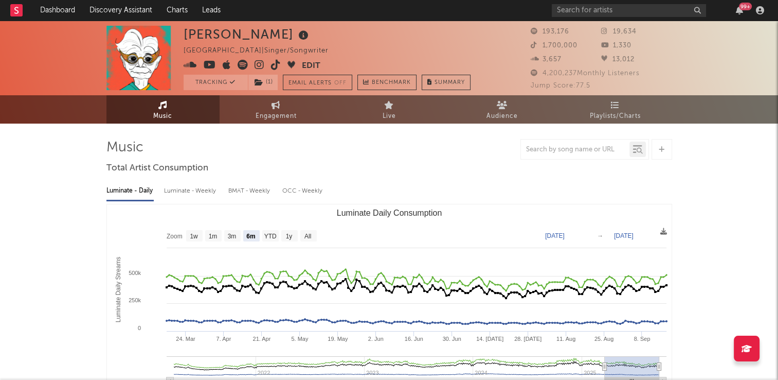
click at [379, 44] on div "Edith Whiskers United Kingdom | Singer/Songwriter Edit Tracking ( 1 ) Email Ale…" at bounding box center [327, 58] width 287 height 64
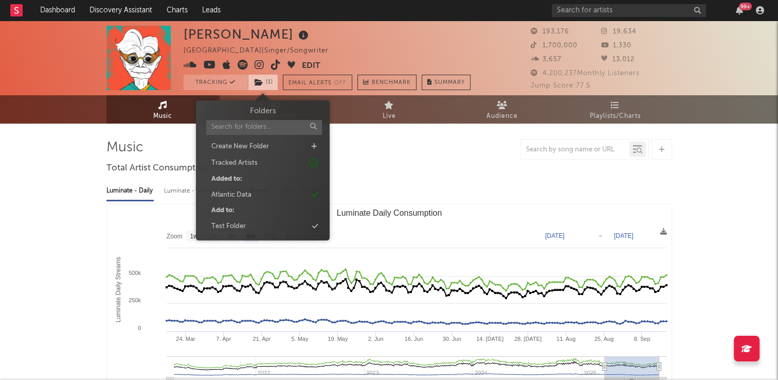
click at [263, 82] on span "( 1 )" at bounding box center [263, 82] width 30 height 15
click at [235, 197] on div "Atlantic Data" at bounding box center [231, 195] width 40 height 10
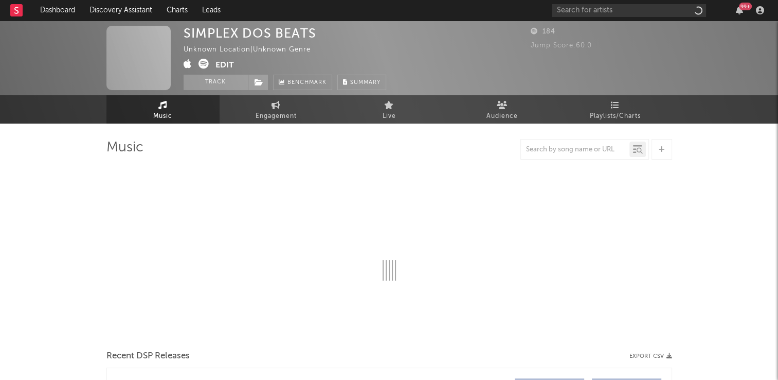
select select "1w"
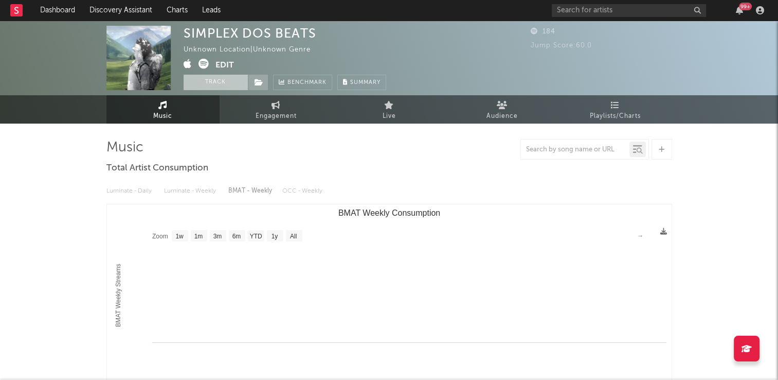
click at [215, 80] on button "Track" at bounding box center [216, 82] width 64 height 15
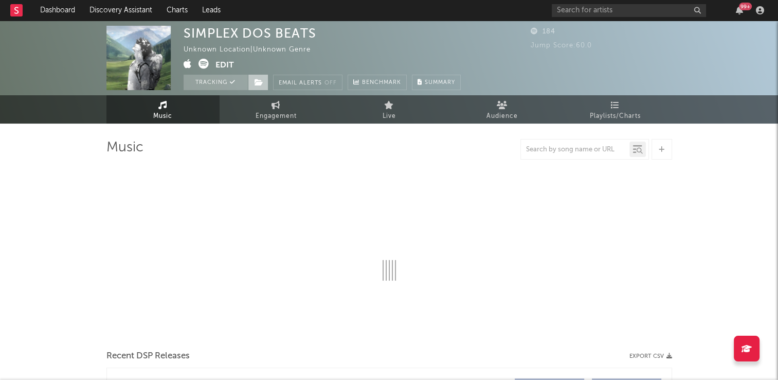
select select "1w"
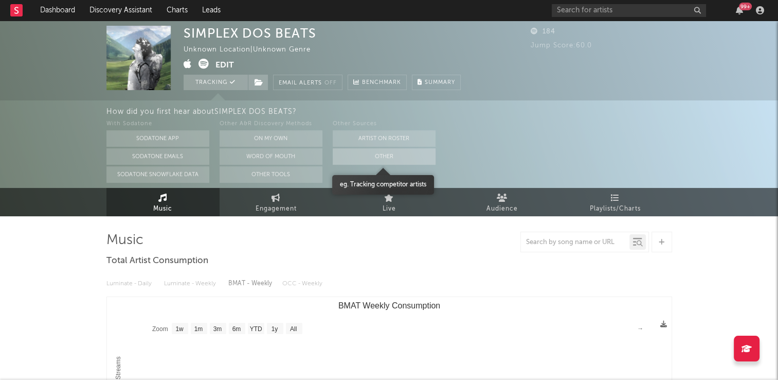
click at [352, 155] on button "Other" at bounding box center [384, 156] width 103 height 16
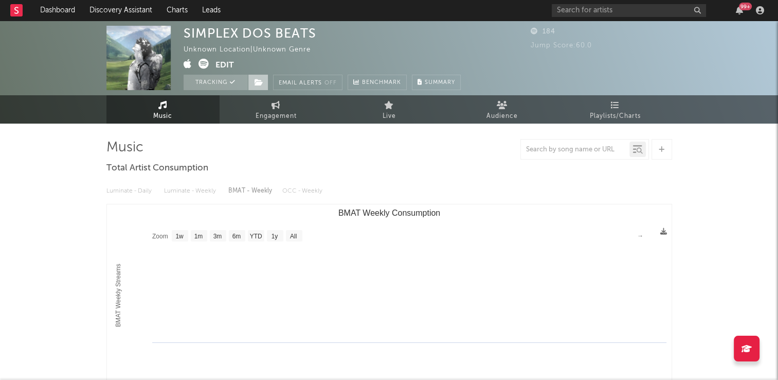
click at [256, 82] on icon at bounding box center [259, 82] width 9 height 7
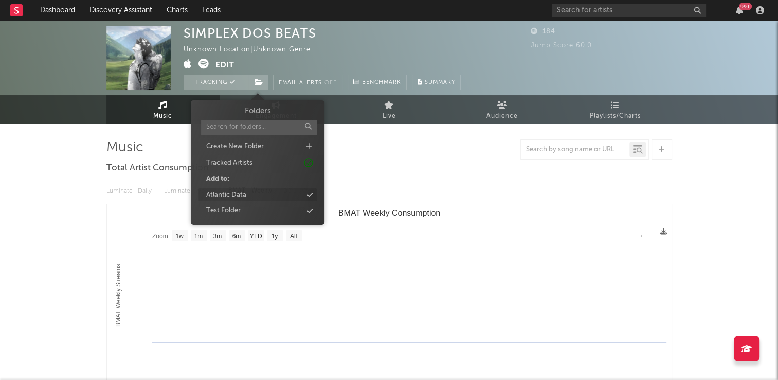
click at [234, 193] on div "Atlantic Data" at bounding box center [226, 195] width 40 height 10
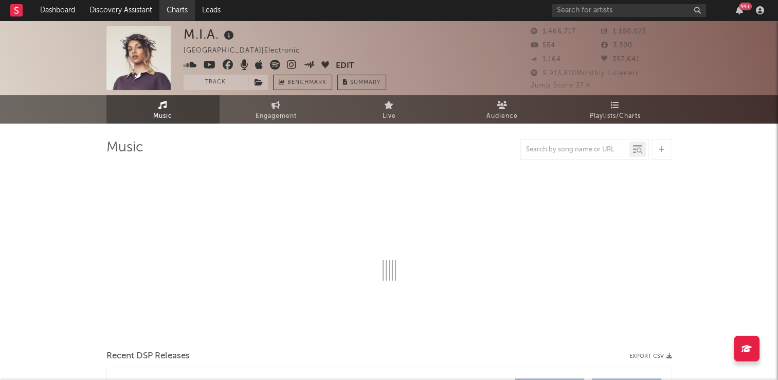
select select "6m"
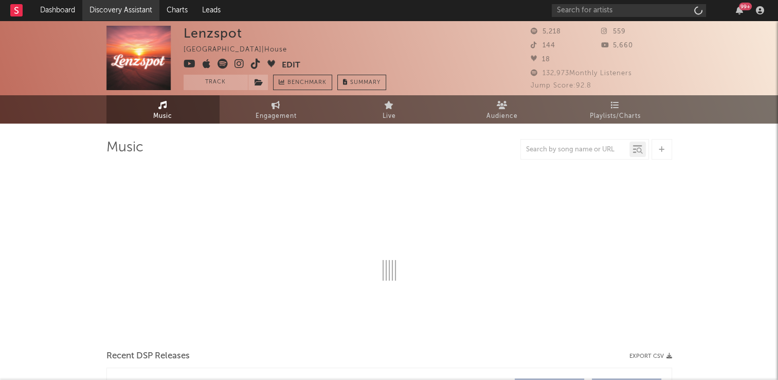
select select "6m"
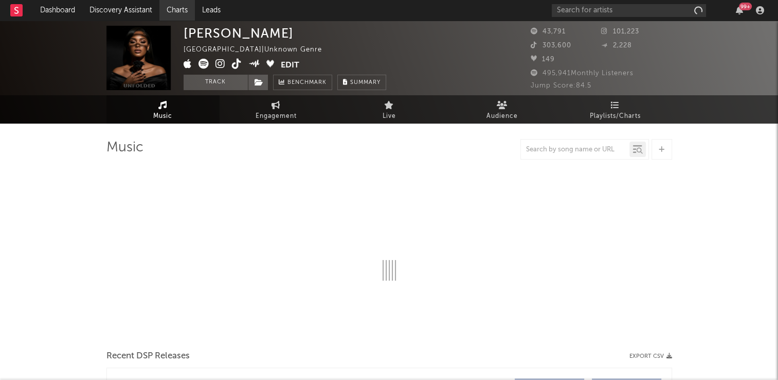
select select "1w"
